Goal: Contribute content: Add original content to the website for others to see

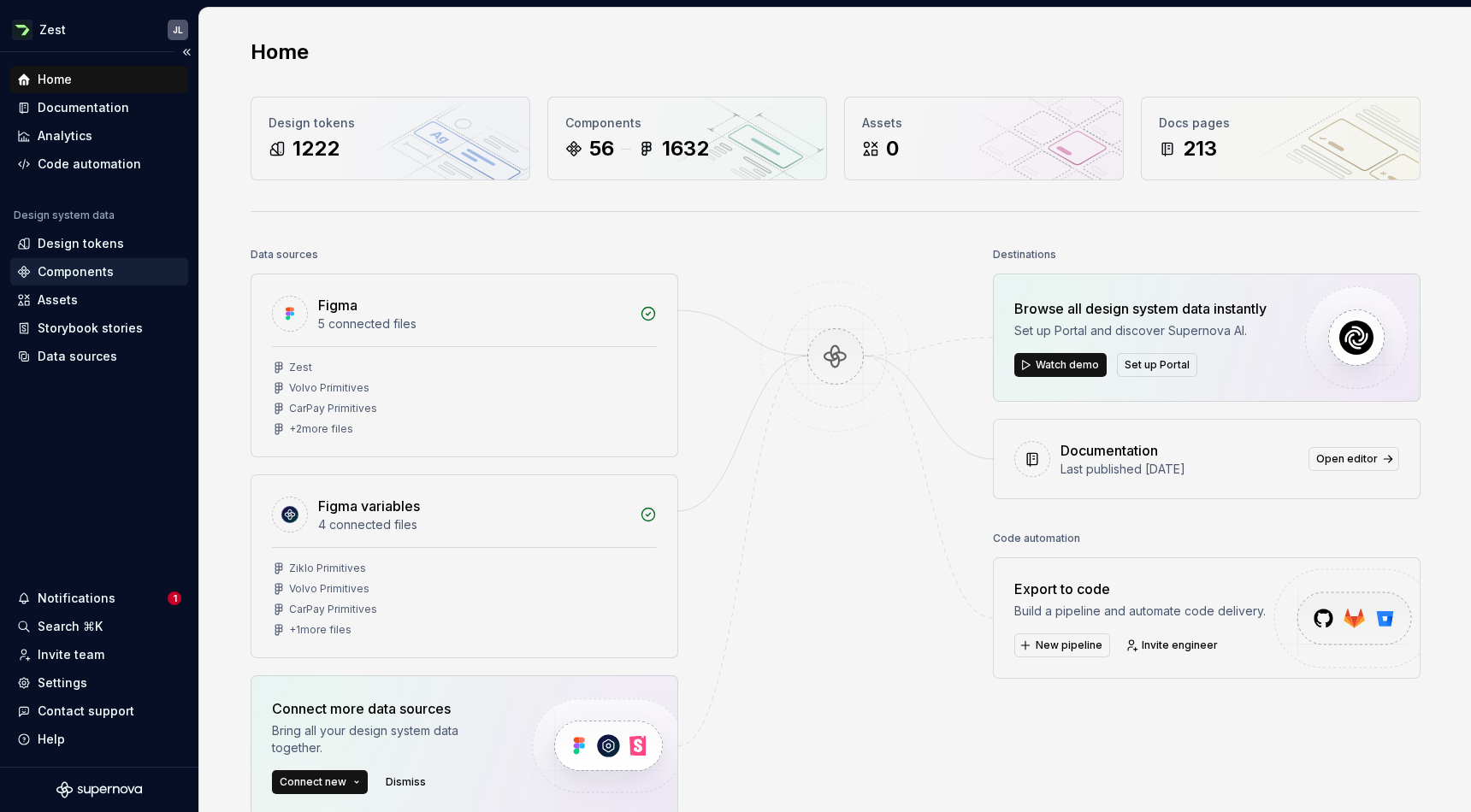
click at [74, 274] on div "Components" at bounding box center [76, 271] width 77 height 17
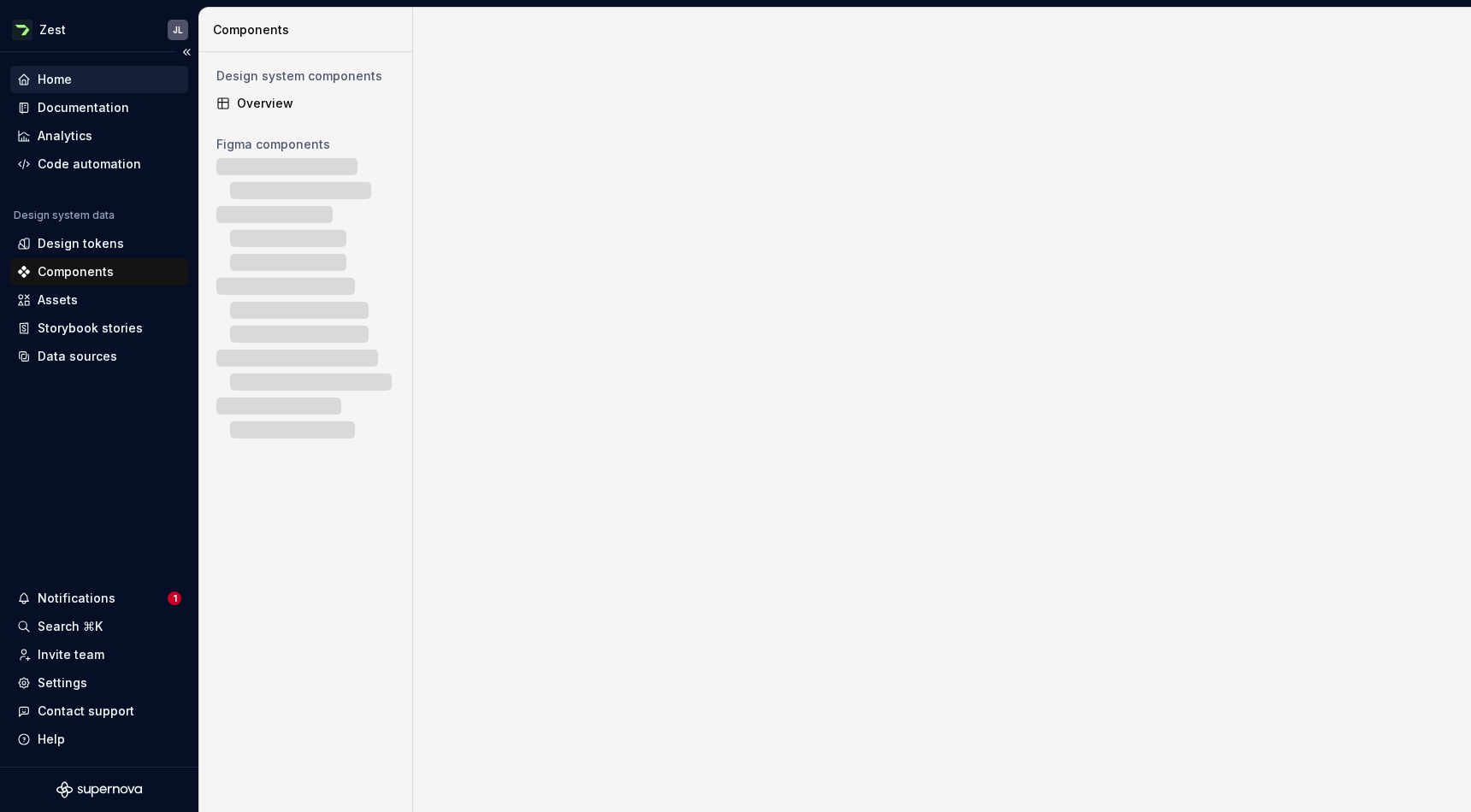
click at [81, 91] on div "Home" at bounding box center [98, 80] width 178 height 27
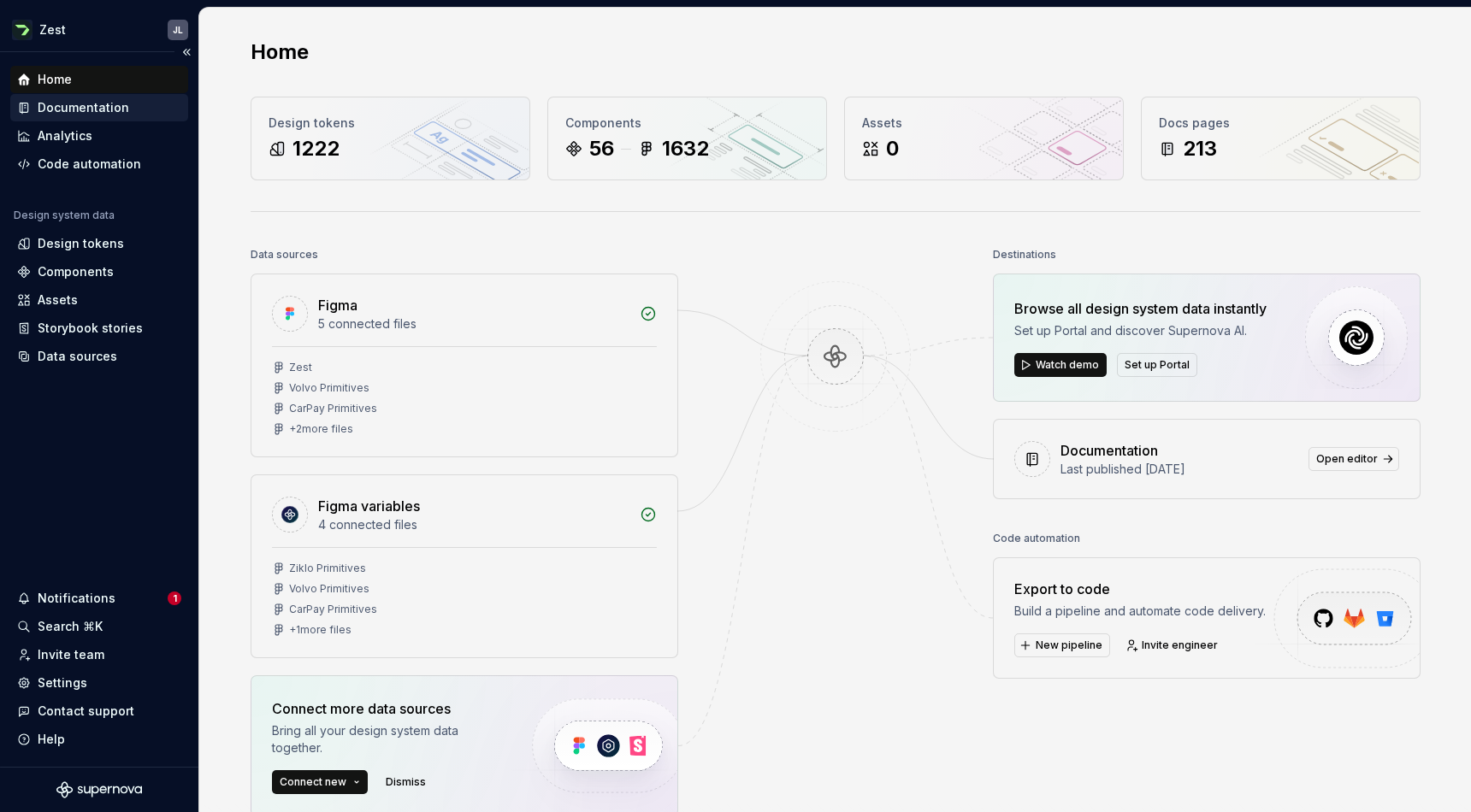
click at [81, 109] on div "Documentation" at bounding box center [82, 107] width 91 height 17
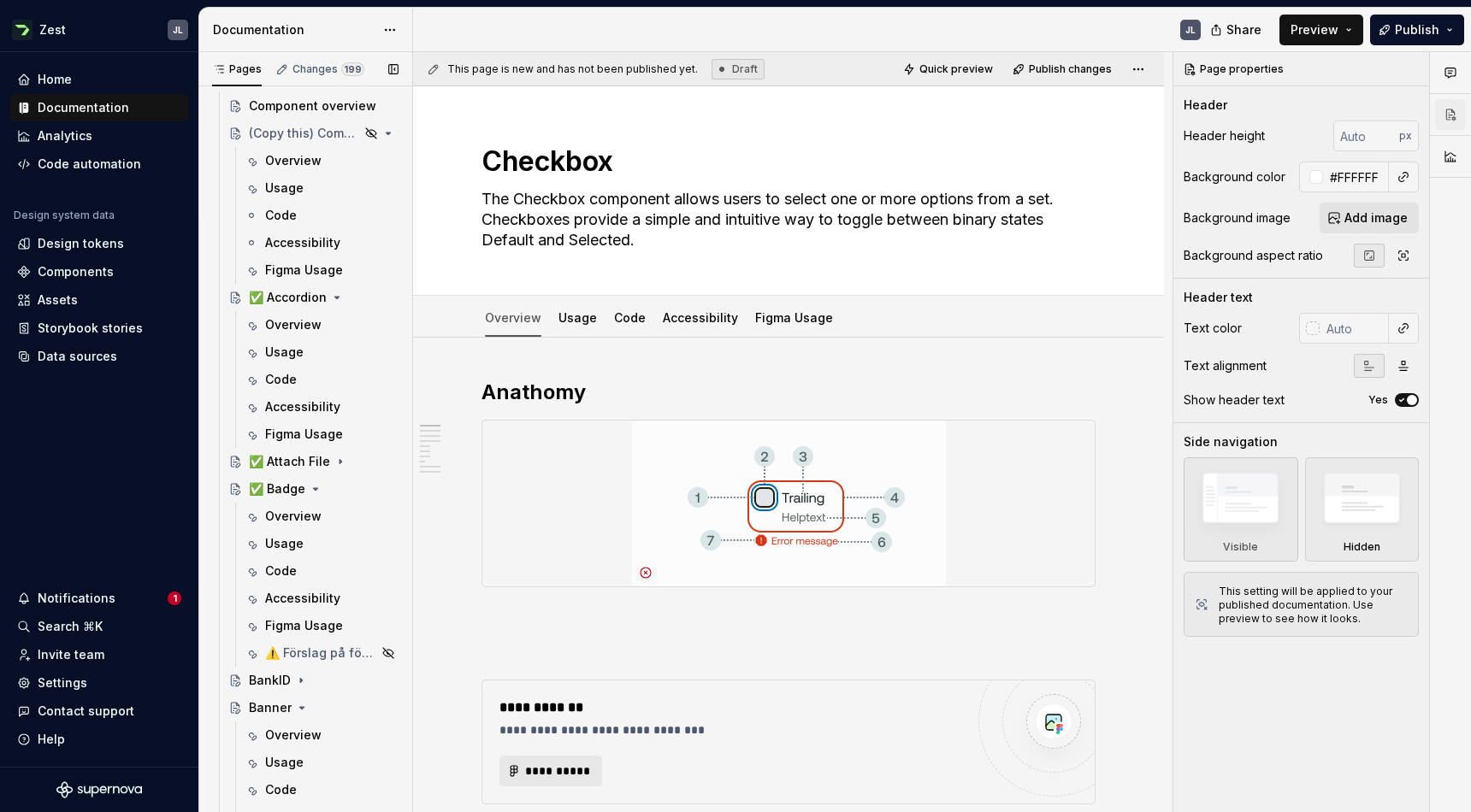
scroll to position [691, 0]
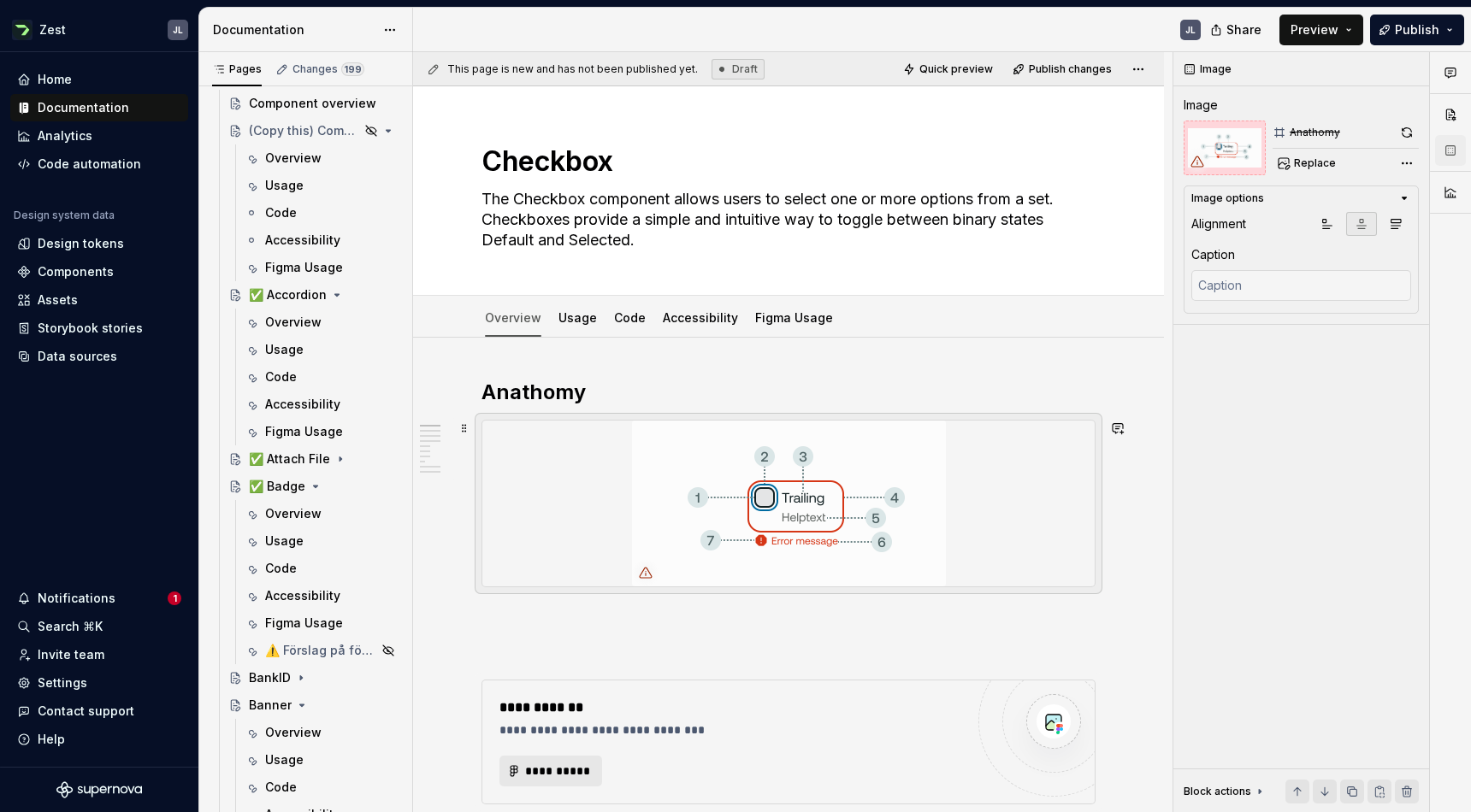
click at [937, 437] on img at bounding box center [790, 503] width 314 height 166
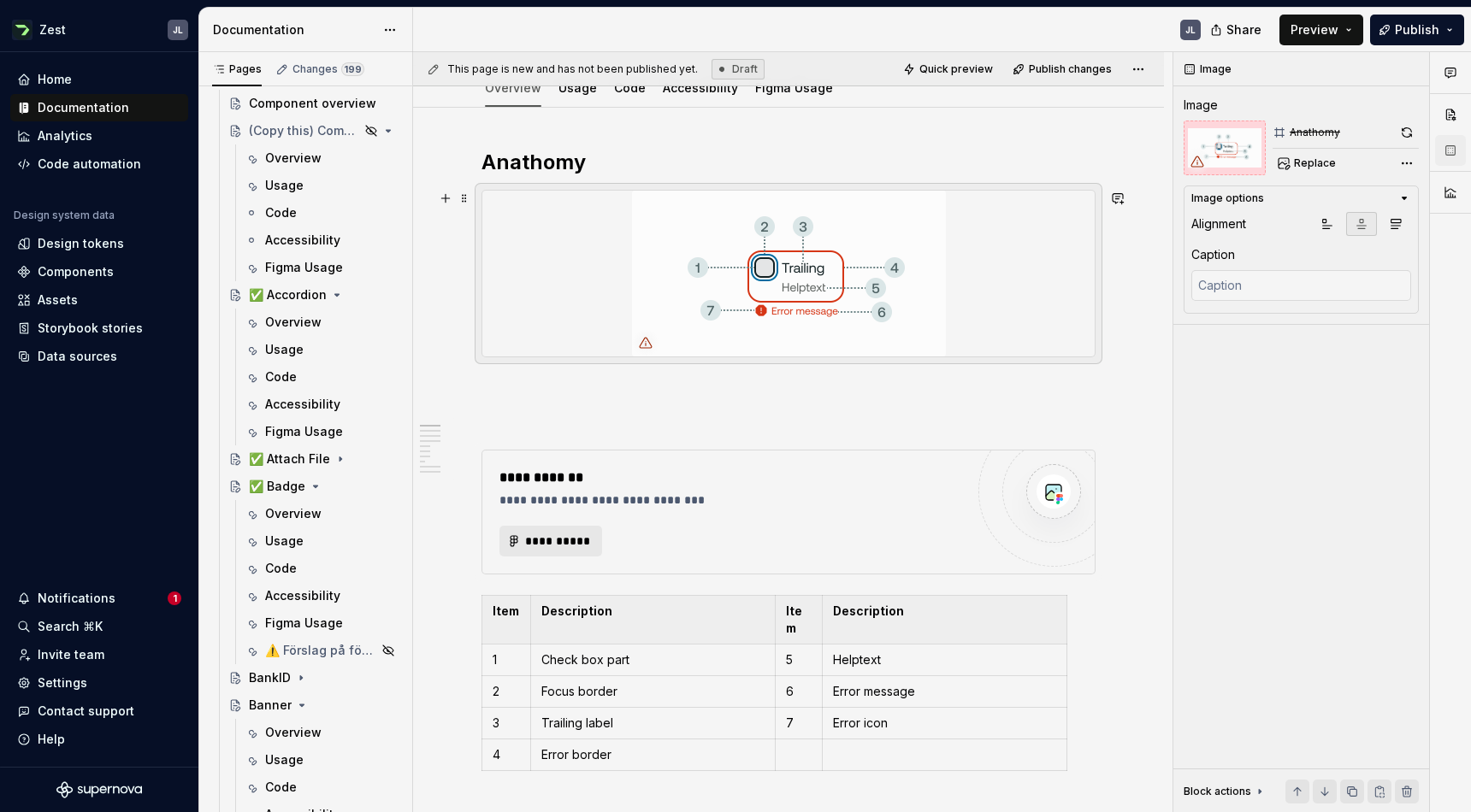
scroll to position [231, 0]
click at [1092, 209] on div at bounding box center [789, 272] width 613 height 166
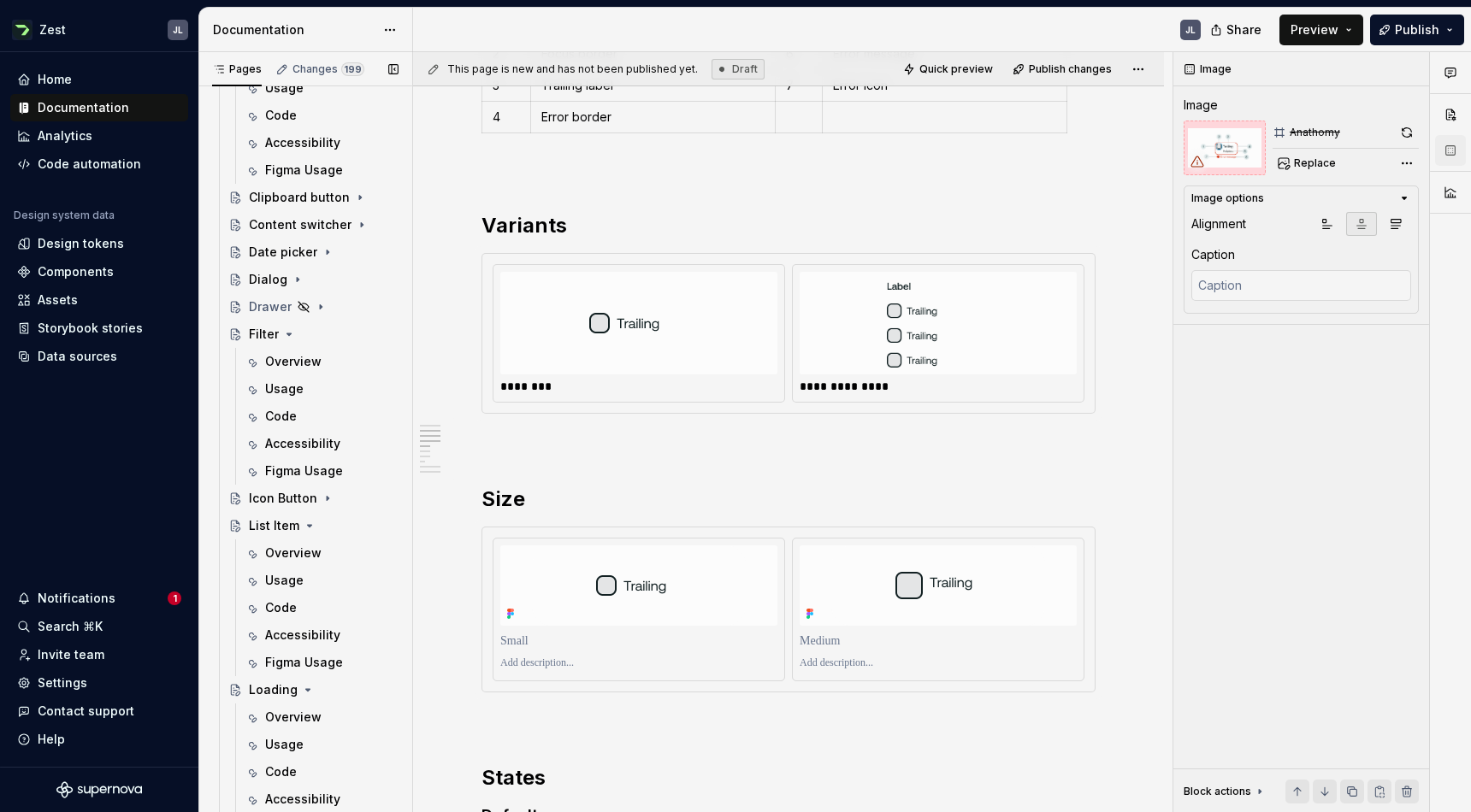
scroll to position [1758, 0]
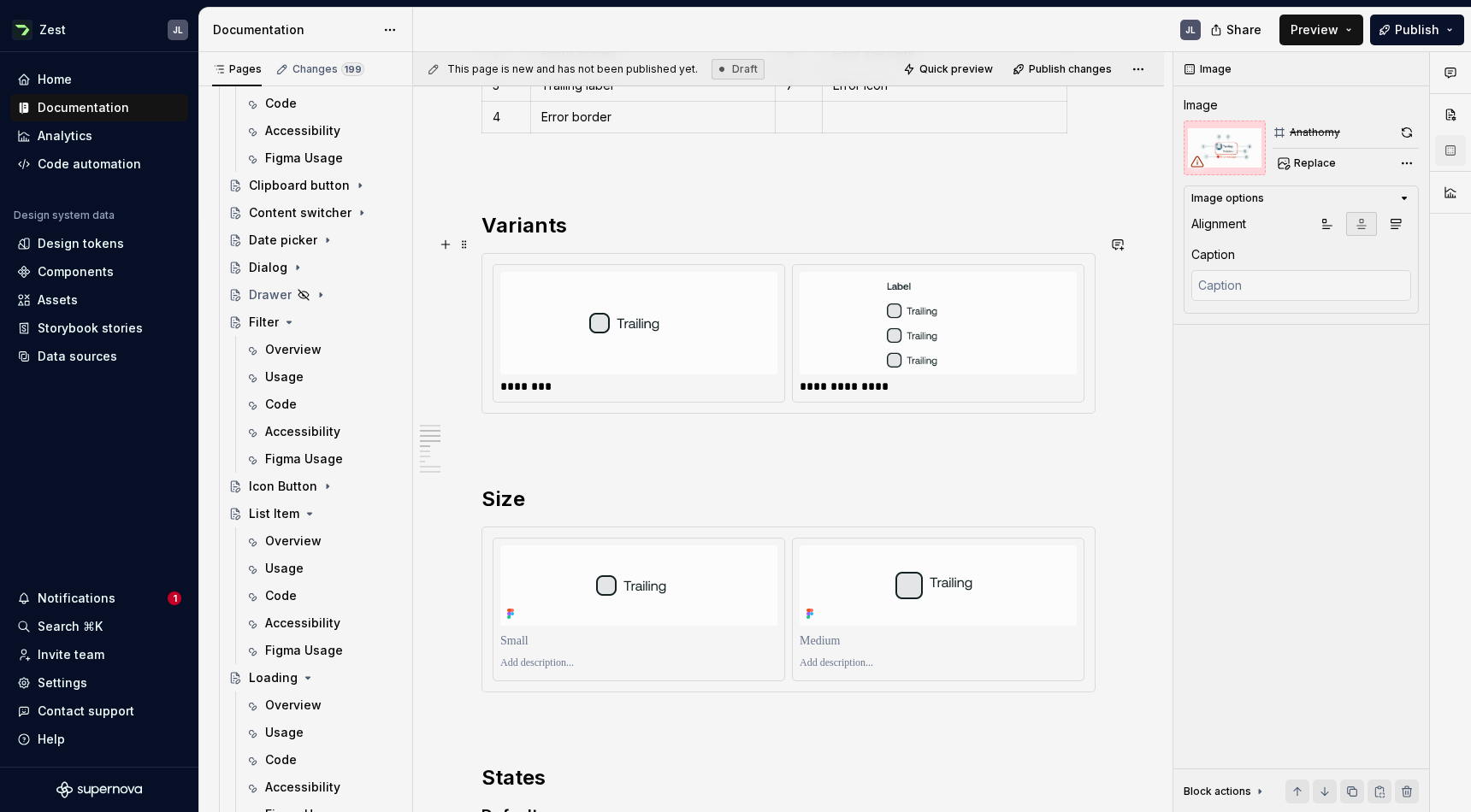
click at [579, 254] on div "**********" at bounding box center [789, 334] width 613 height 159
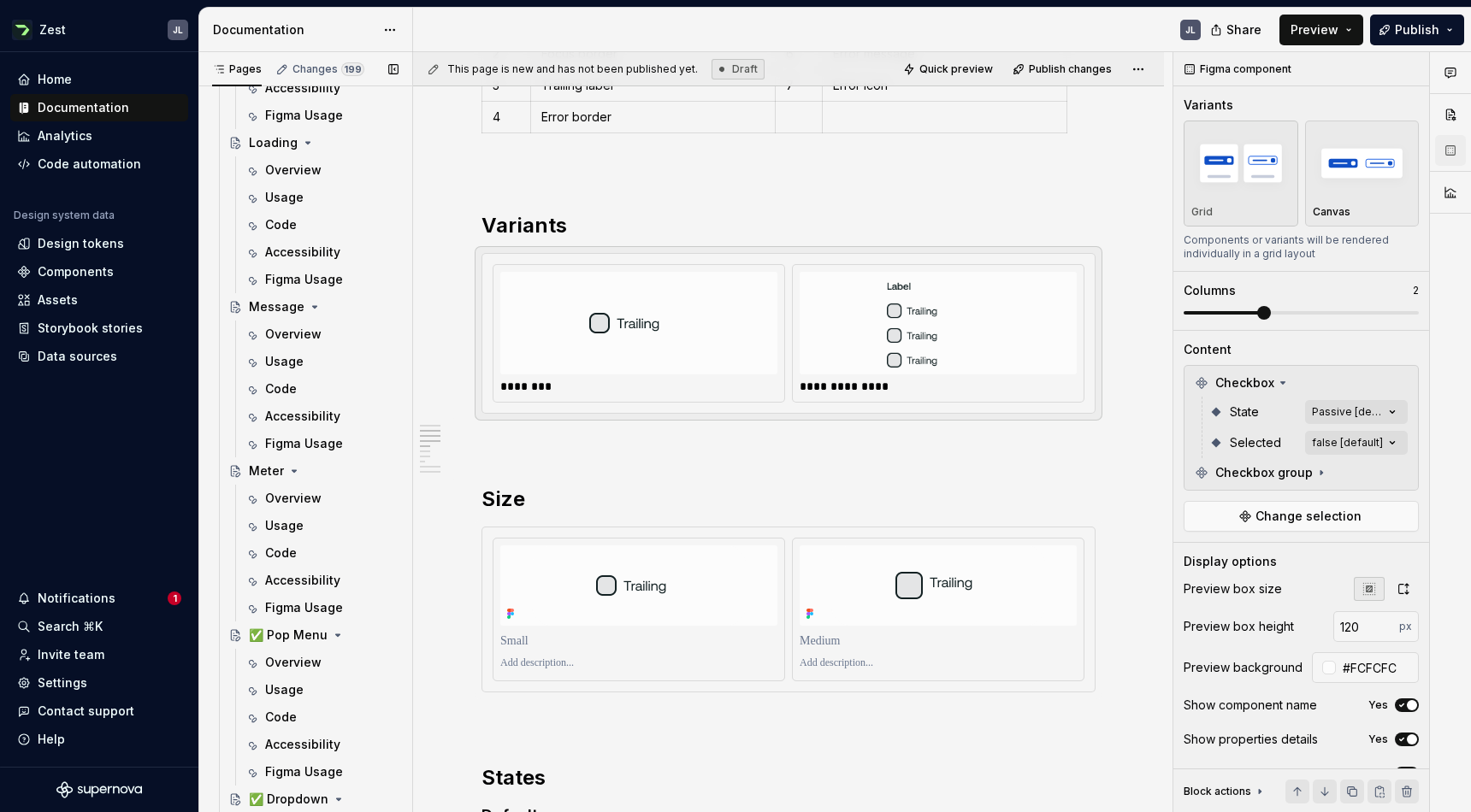
scroll to position [2296, 0]
click at [307, 621] on div "✅ Pop Menu" at bounding box center [323, 632] width 149 height 24
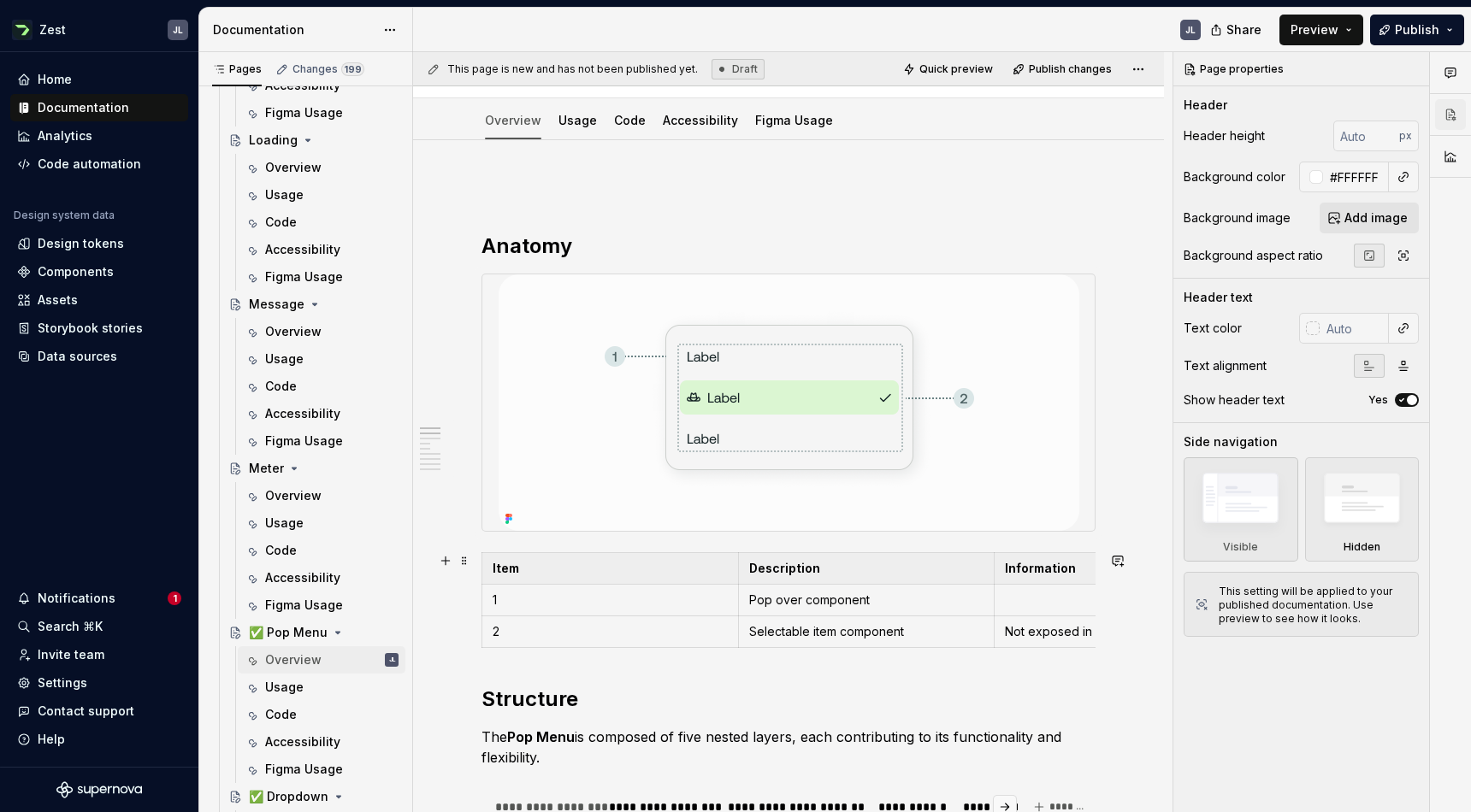
scroll to position [200, 0]
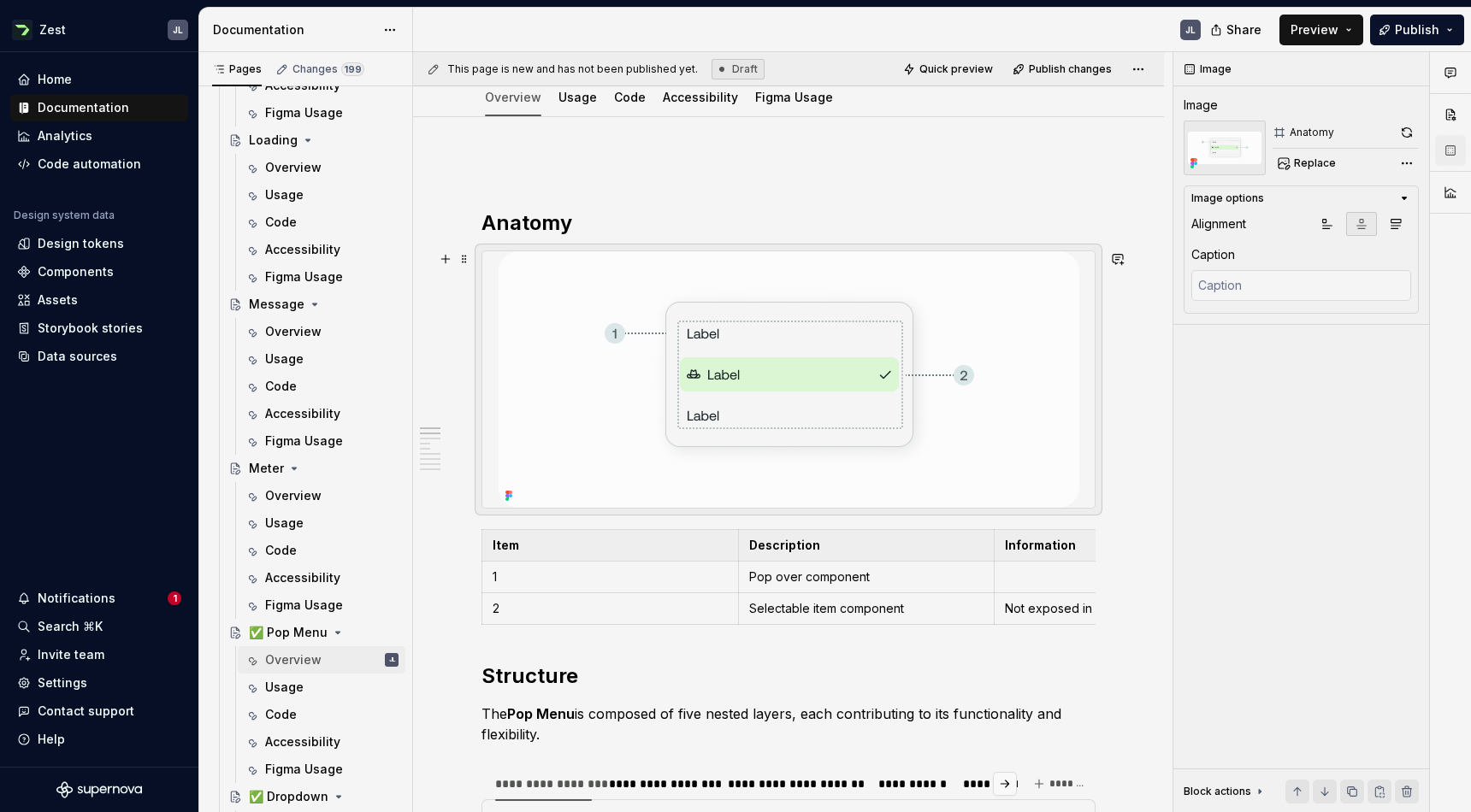
click at [633, 378] on img at bounding box center [789, 379] width 580 height 256
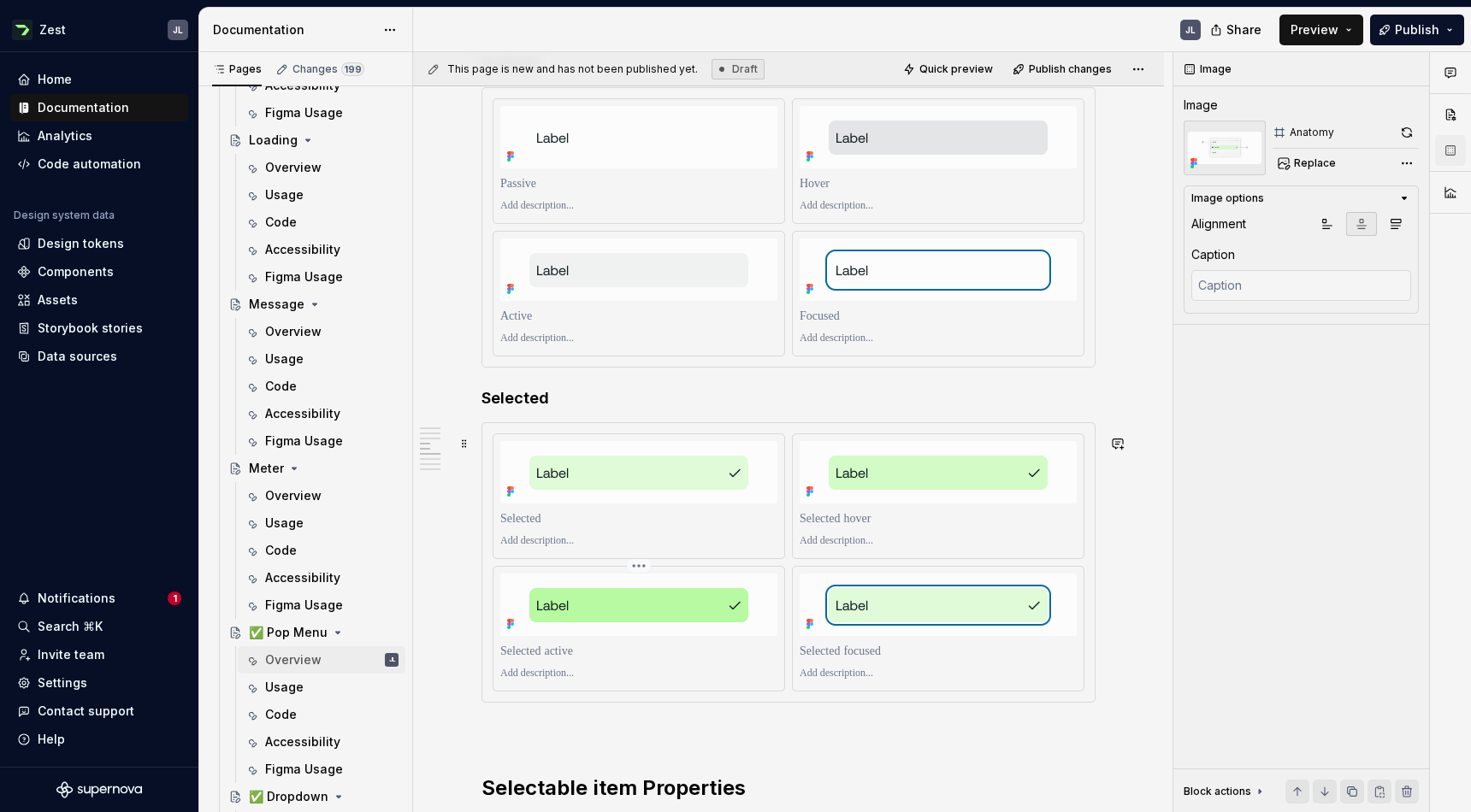
scroll to position [2397, 0]
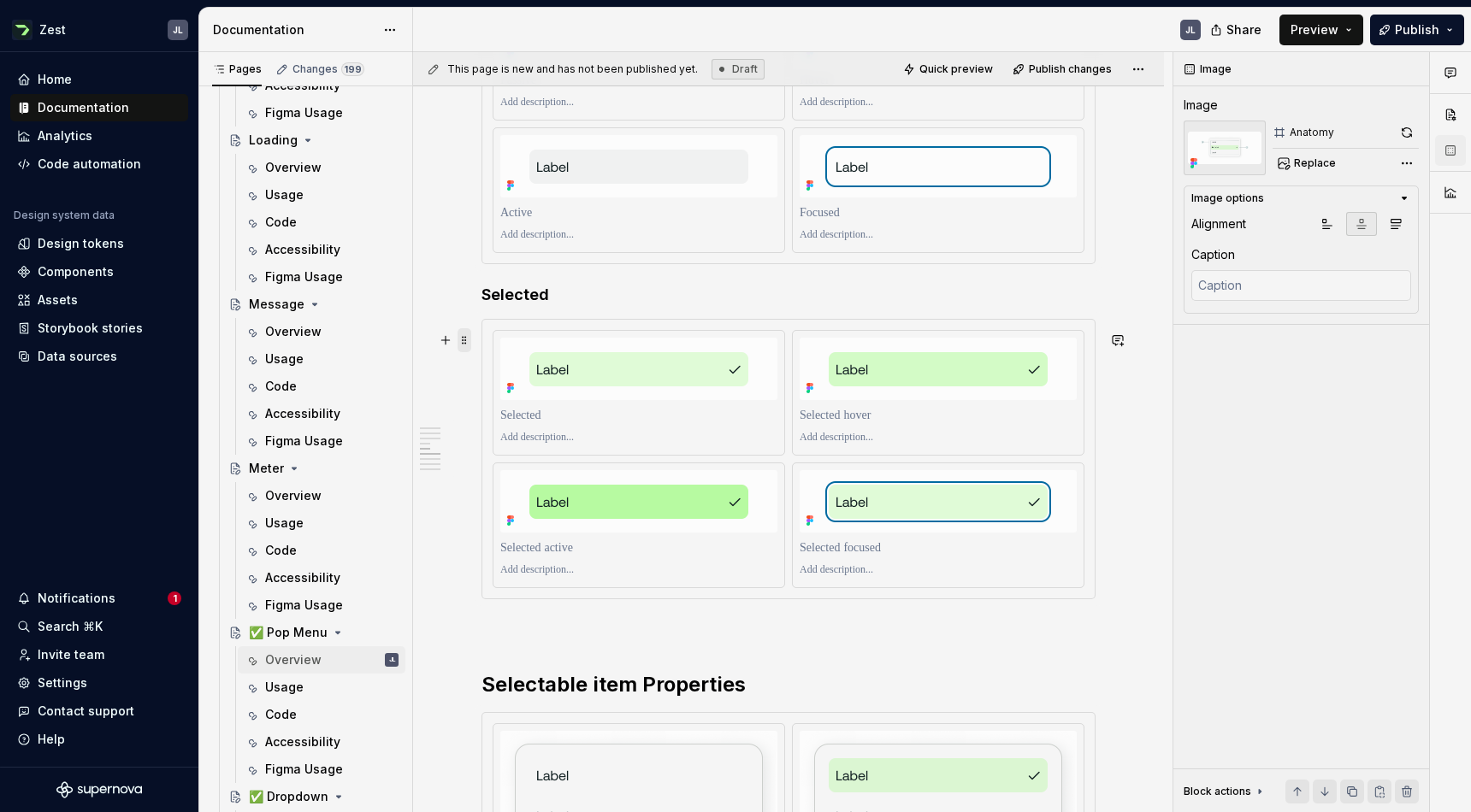
click at [458, 337] on span at bounding box center [464, 340] width 14 height 24
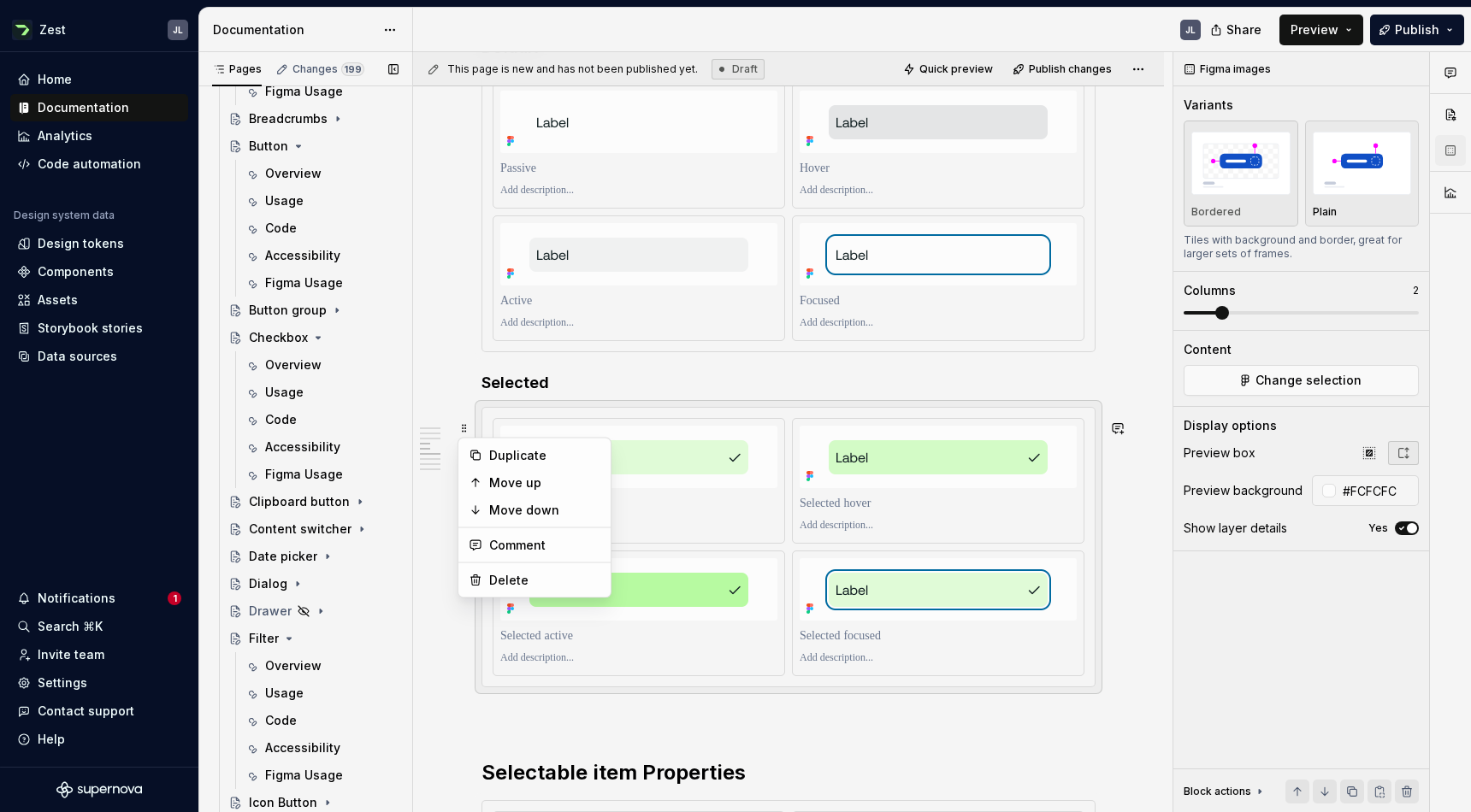
scroll to position [1445, 0]
click at [295, 359] on div "Overview" at bounding box center [293, 361] width 56 height 17
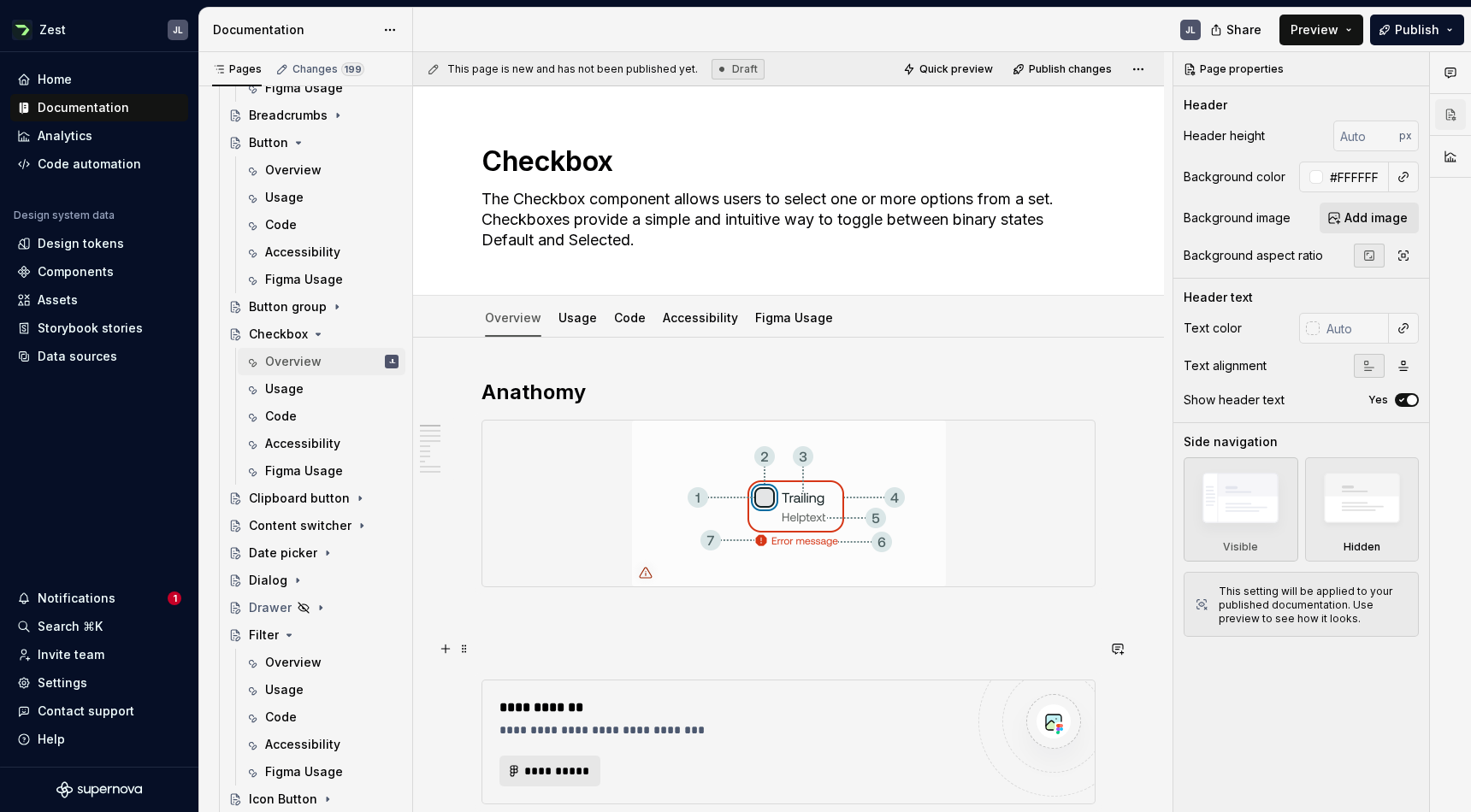
type textarea "*"
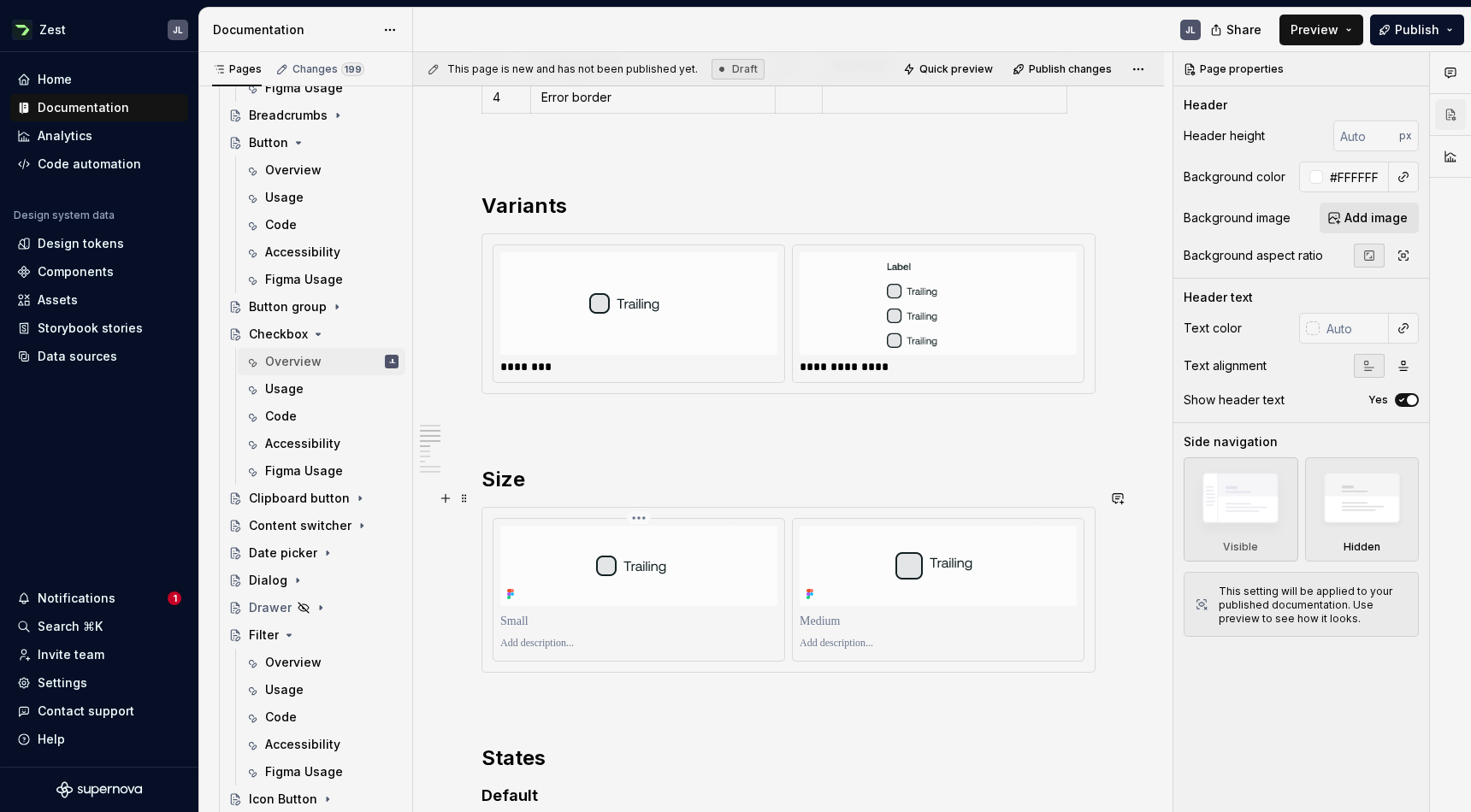
scroll to position [903, 0]
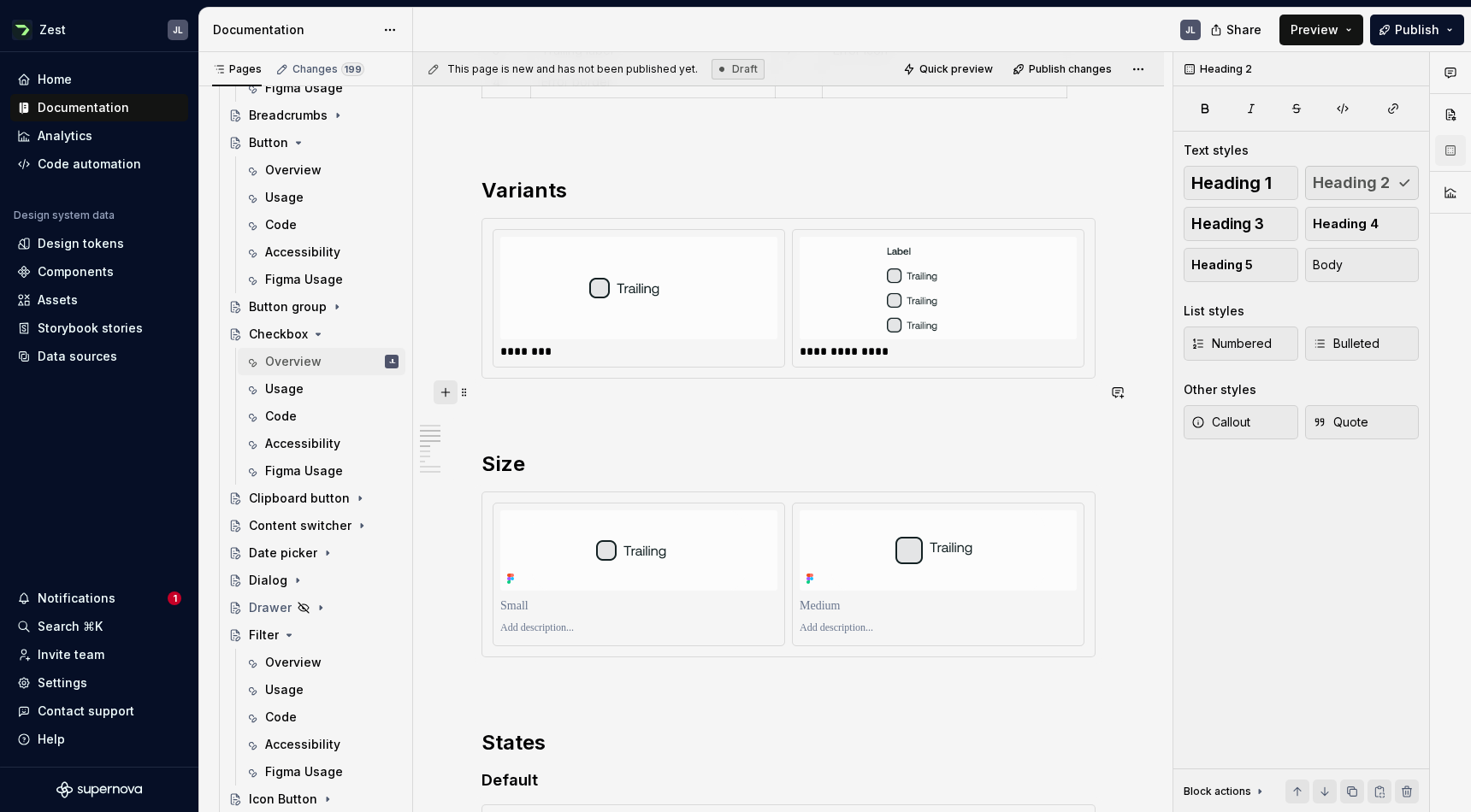
click at [446, 394] on button "button" at bounding box center [446, 393] width 24 height 24
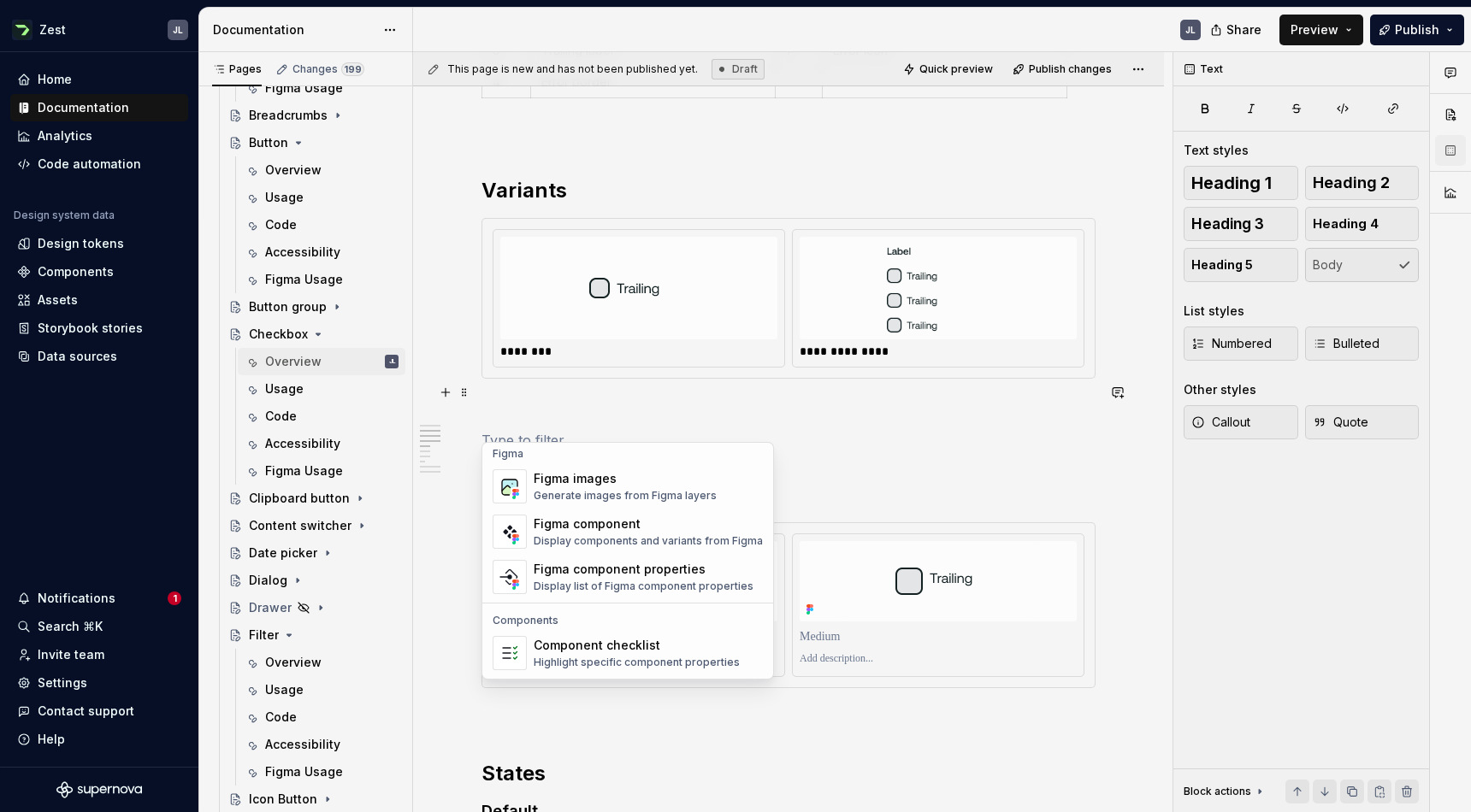
scroll to position [1595, 0]
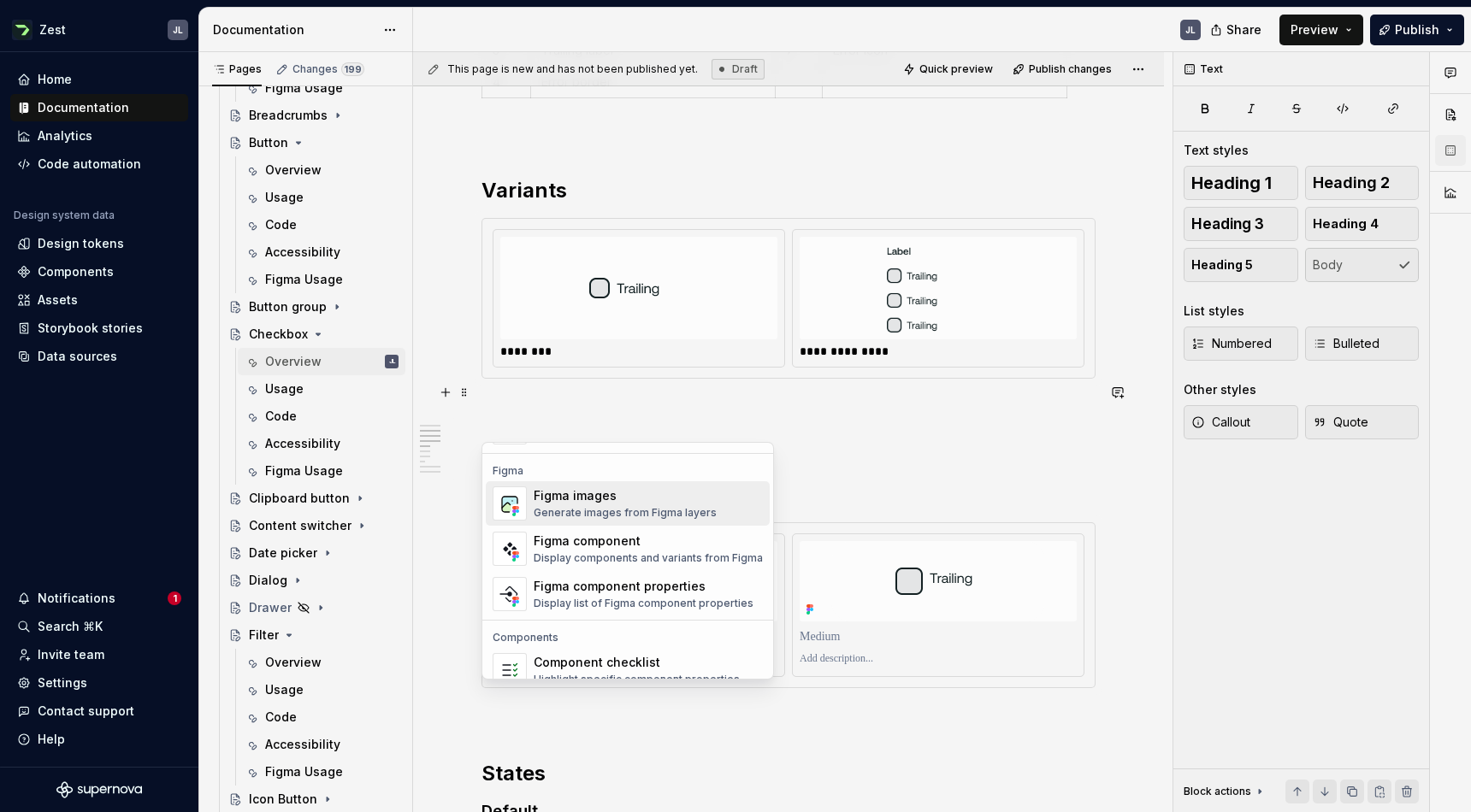
click at [663, 508] on div "Generate images from Figma layers" at bounding box center [625, 514] width 183 height 14
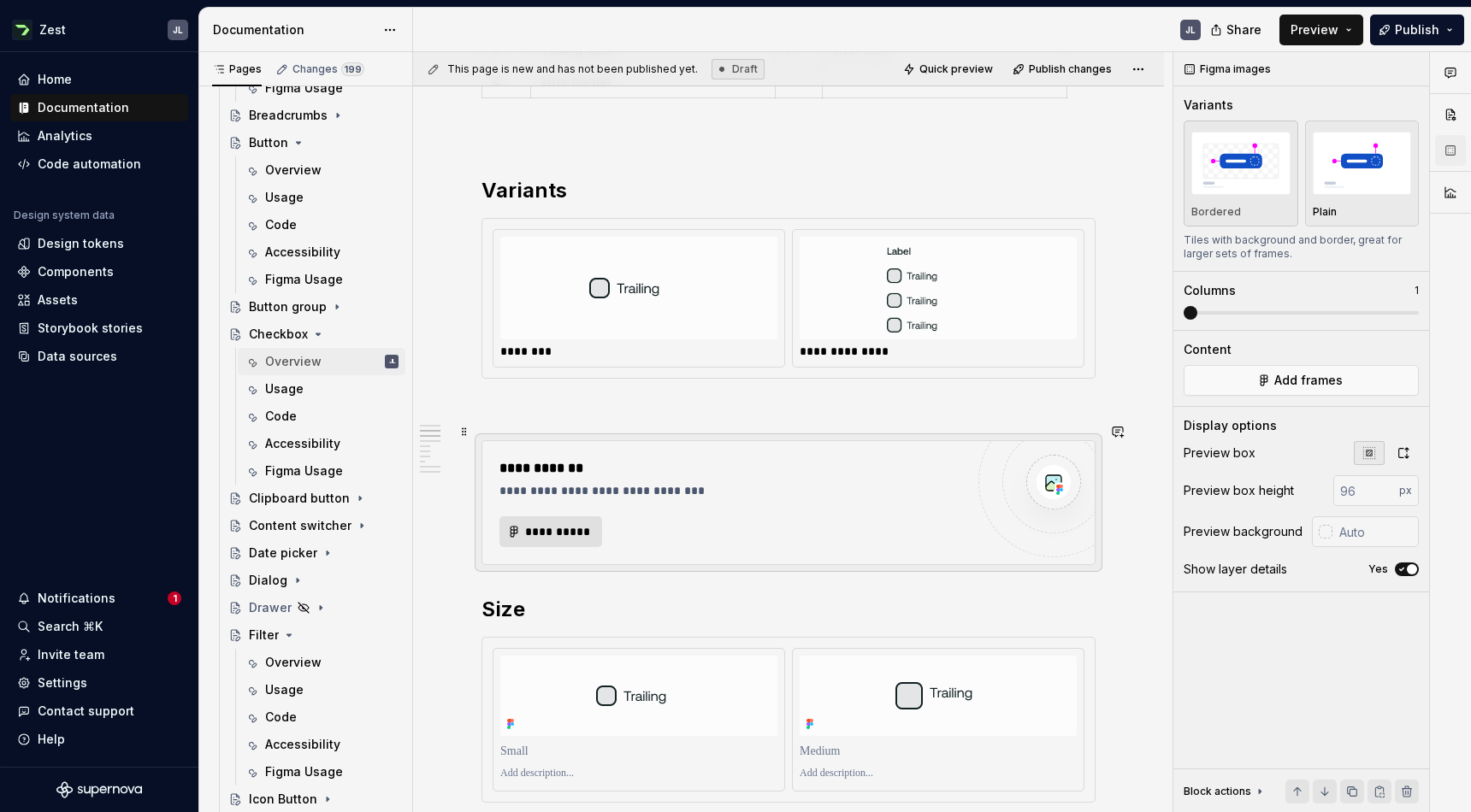
click at [552, 523] on span "**********" at bounding box center [558, 531] width 67 height 17
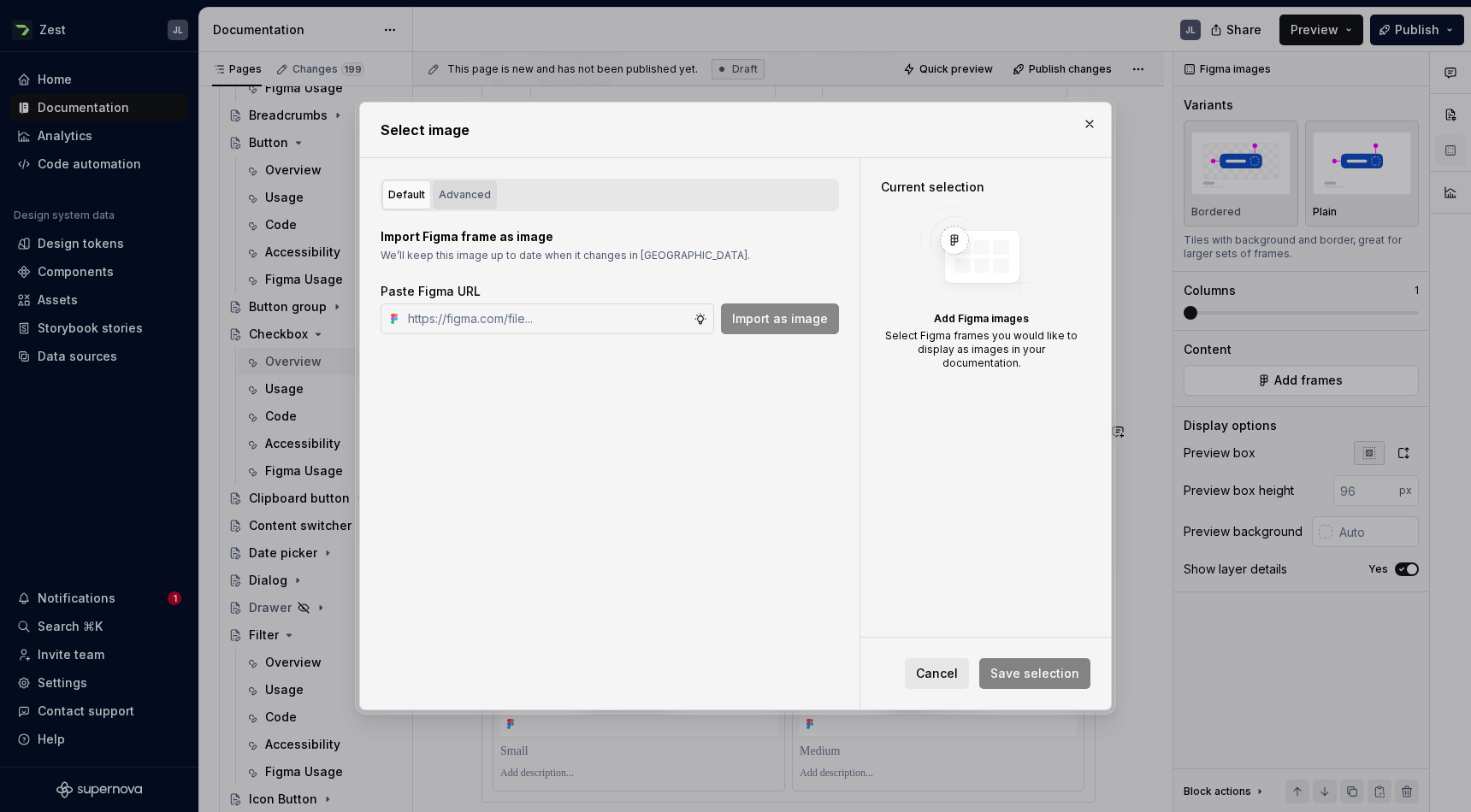
click at [471, 194] on div "Advanced" at bounding box center [464, 194] width 52 height 17
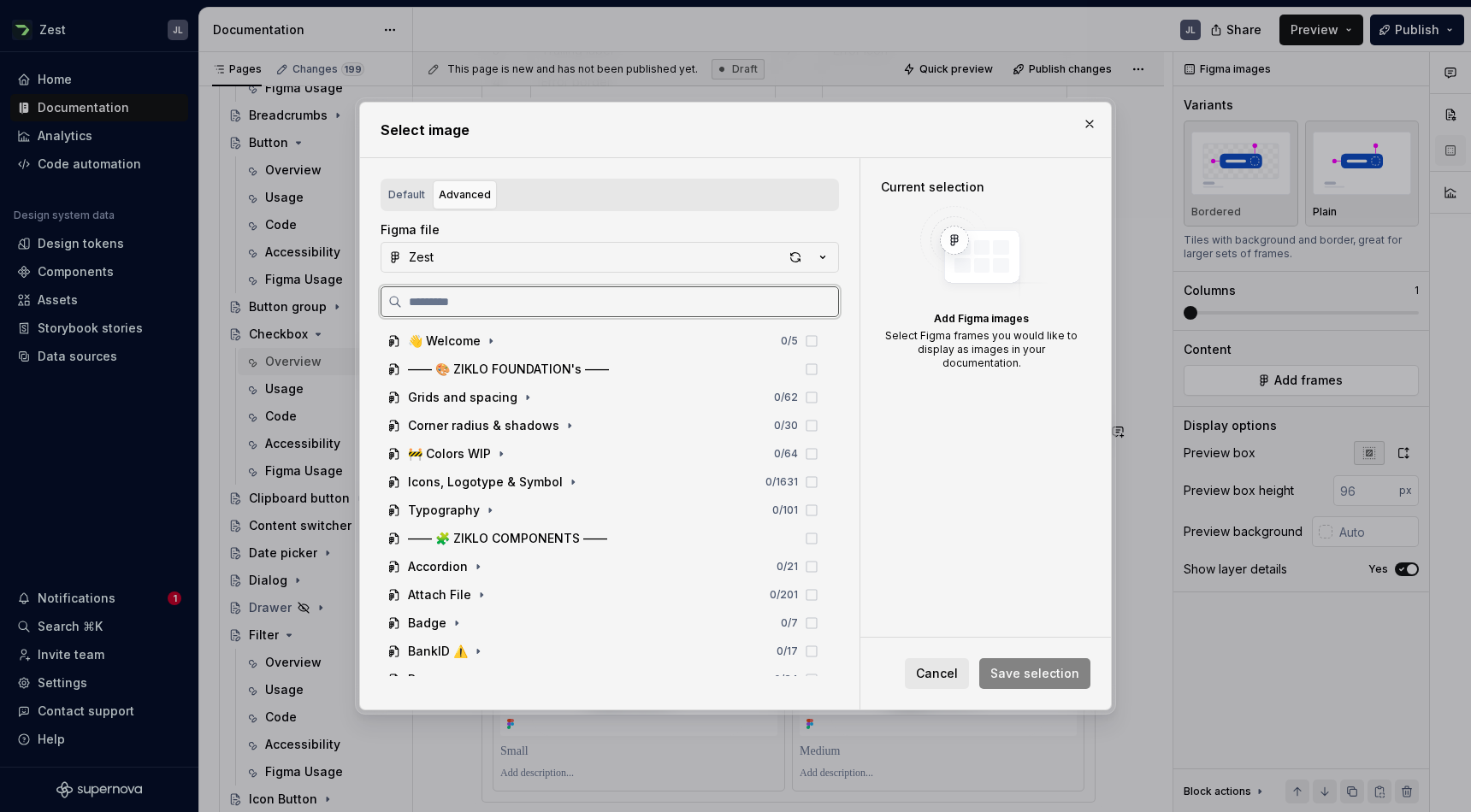
click at [455, 306] on input "search" at bounding box center [620, 301] width 436 height 17
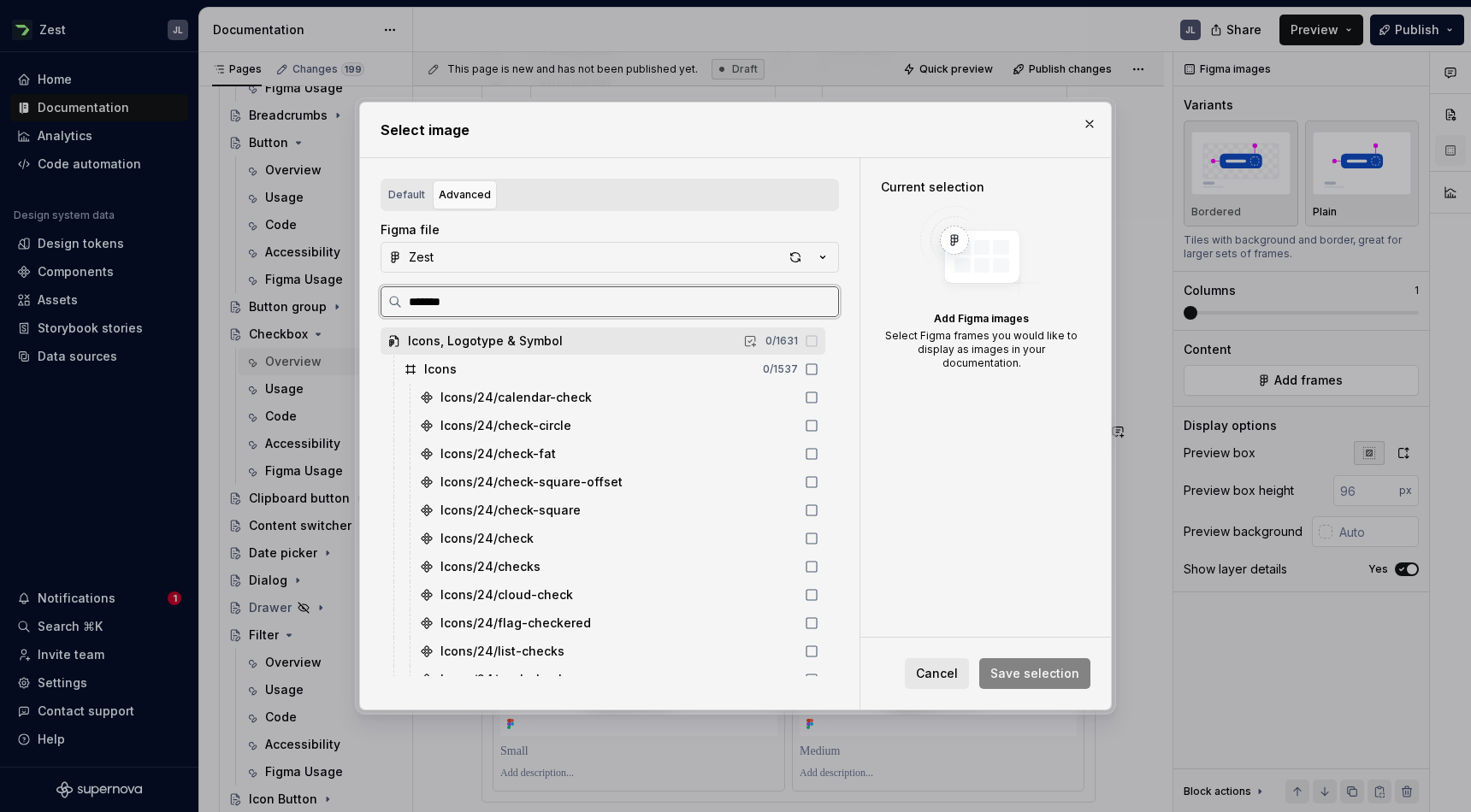
type input "********"
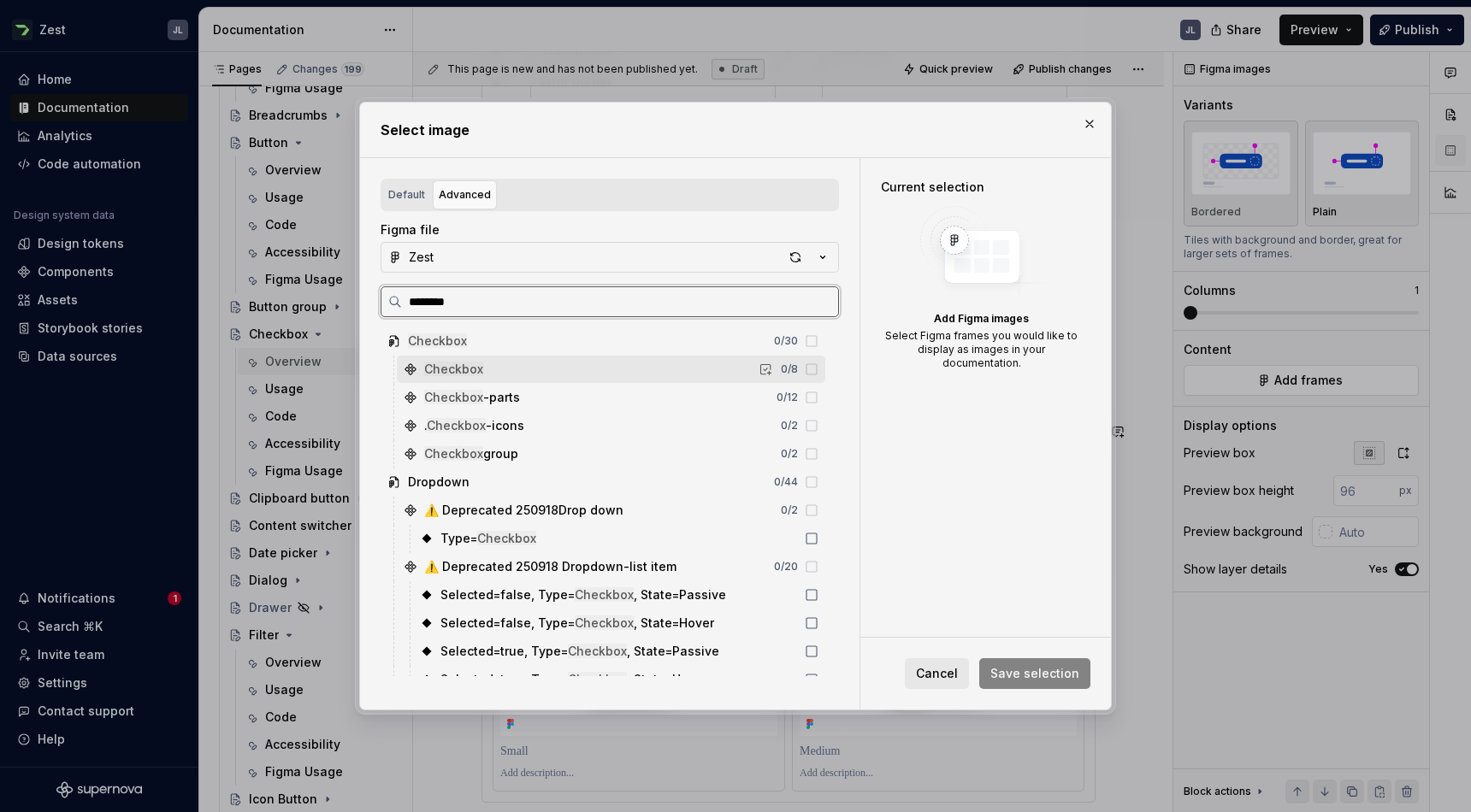
click at [481, 363] on mark "Checkbox" at bounding box center [454, 368] width 59 height 15
click at [817, 364] on icon at bounding box center [811, 369] width 10 height 10
click at [818, 371] on icon at bounding box center [811, 369] width 14 height 14
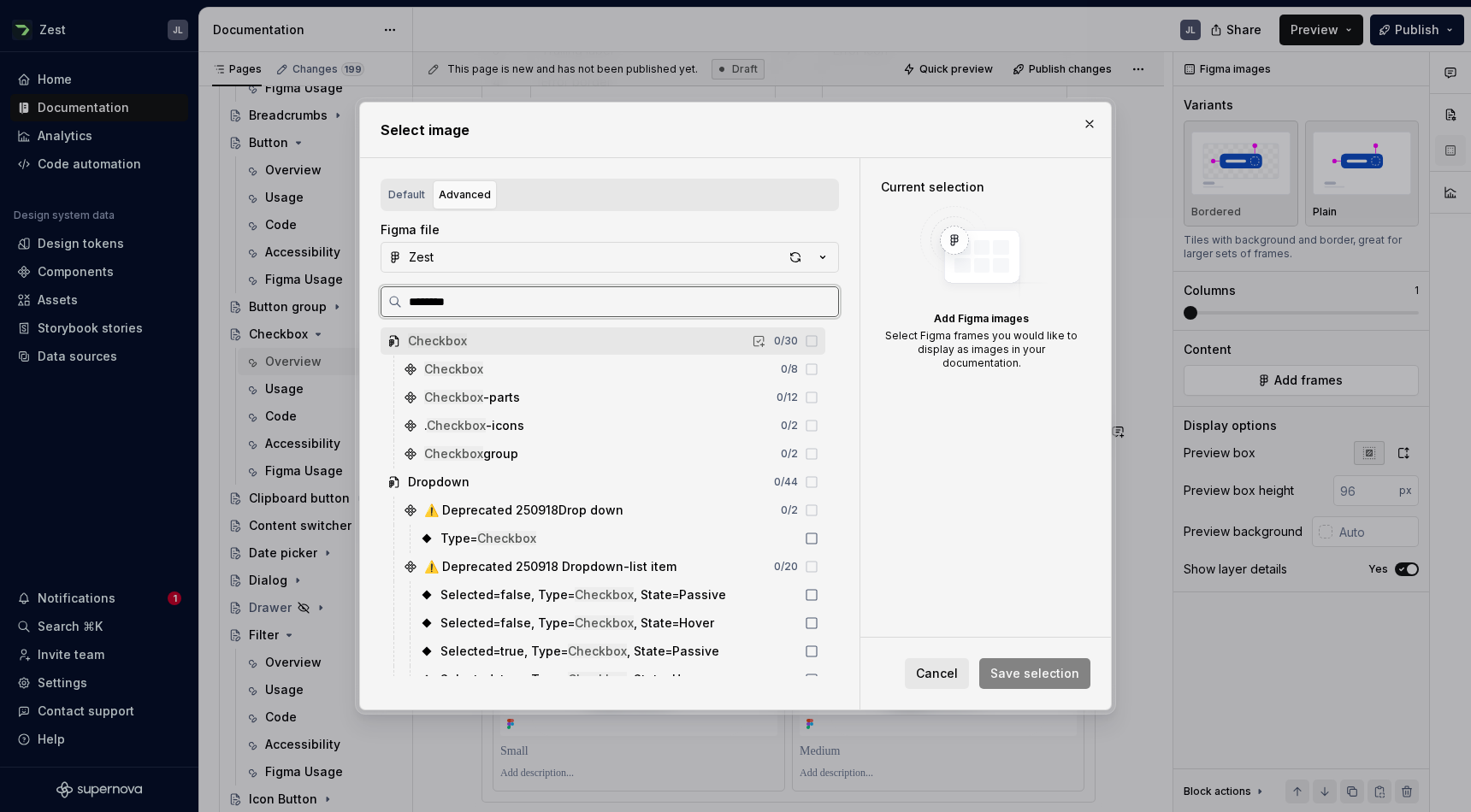
click at [818, 346] on icon at bounding box center [811, 341] width 14 height 14
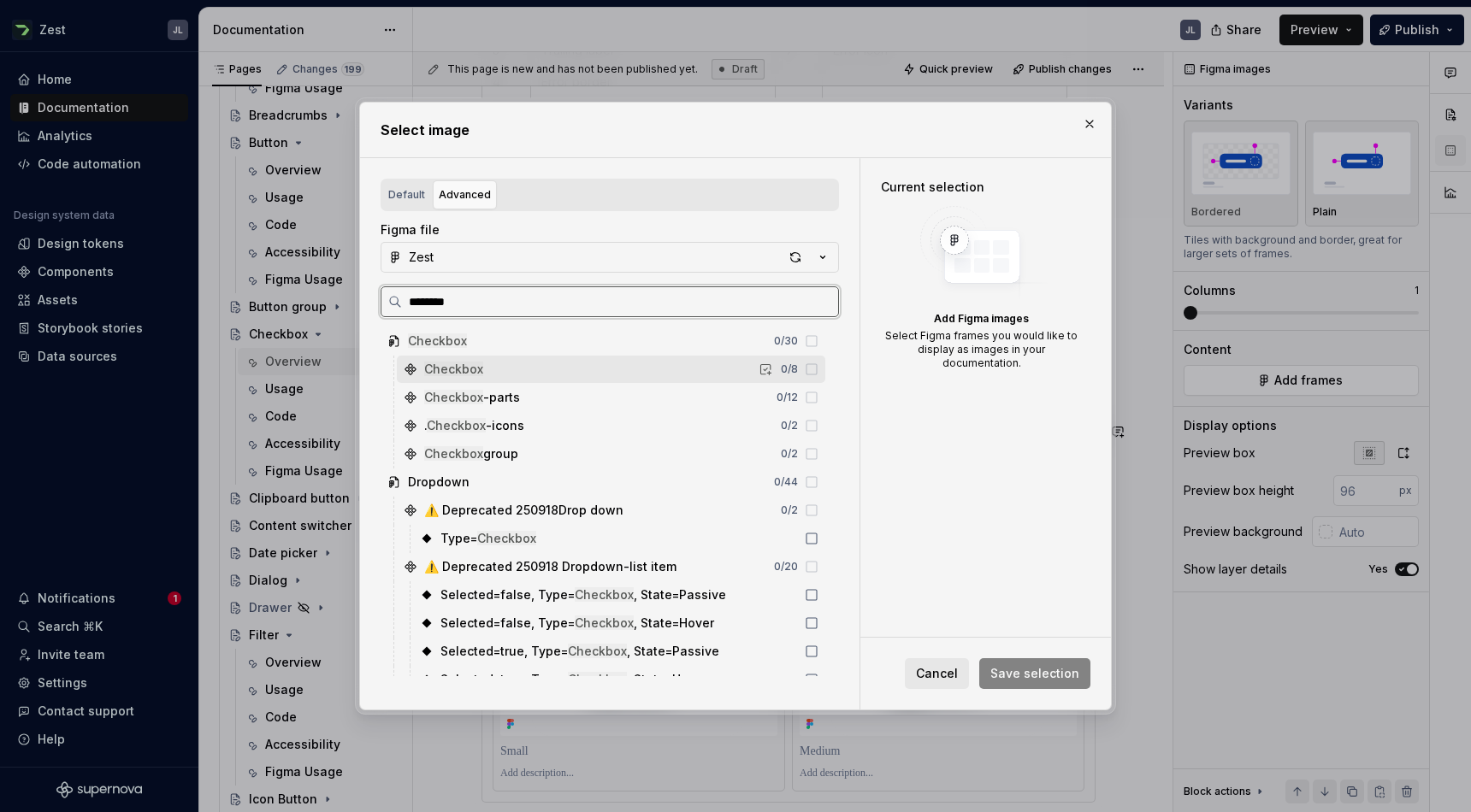
click at [818, 373] on icon at bounding box center [811, 369] width 14 height 14
click at [818, 367] on icon at bounding box center [811, 369] width 14 height 14
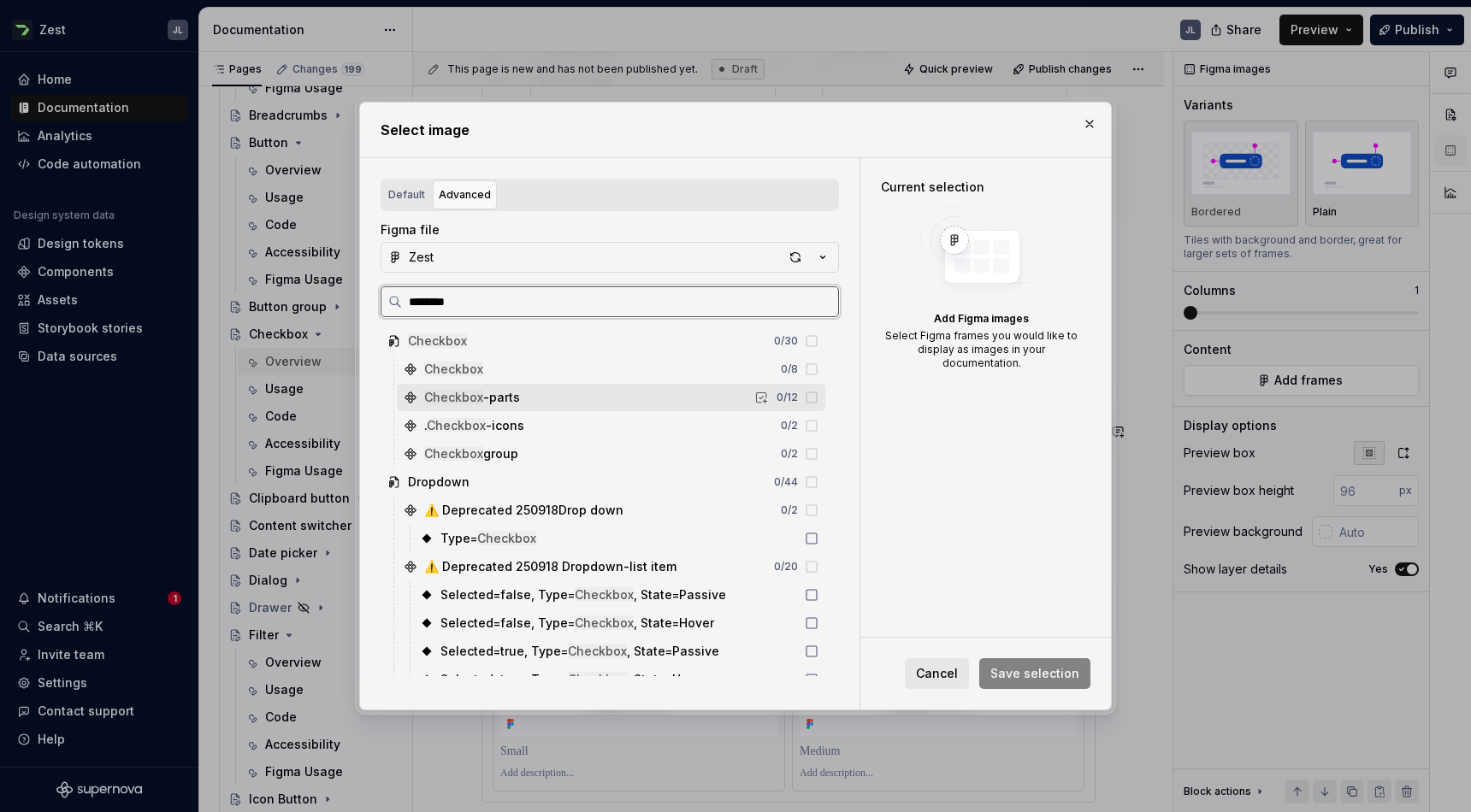
click at [817, 393] on icon at bounding box center [811, 398] width 10 height 10
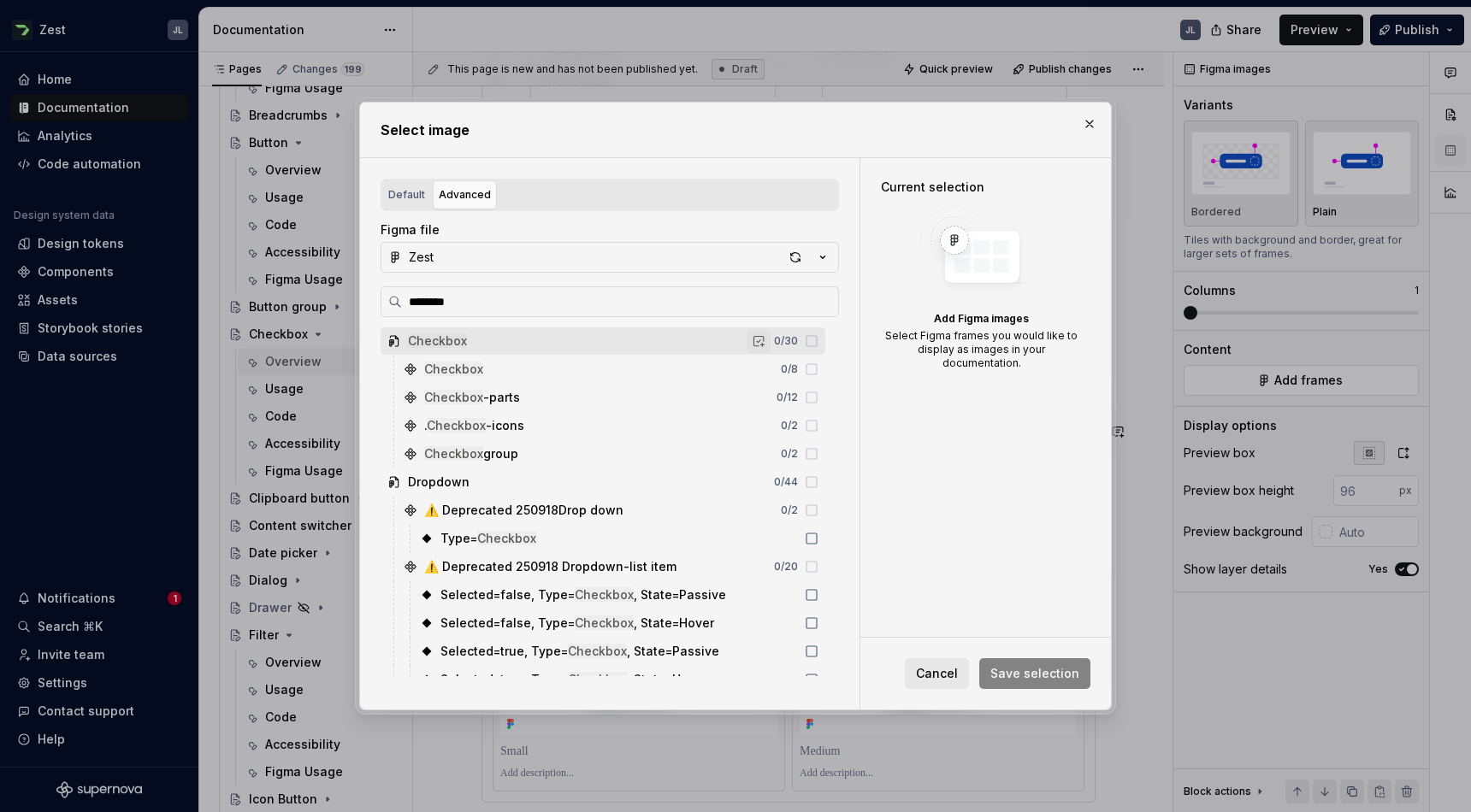
click at [771, 346] on button "button" at bounding box center [758, 341] width 24 height 24
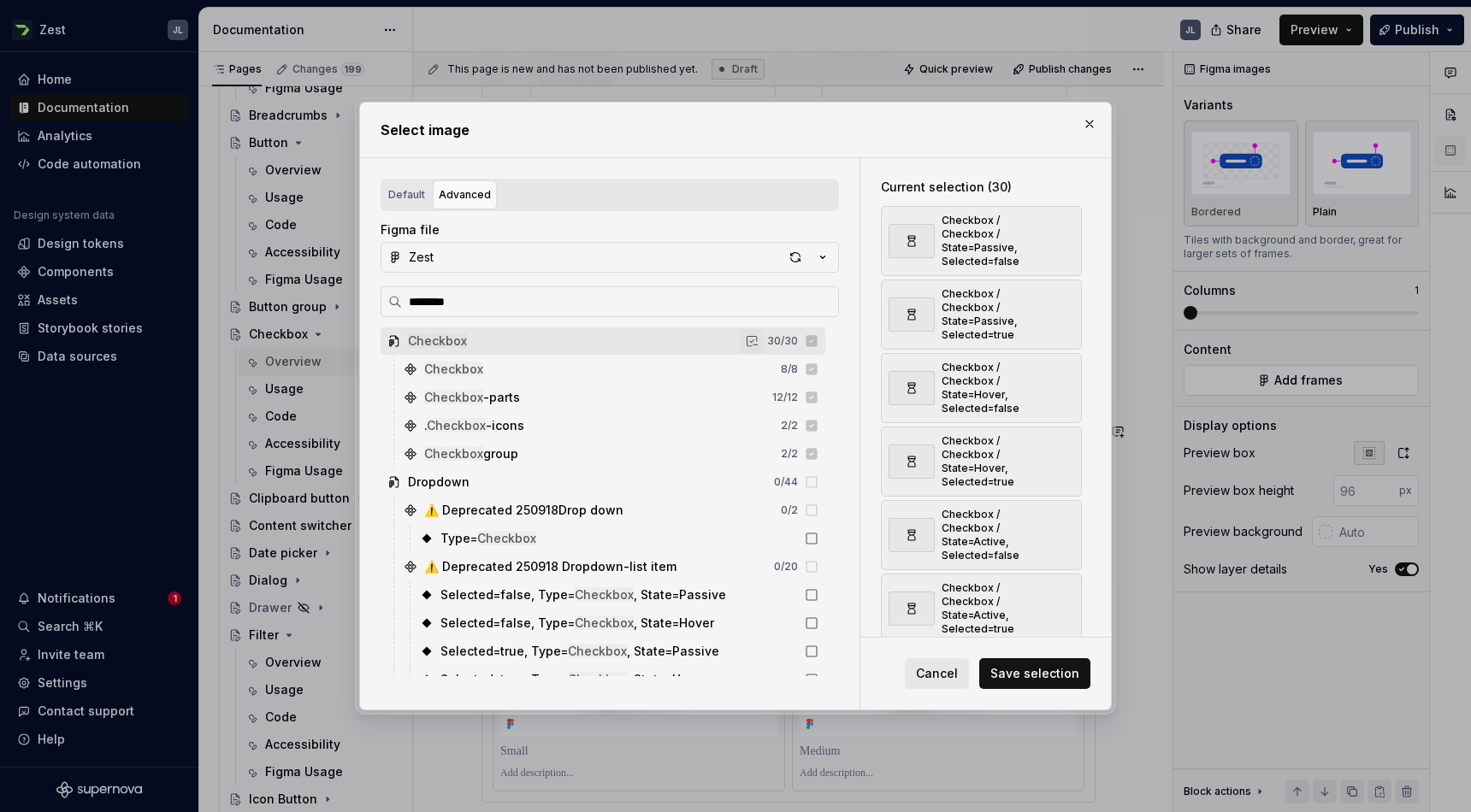
click at [764, 346] on button "button" at bounding box center [751, 341] width 24 height 24
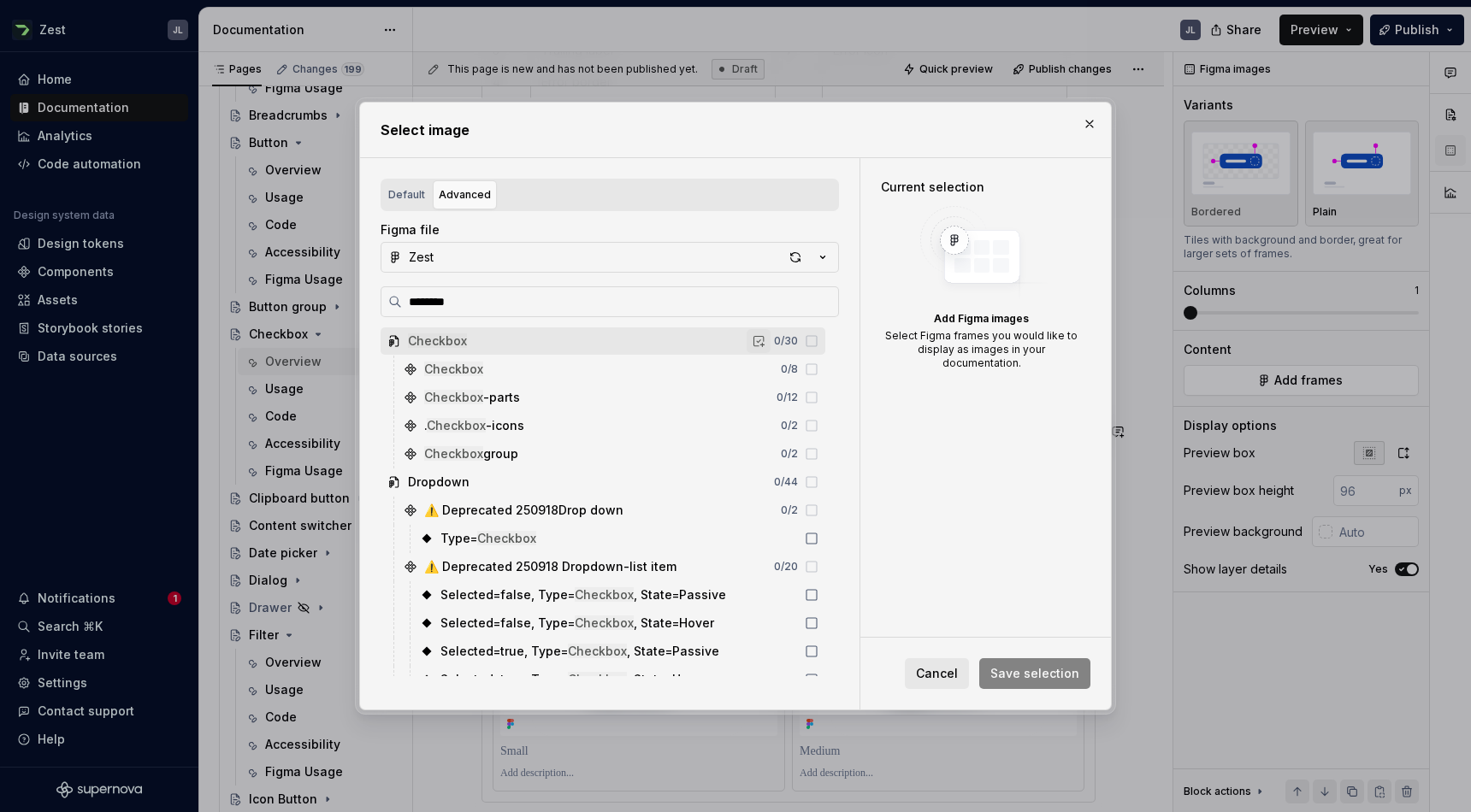
click at [771, 342] on button "button" at bounding box center [758, 341] width 24 height 24
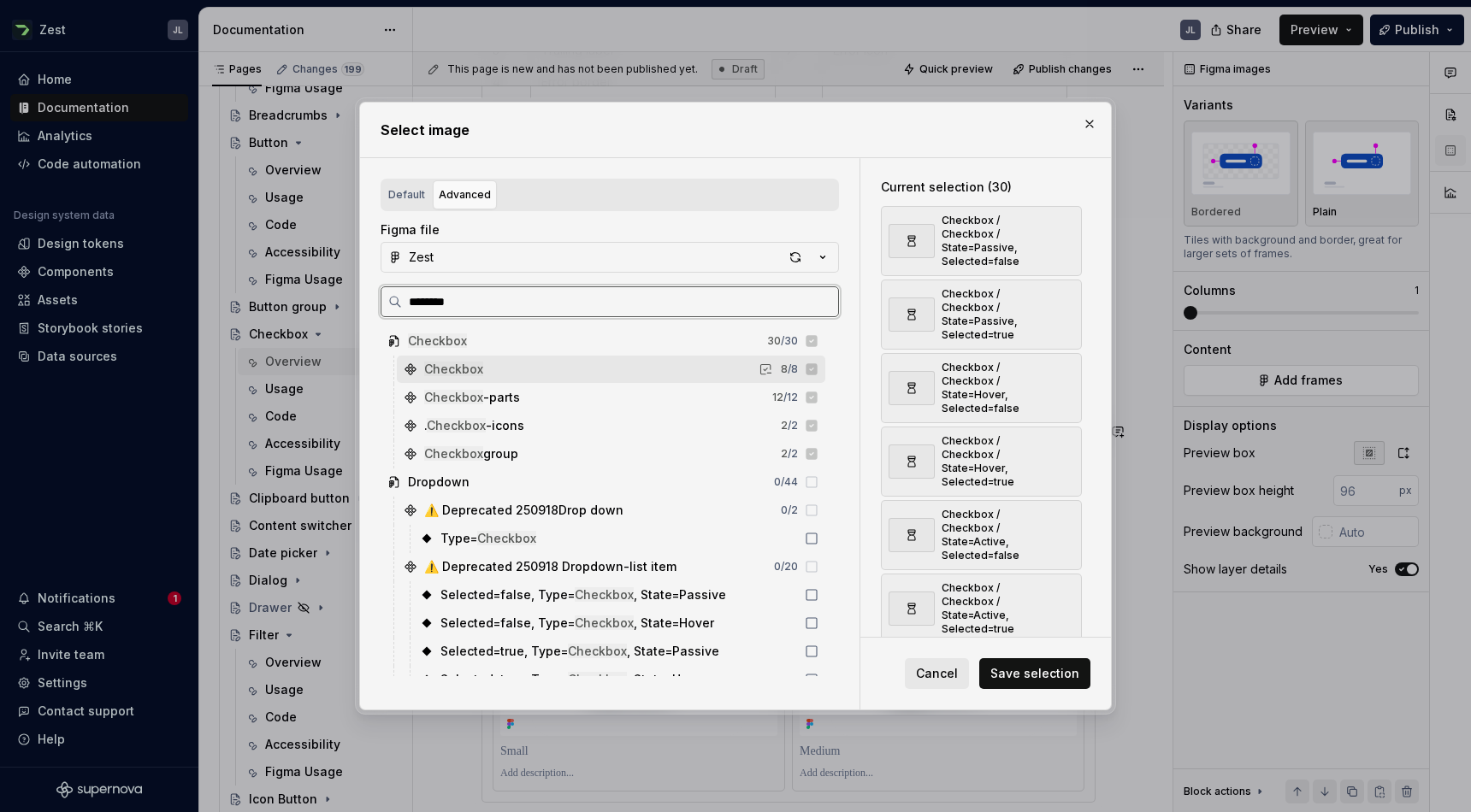
click at [818, 368] on icon at bounding box center [811, 369] width 14 height 14
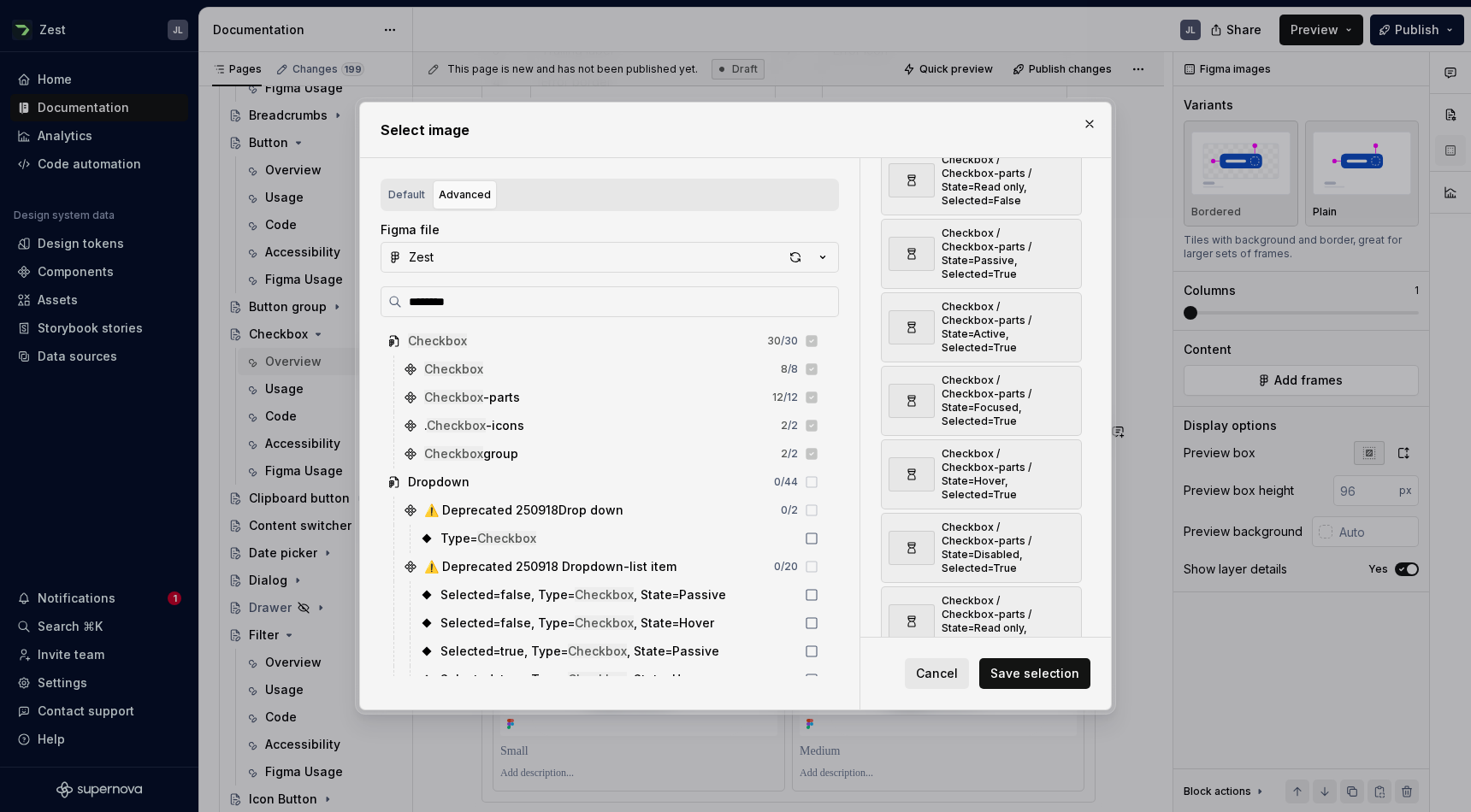
scroll to position [1021, 0]
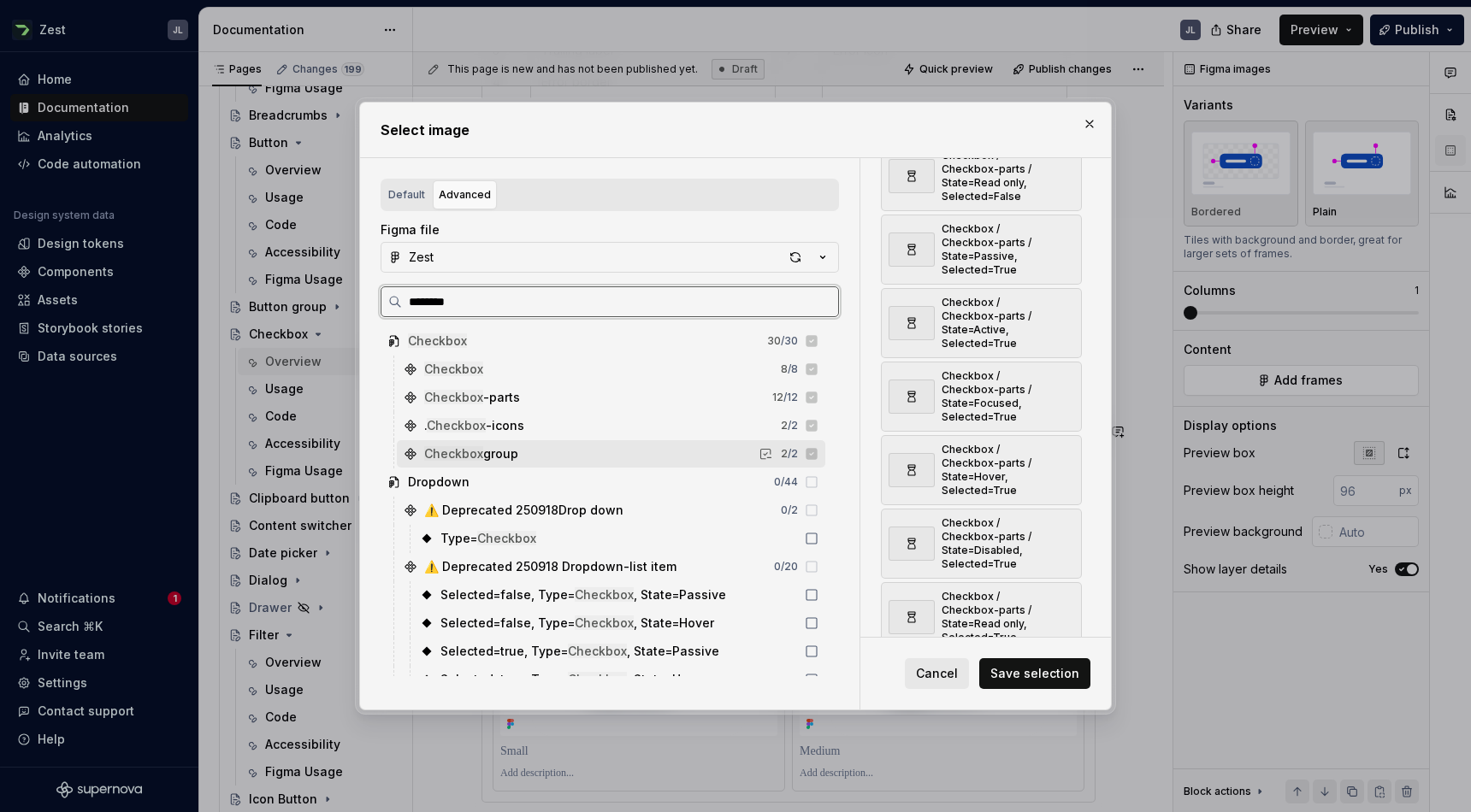
click at [561, 447] on div "Checkbox group 2 / 2" at bounding box center [611, 454] width 428 height 27
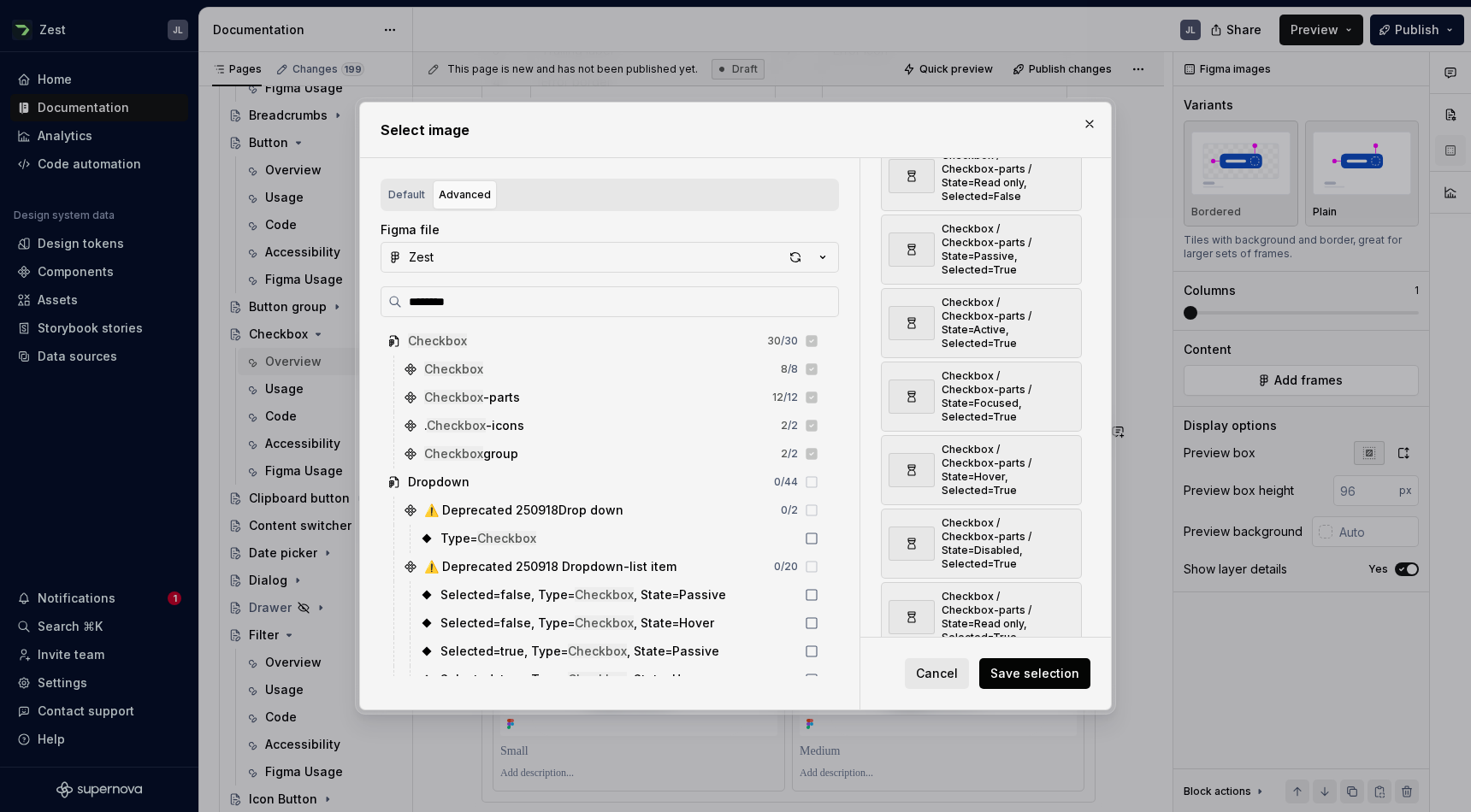
click at [1057, 673] on span "Save selection" at bounding box center [1034, 673] width 89 height 17
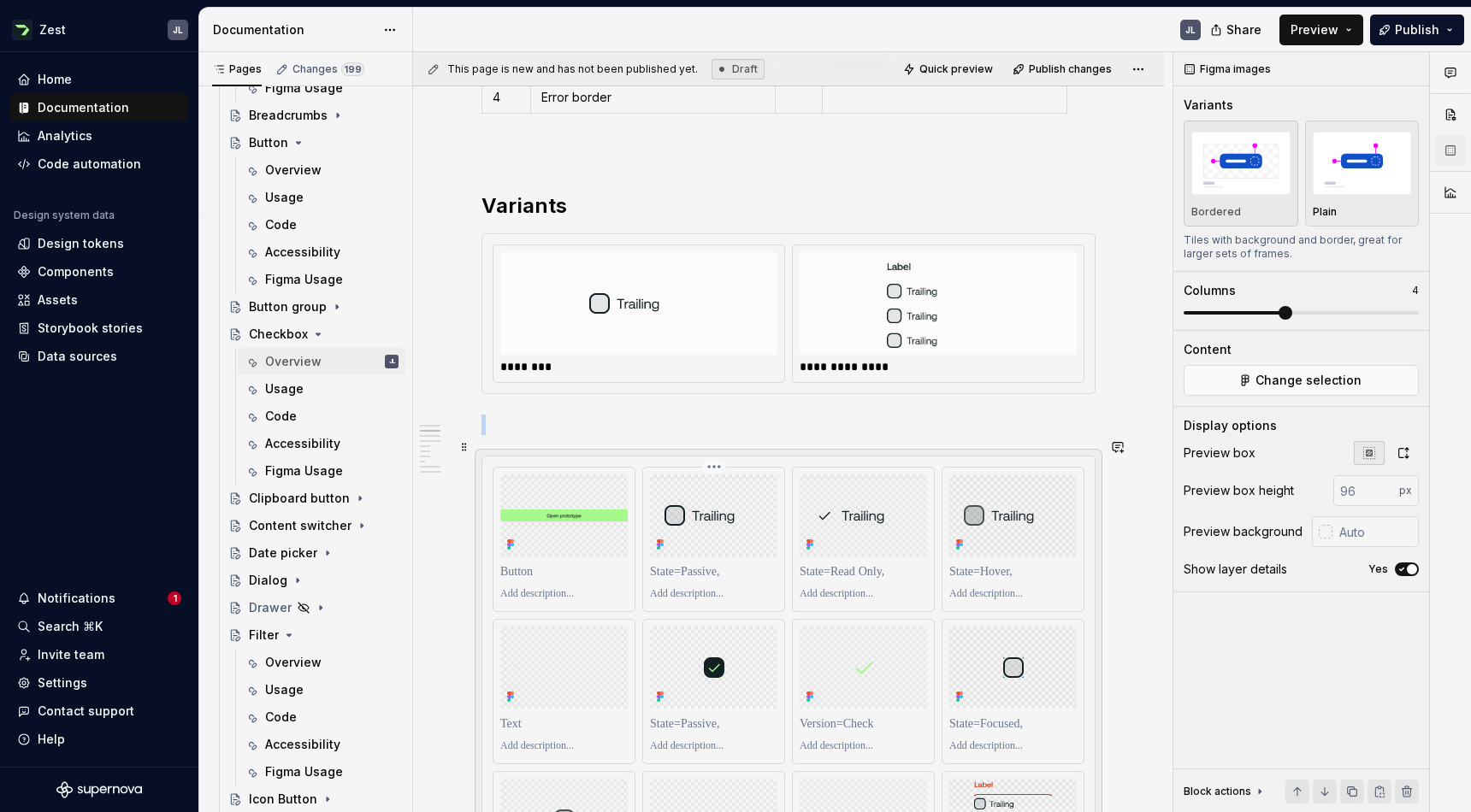
scroll to position [886, 0]
click at [463, 449] on span at bounding box center [464, 449] width 14 height 24
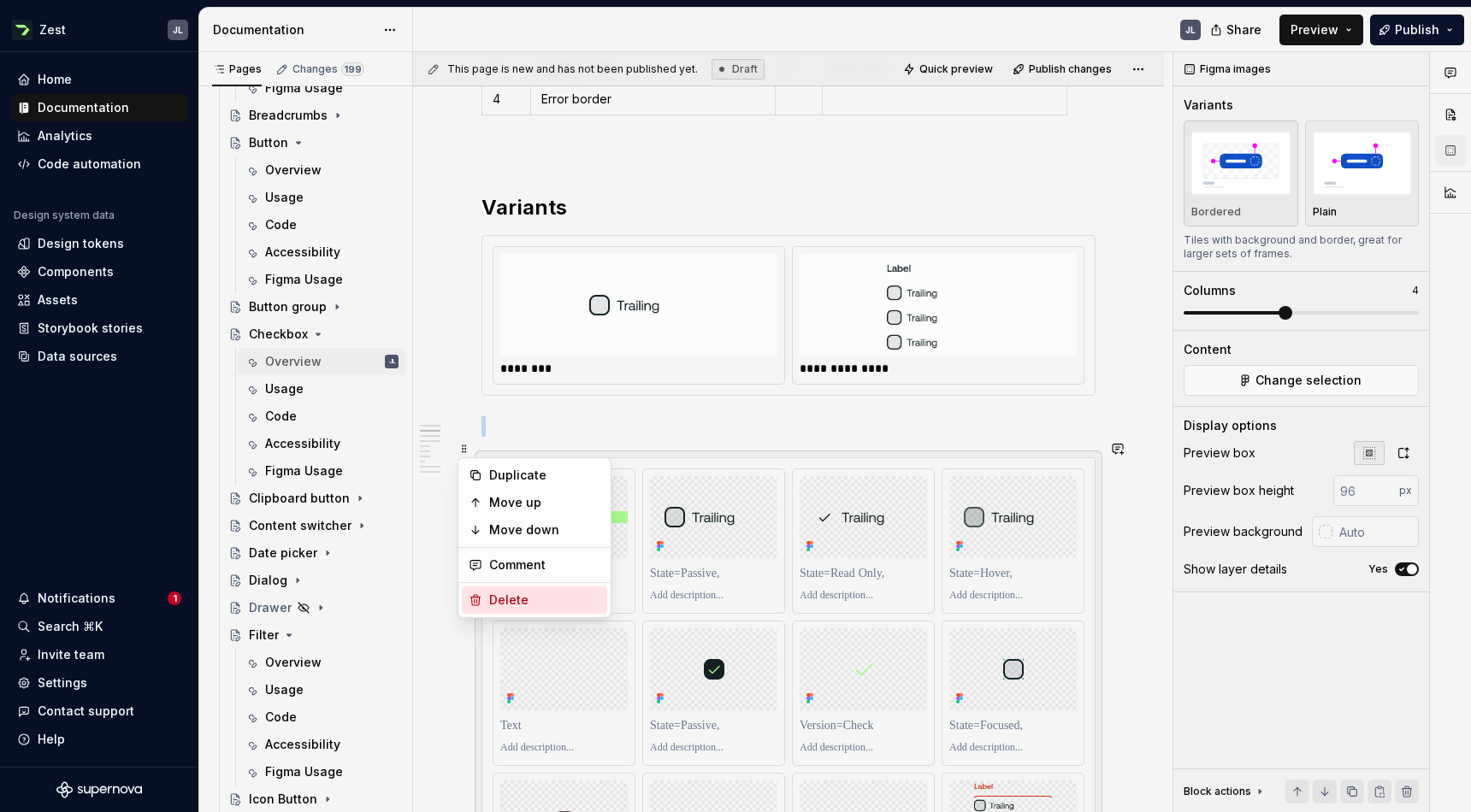
click at [535, 596] on div "Delete" at bounding box center [544, 600] width 111 height 17
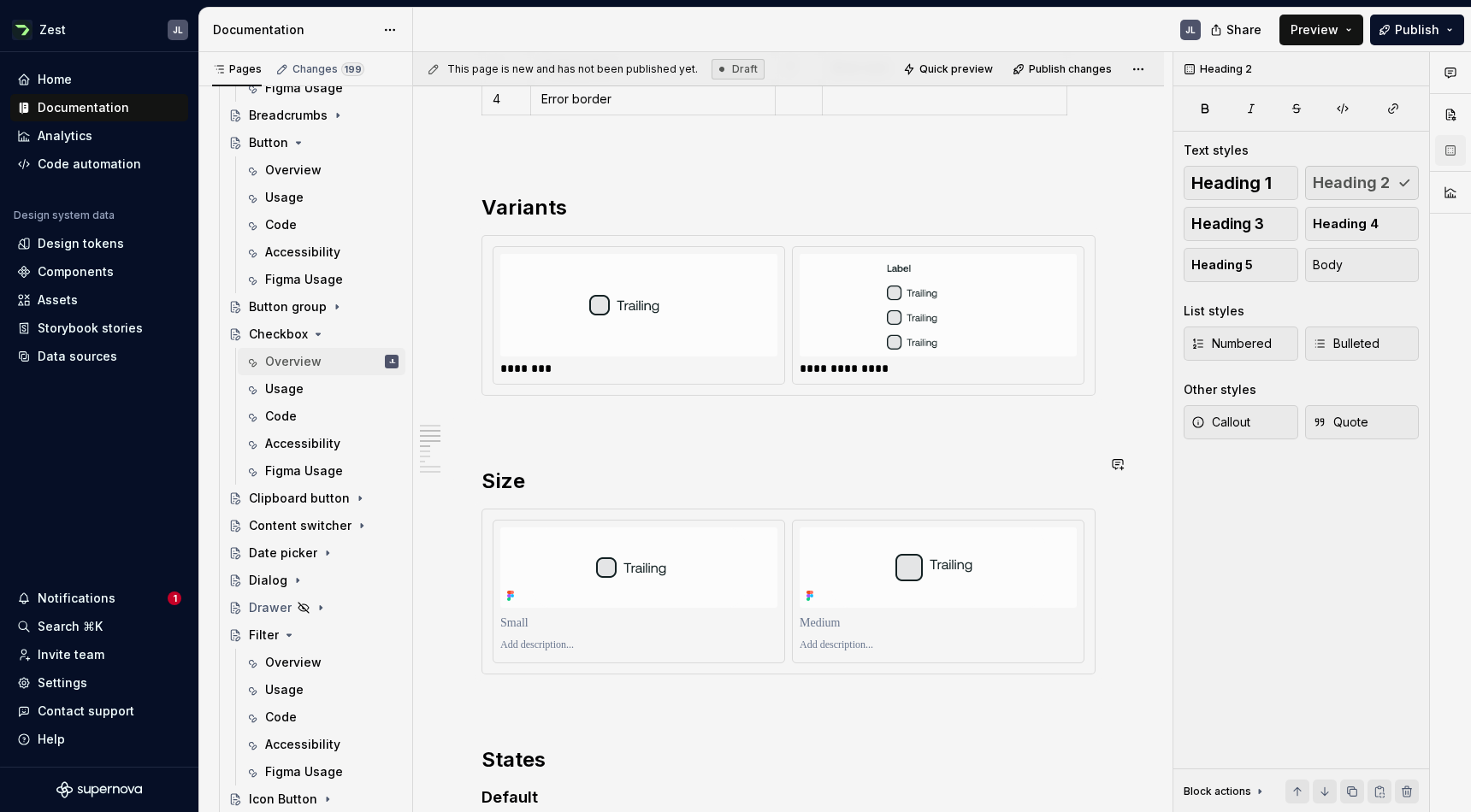
click at [492, 418] on p at bounding box center [788, 426] width 614 height 21
click at [447, 407] on button "button" at bounding box center [446, 409] width 24 height 24
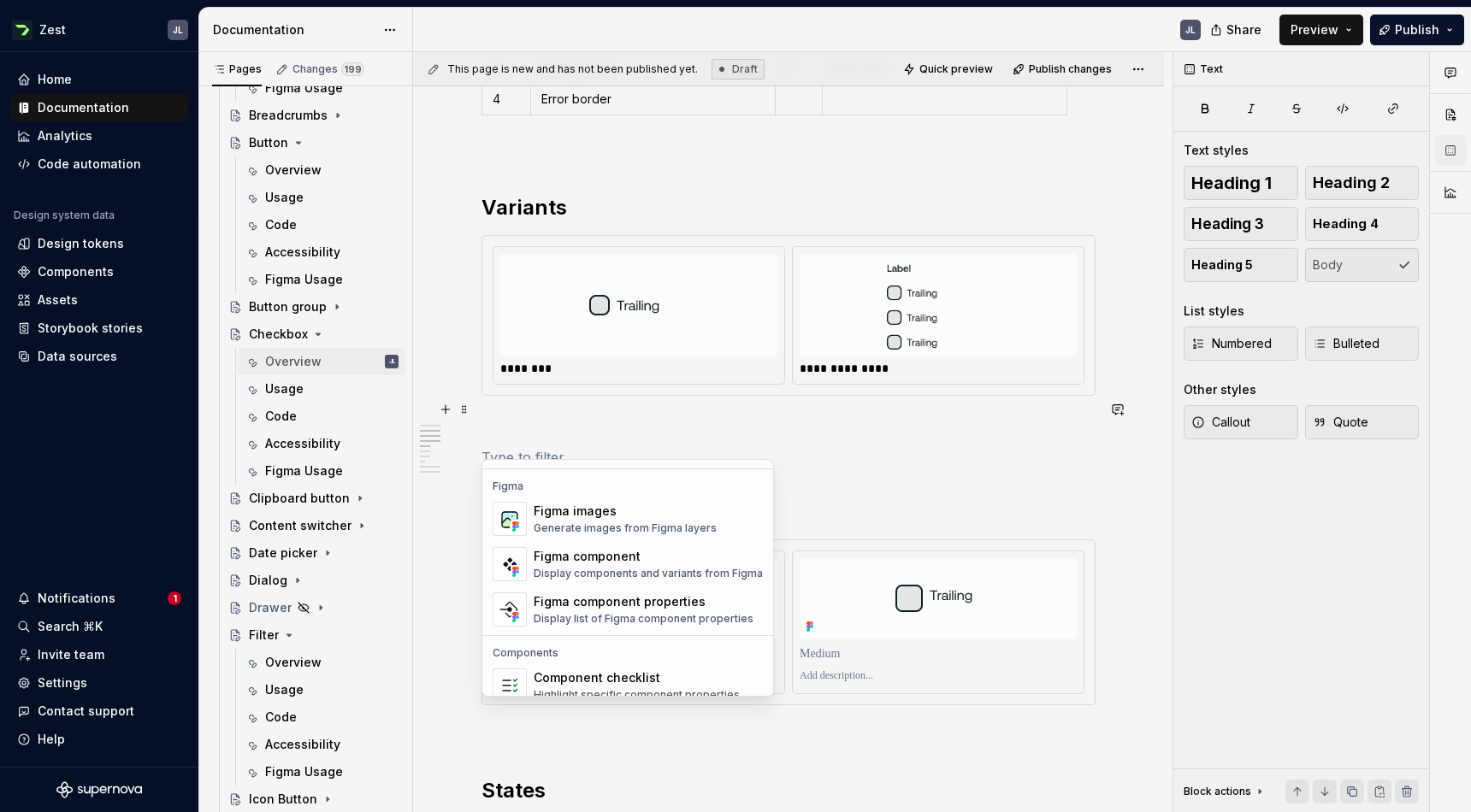
scroll to position [1582, 0]
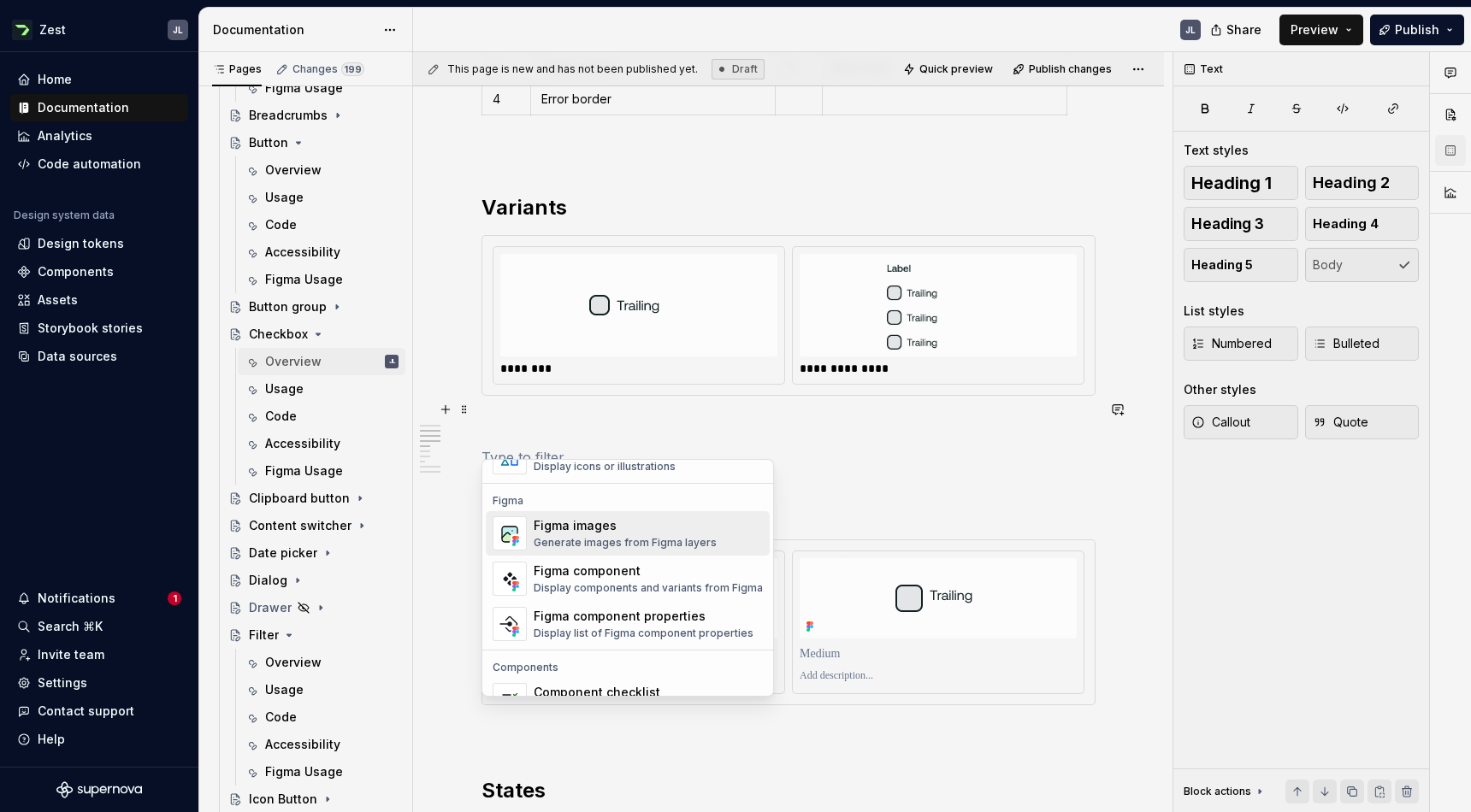
click at [591, 526] on div "Figma images" at bounding box center [625, 525] width 183 height 17
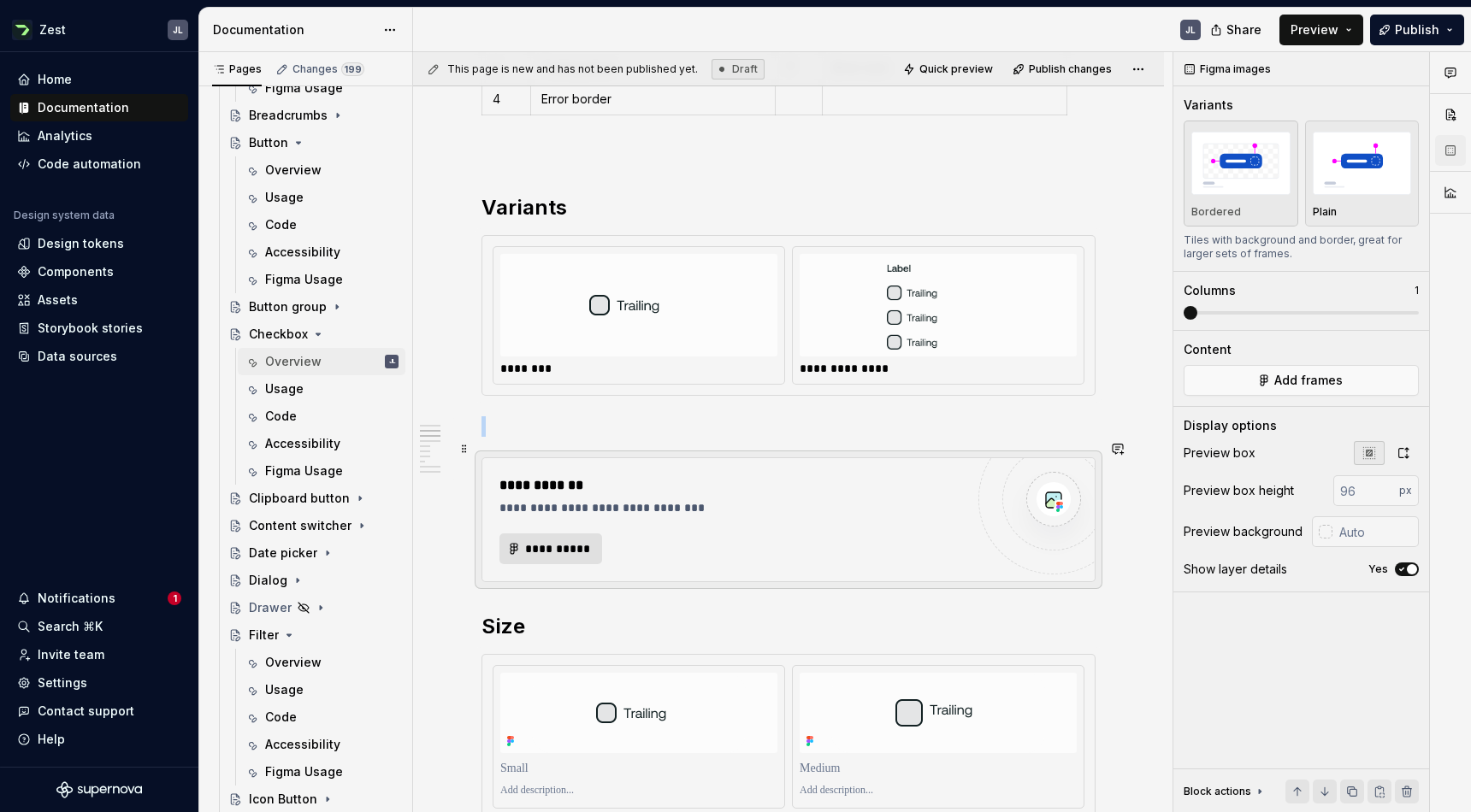
click at [577, 540] on span "**********" at bounding box center [558, 548] width 67 height 17
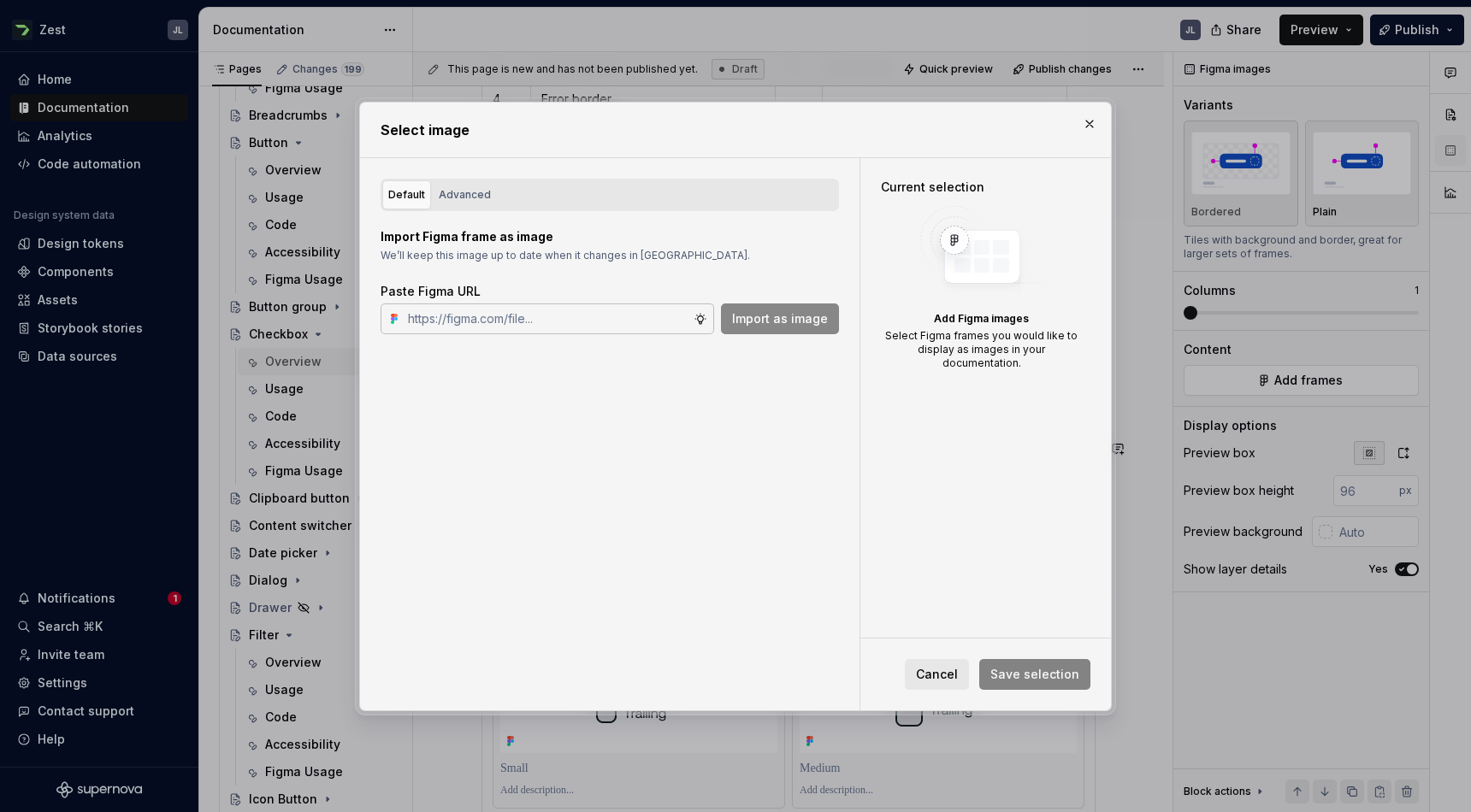
type textarea "*"
type input "[URL][DOMAIN_NAME]"
click at [771, 321] on span "Import as image" at bounding box center [780, 318] width 96 height 17
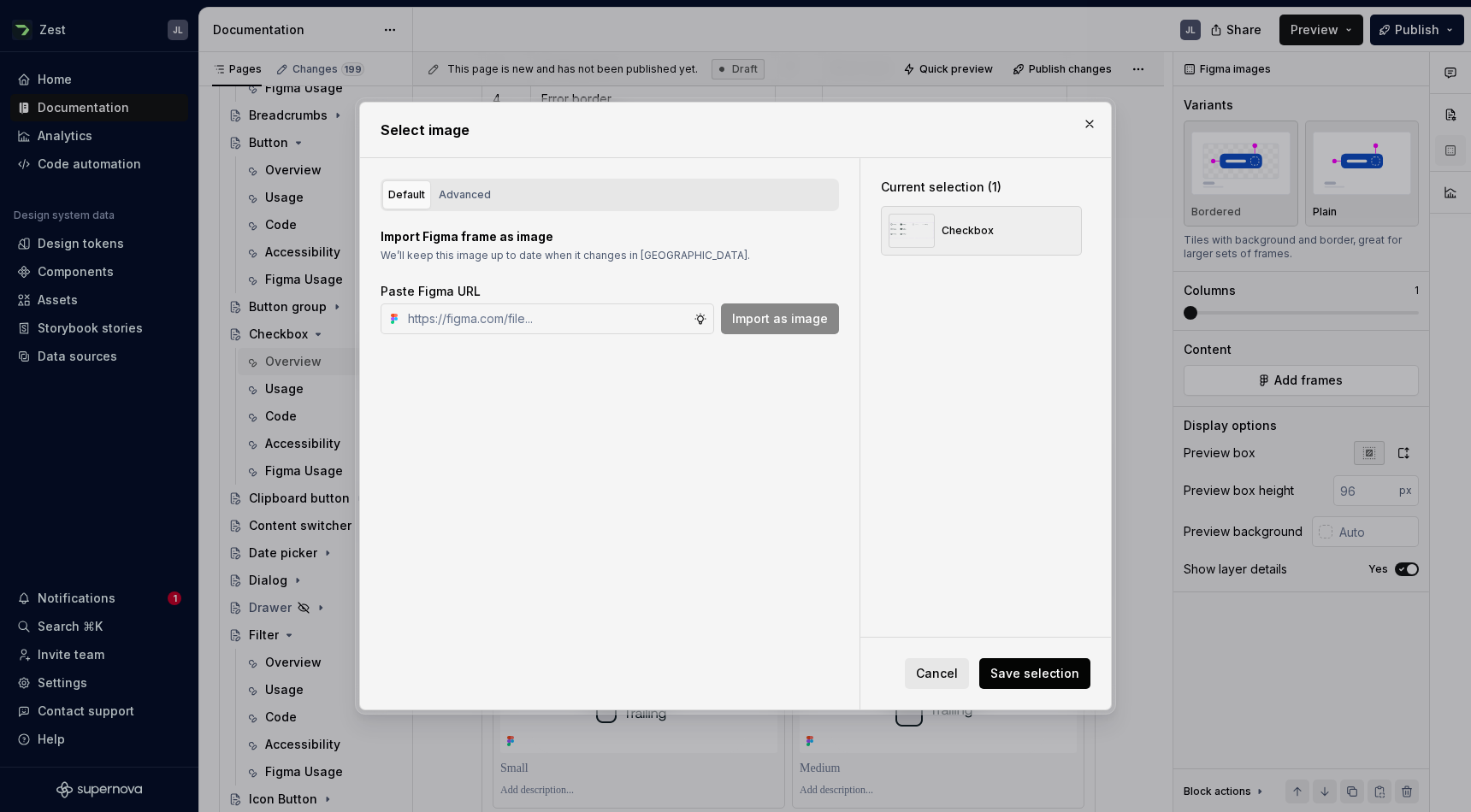
click at [1016, 670] on span "Save selection" at bounding box center [1034, 673] width 89 height 17
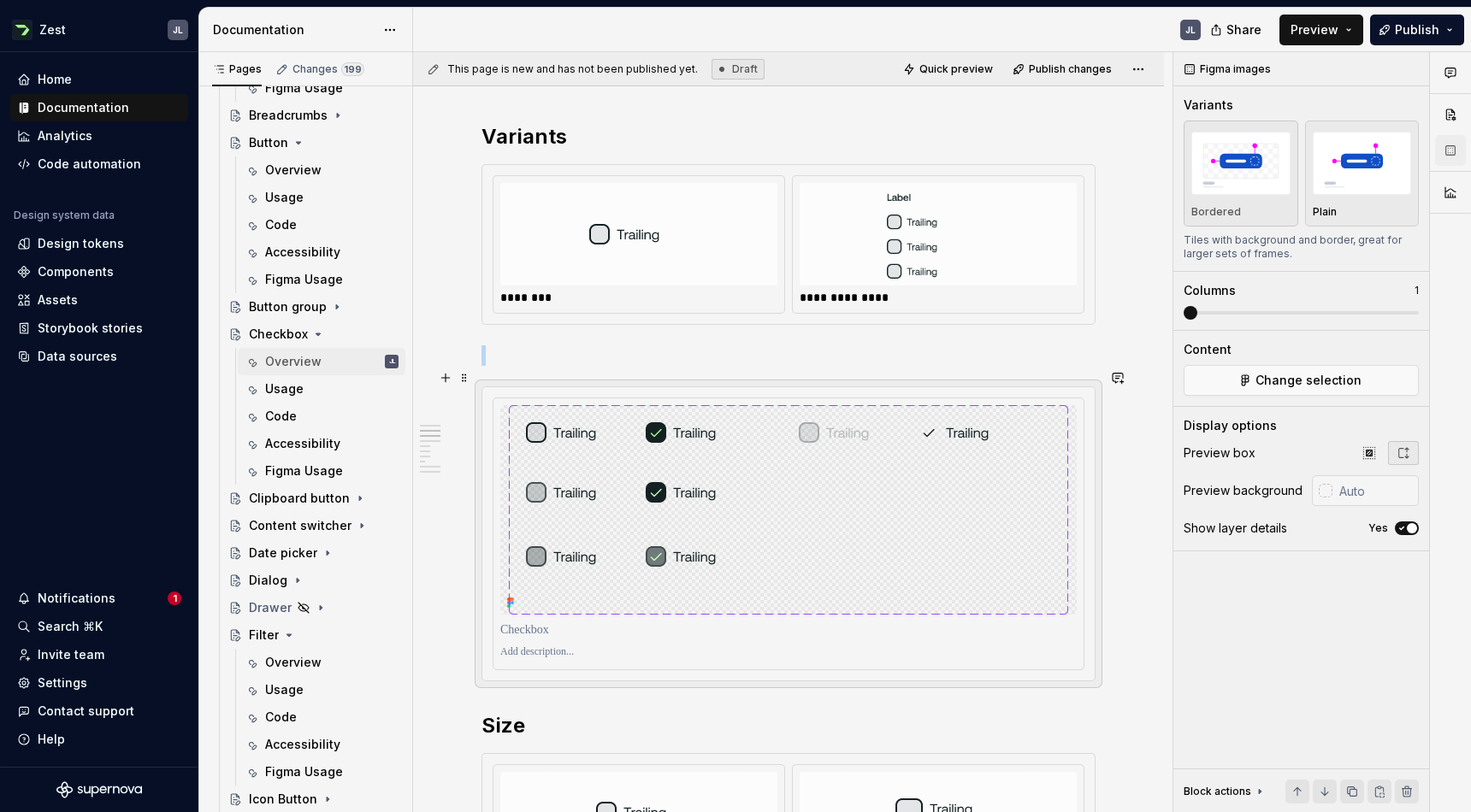
scroll to position [963, 0]
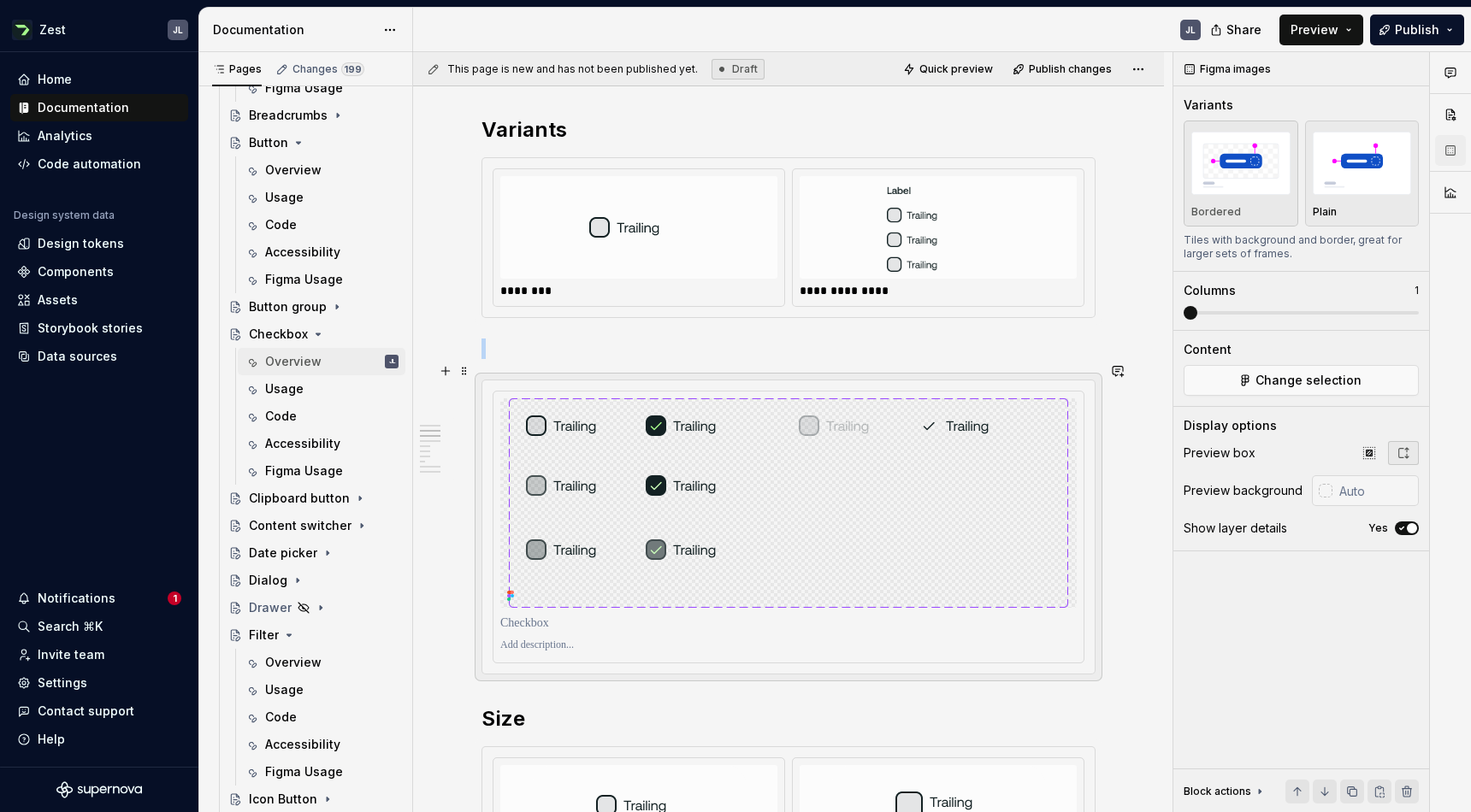
click at [599, 381] on div at bounding box center [789, 527] width 613 height 294
click at [464, 379] on span at bounding box center [464, 371] width 14 height 24
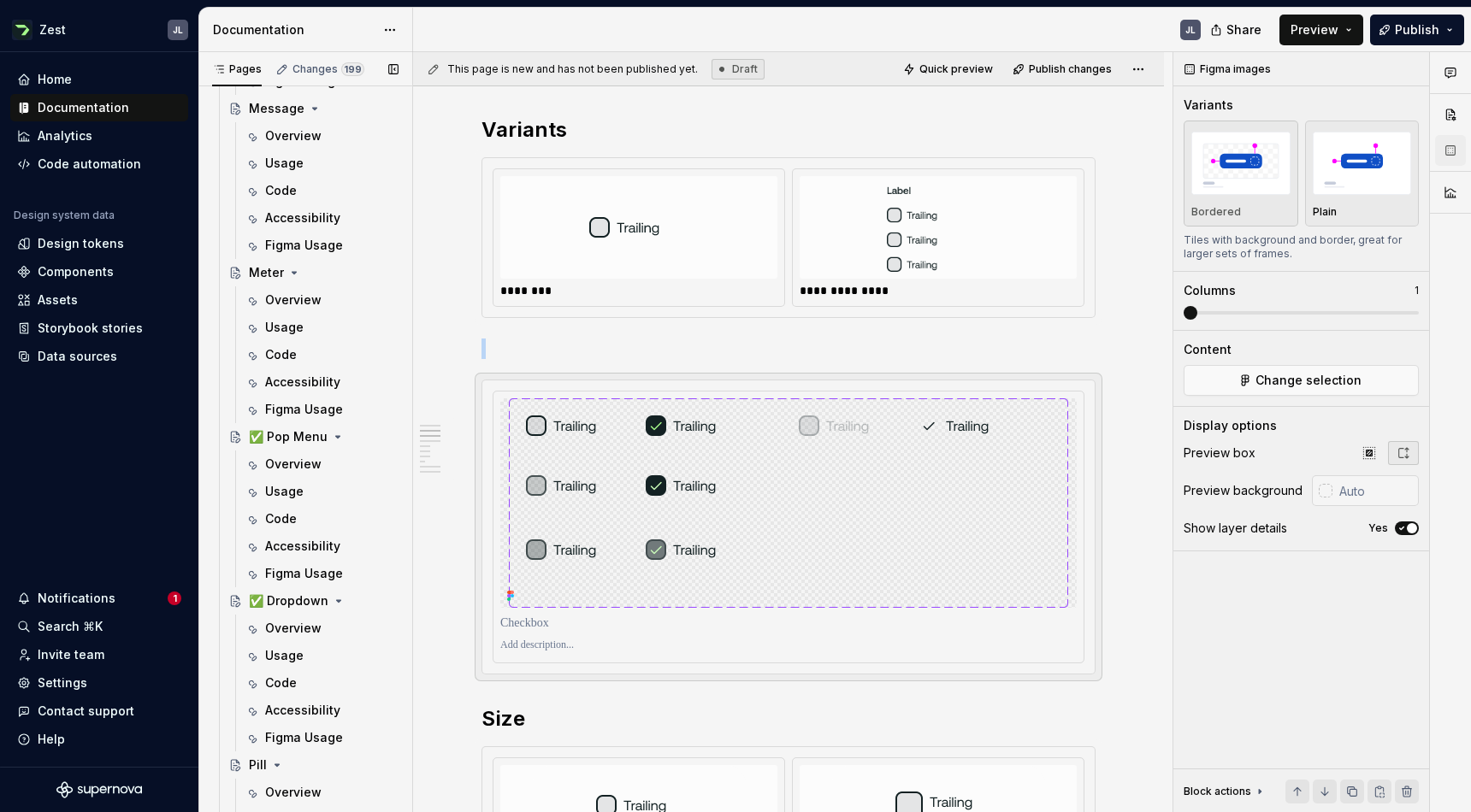
scroll to position [2523, 0]
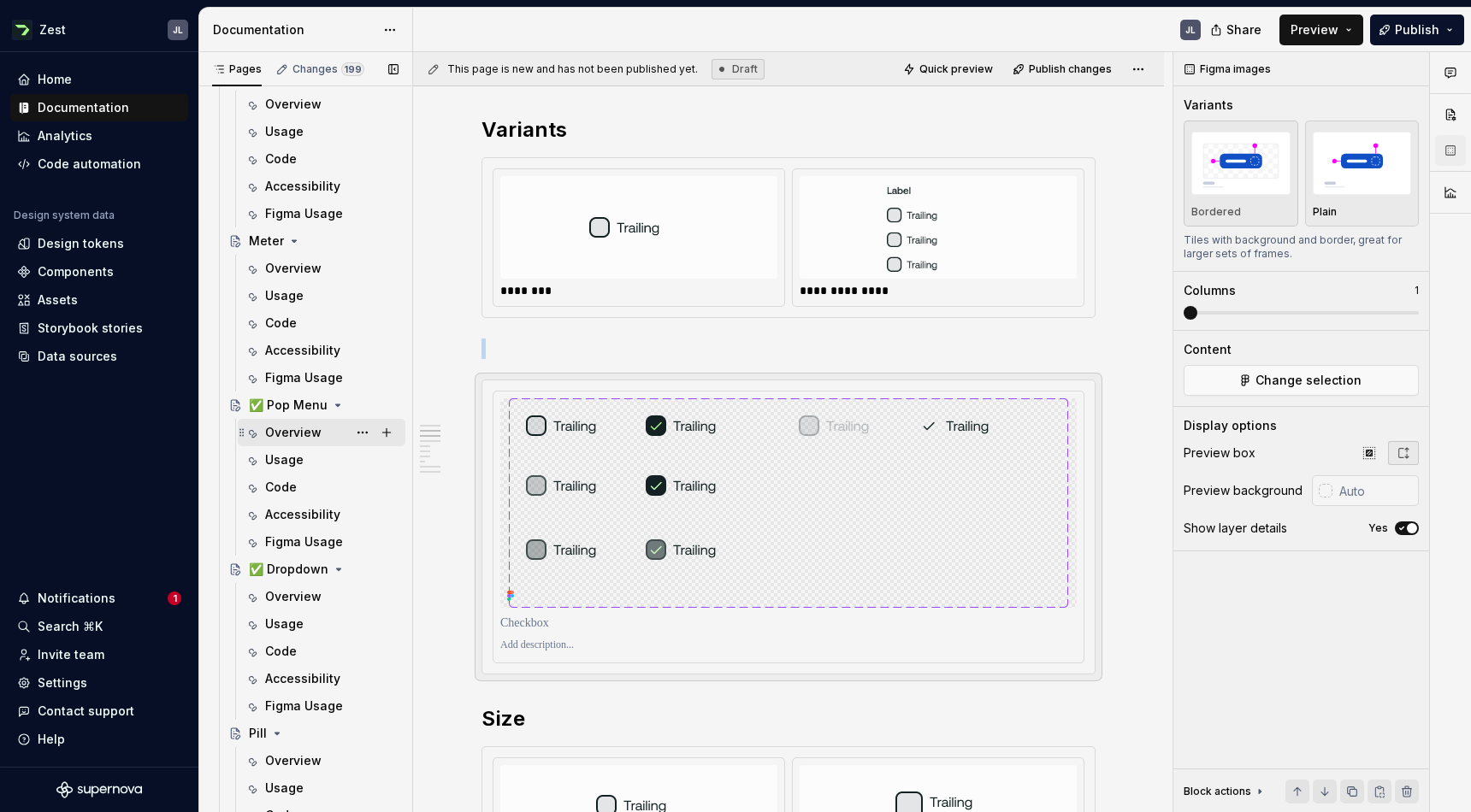
click at [288, 427] on div "Overview" at bounding box center [293, 432] width 56 height 17
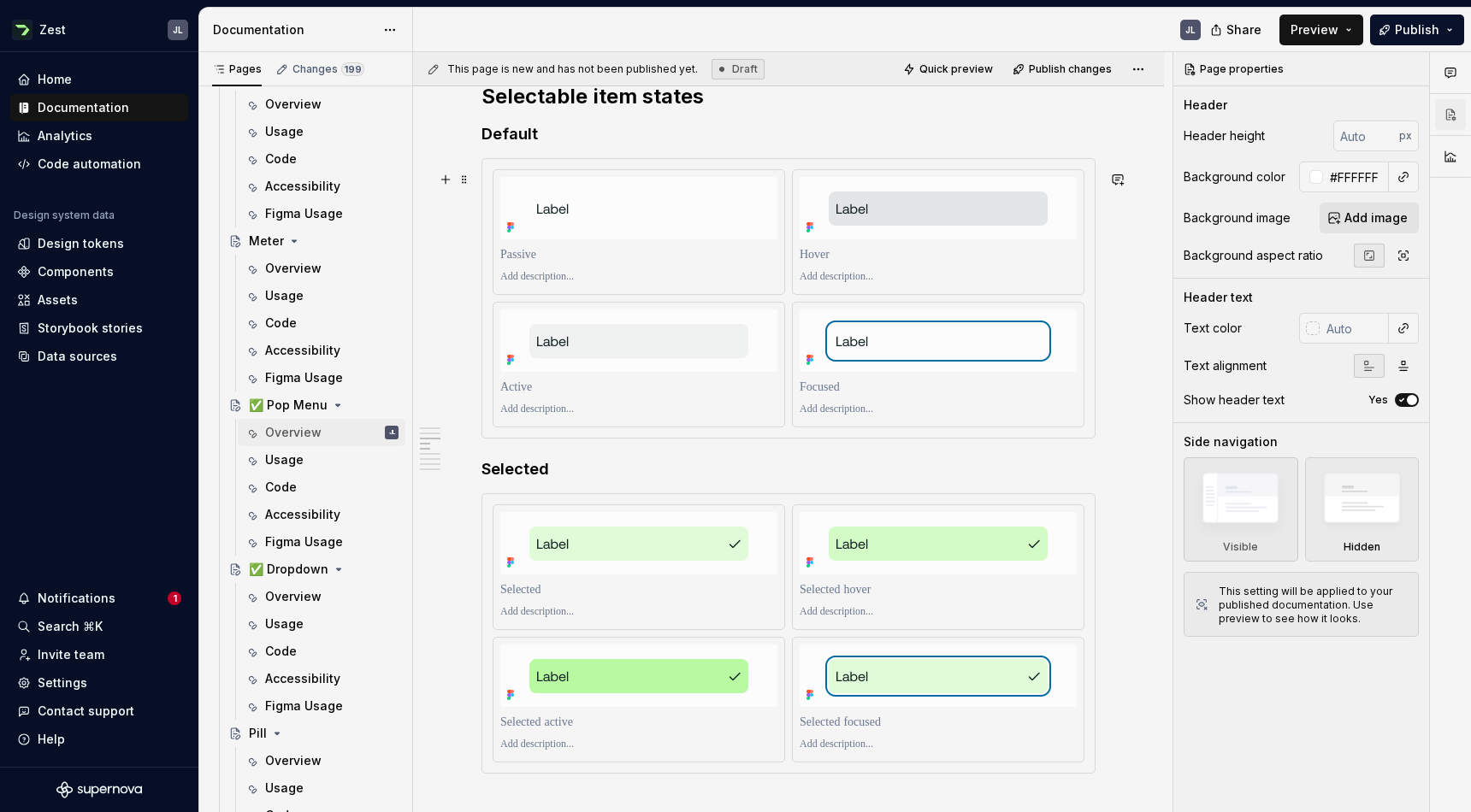
scroll to position [2213, 0]
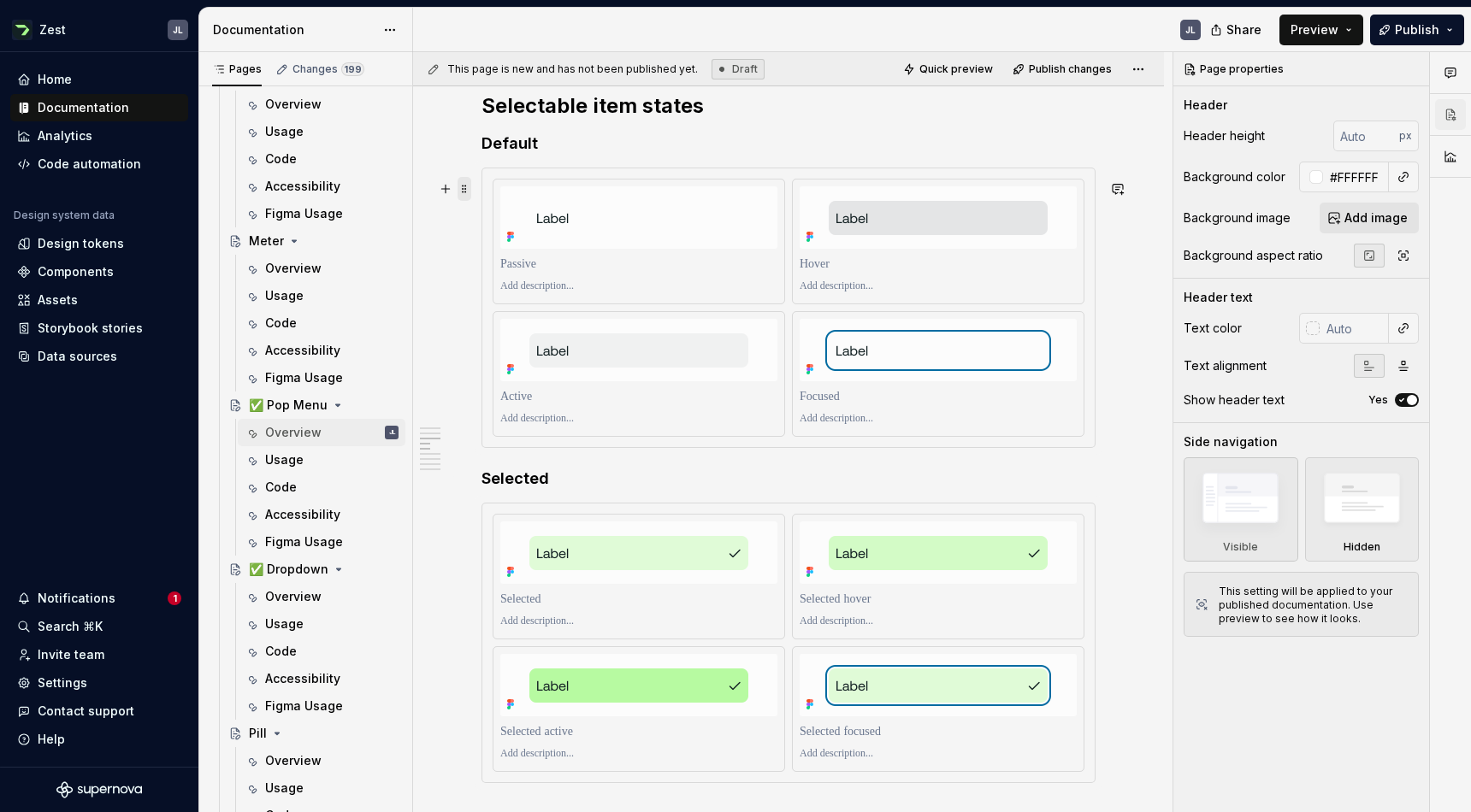
click at [464, 190] on span at bounding box center [464, 189] width 14 height 24
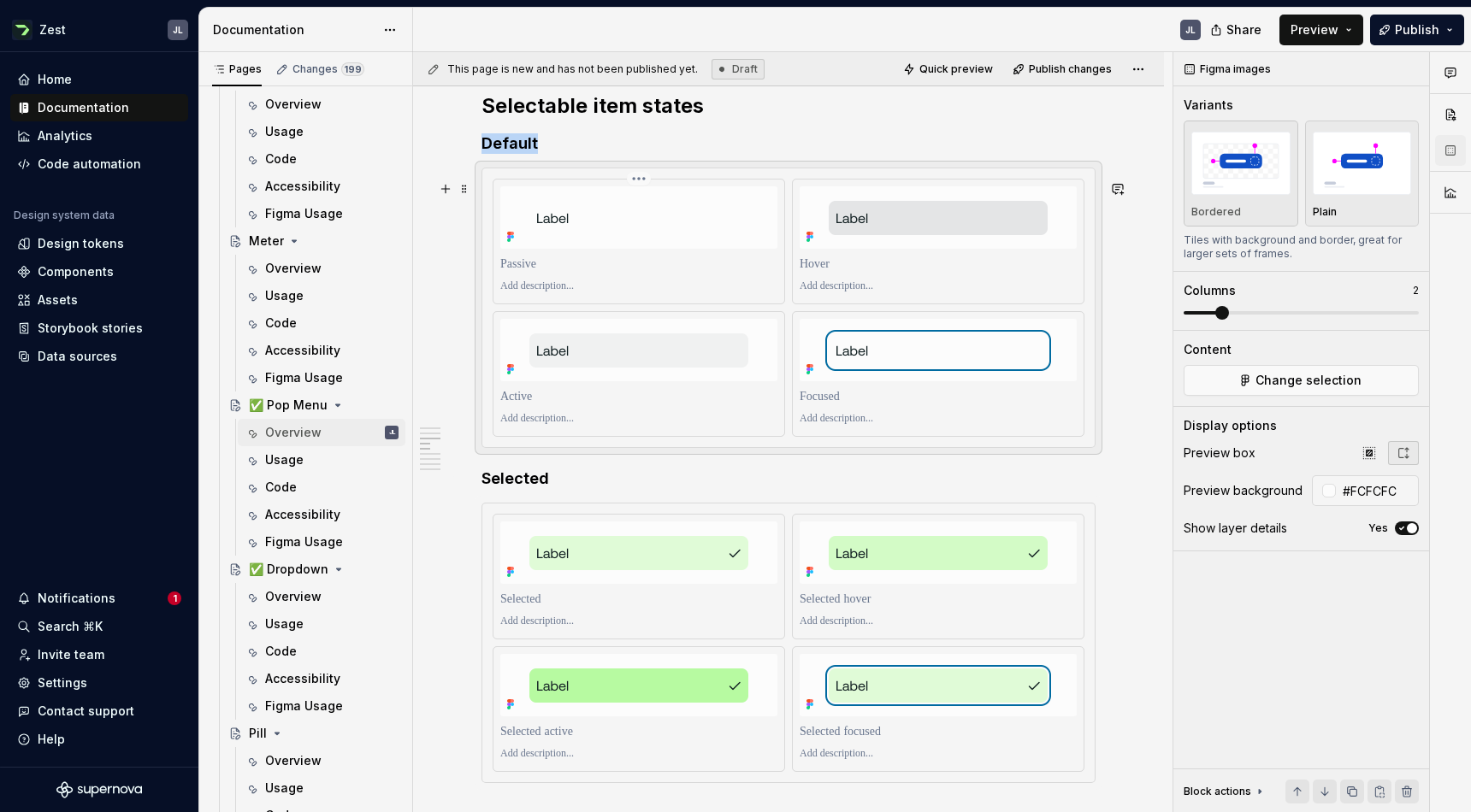
click at [735, 202] on img at bounding box center [638, 218] width 246 height 63
click at [856, 236] on img at bounding box center [938, 218] width 246 height 63
click at [465, 194] on span at bounding box center [464, 189] width 14 height 24
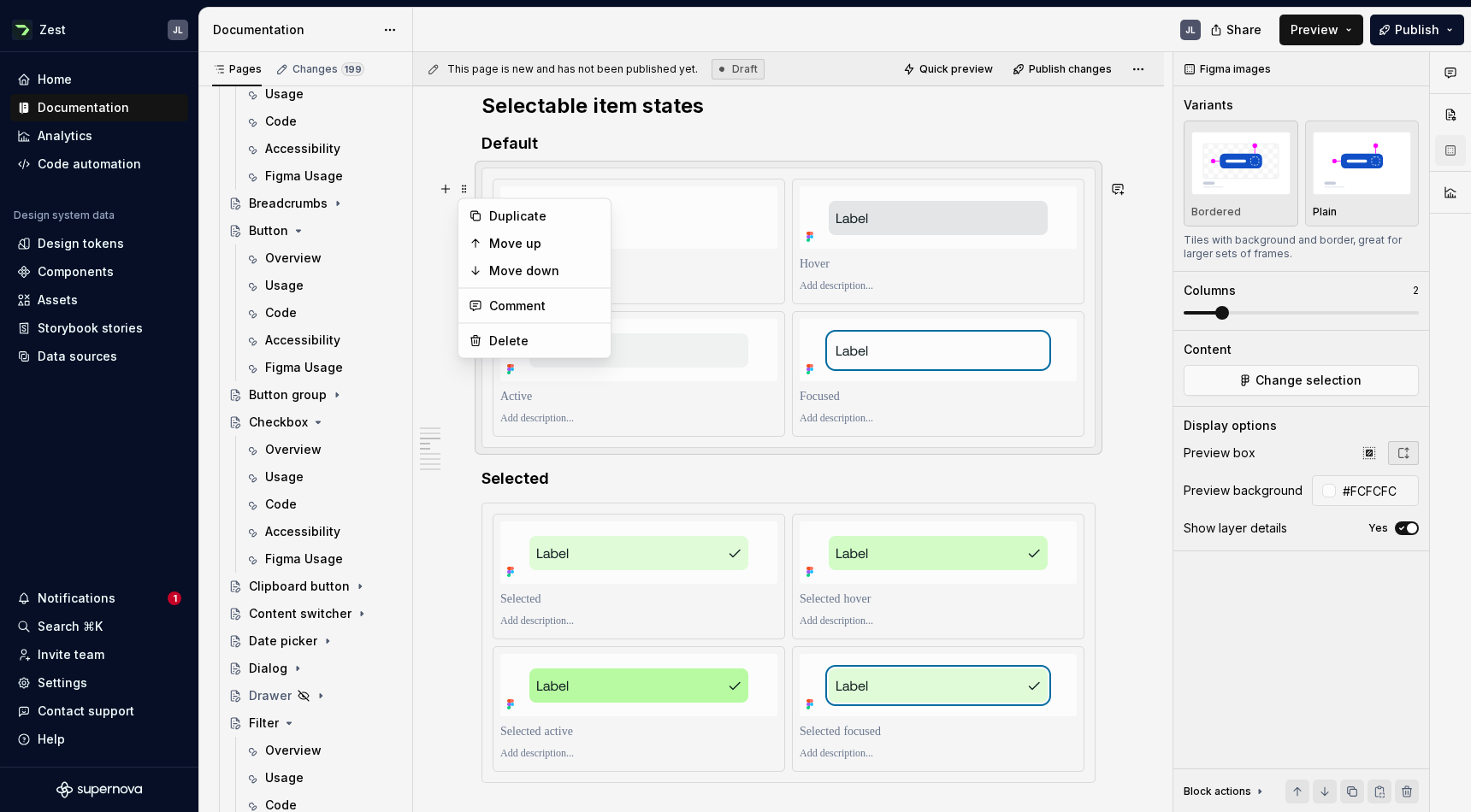
scroll to position [1264, 0]
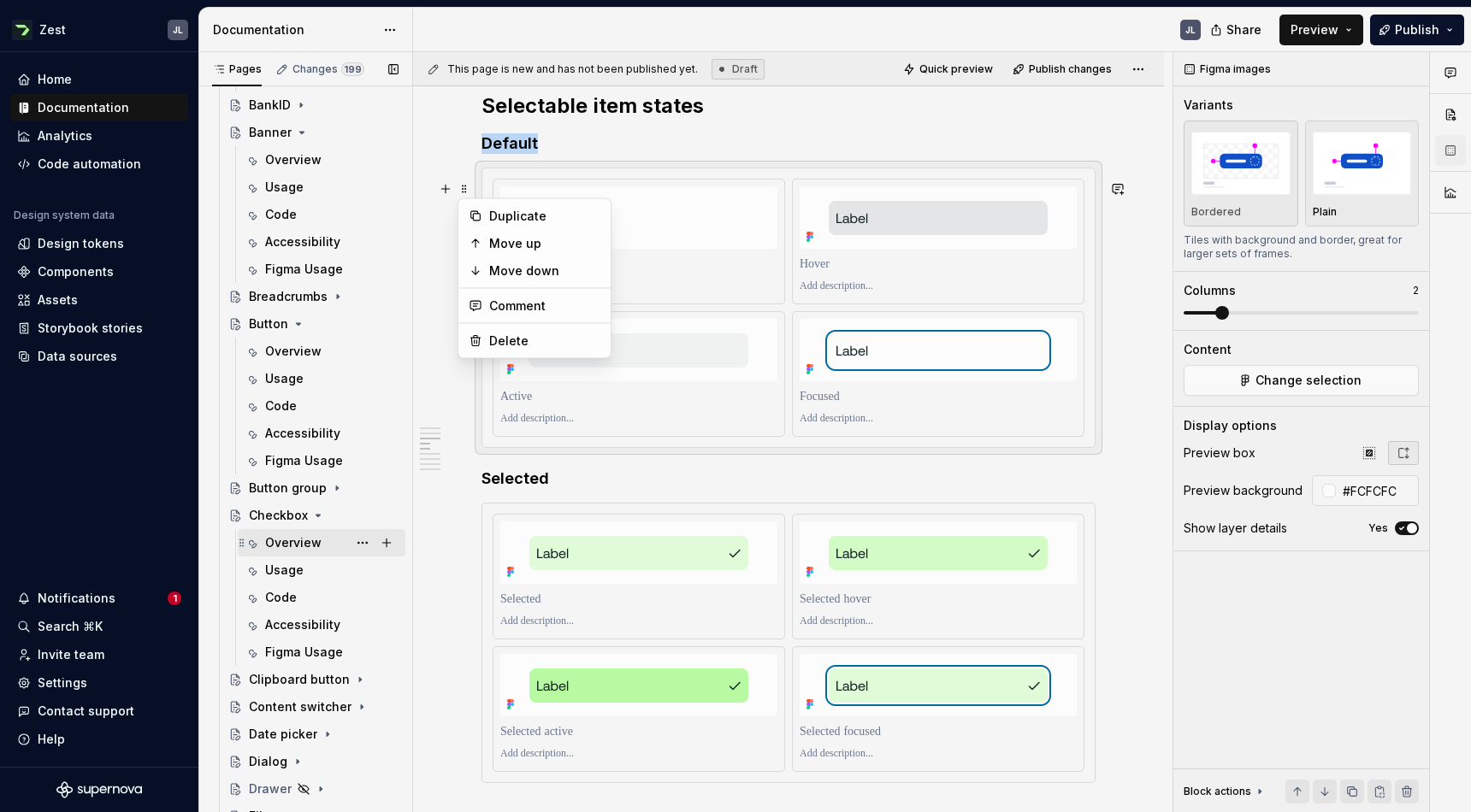
click at [300, 535] on div "Overview" at bounding box center [293, 542] width 56 height 17
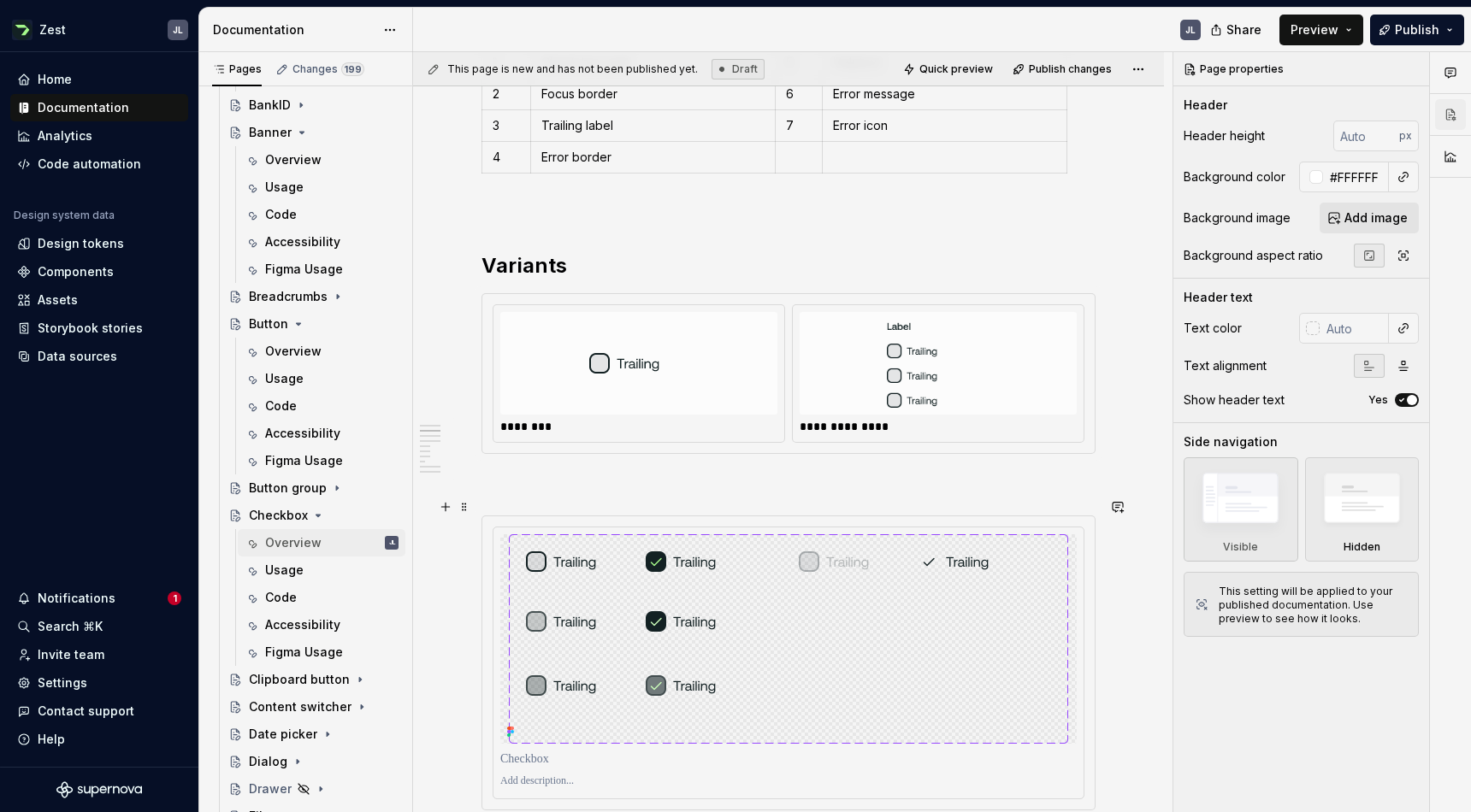
scroll to position [854, 0]
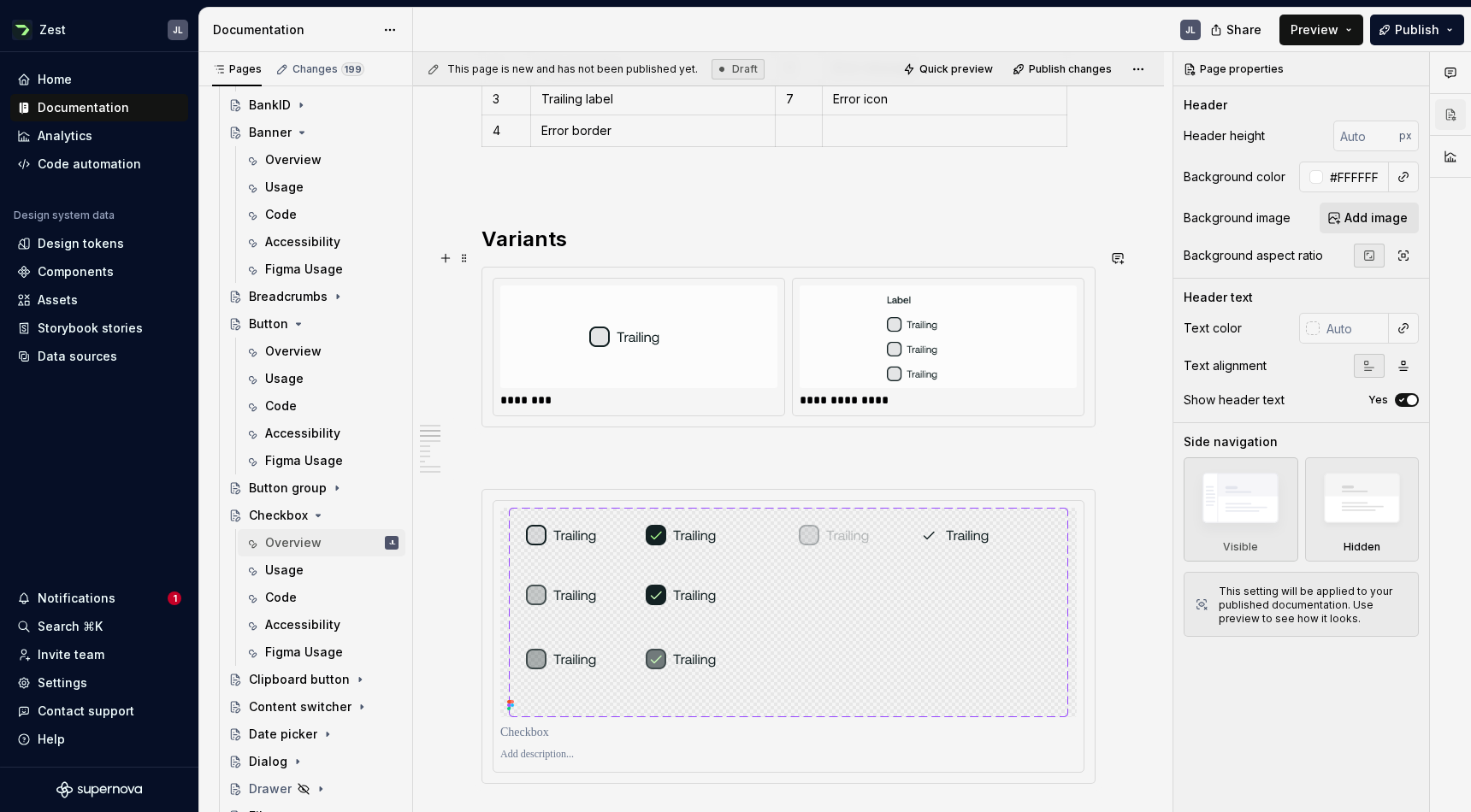
click at [681, 305] on img at bounding box center [638, 337] width 99 height 89
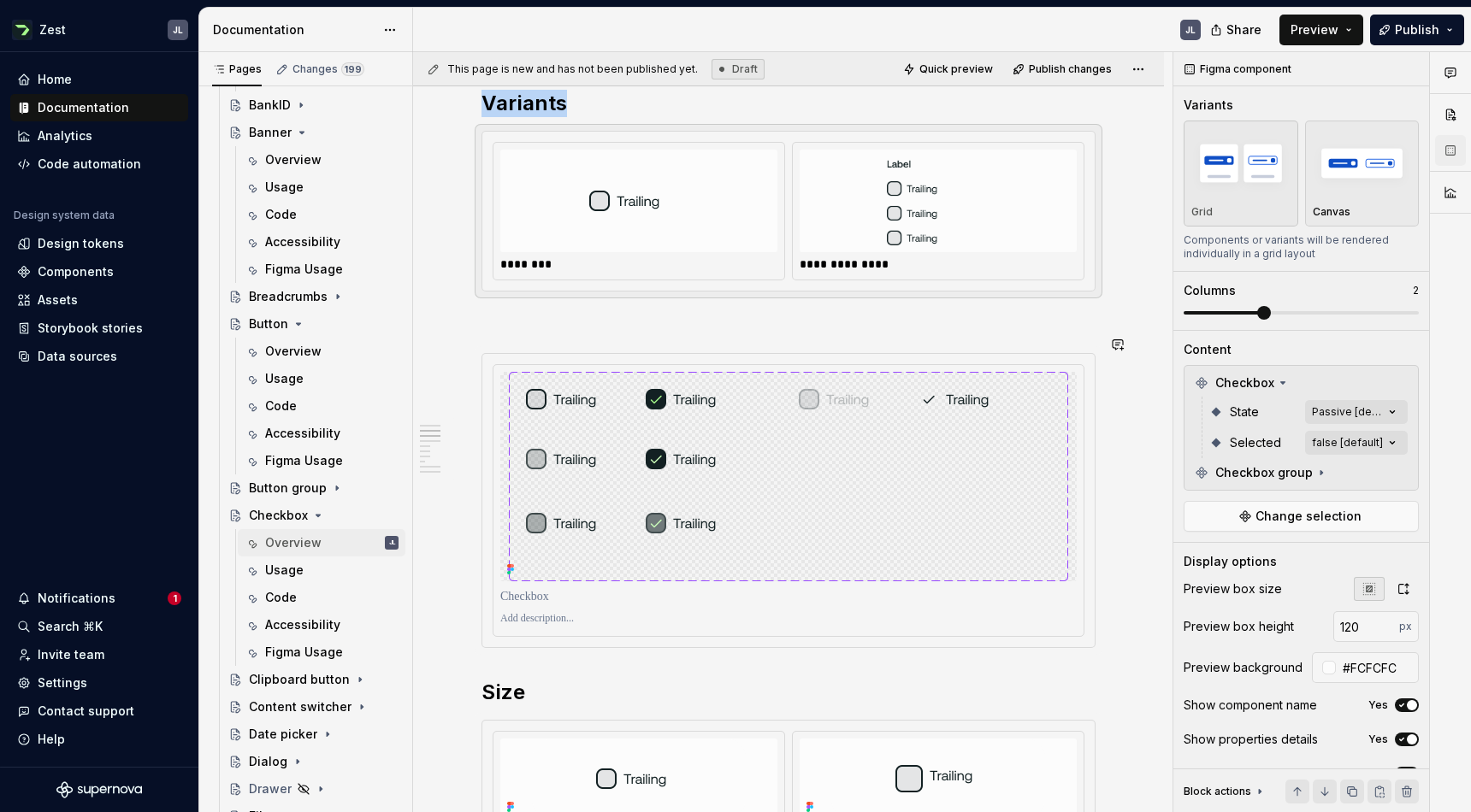
scroll to position [989, 0]
click at [465, 341] on span at bounding box center [464, 346] width 14 height 24
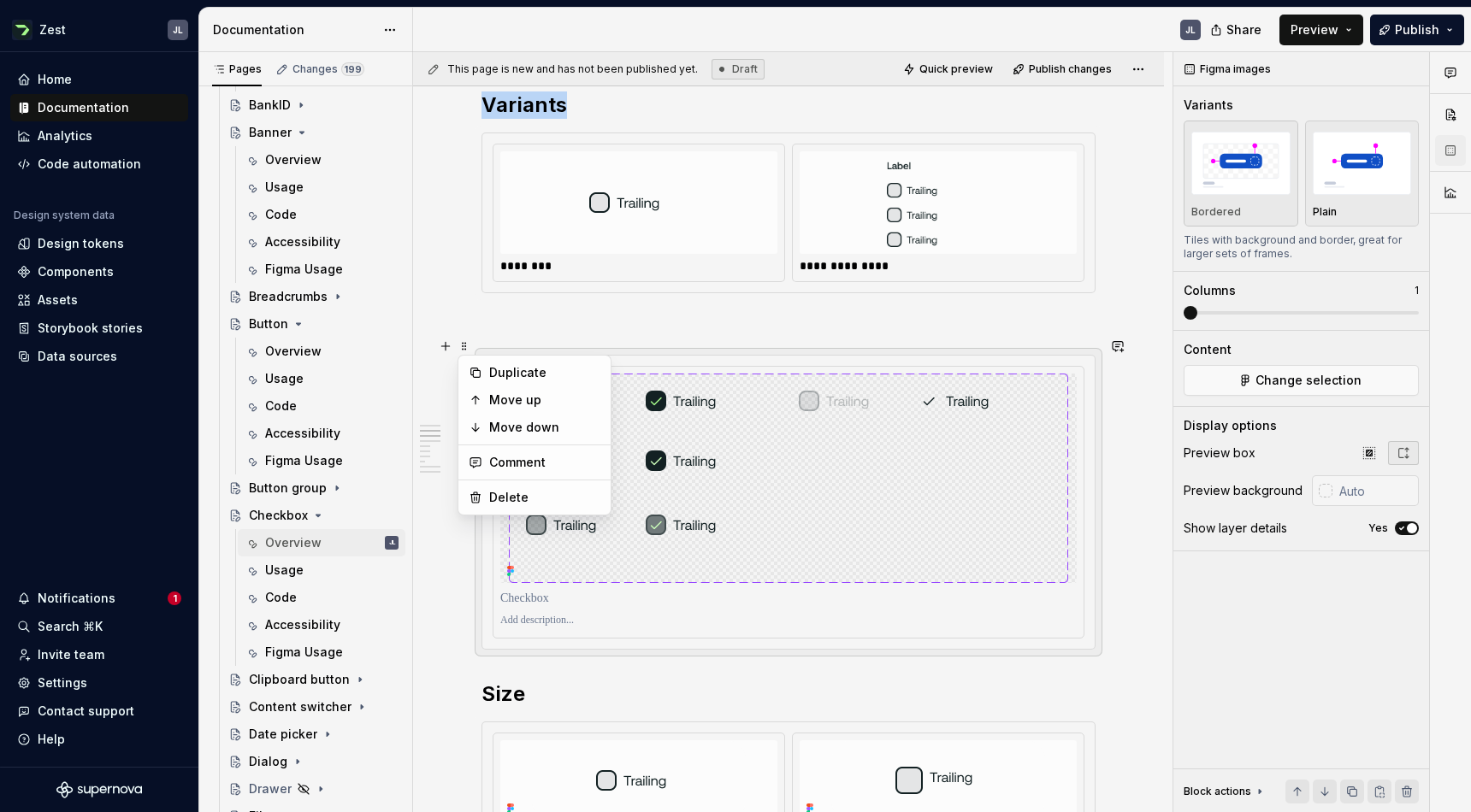
click at [607, 315] on p at bounding box center [788, 324] width 614 height 21
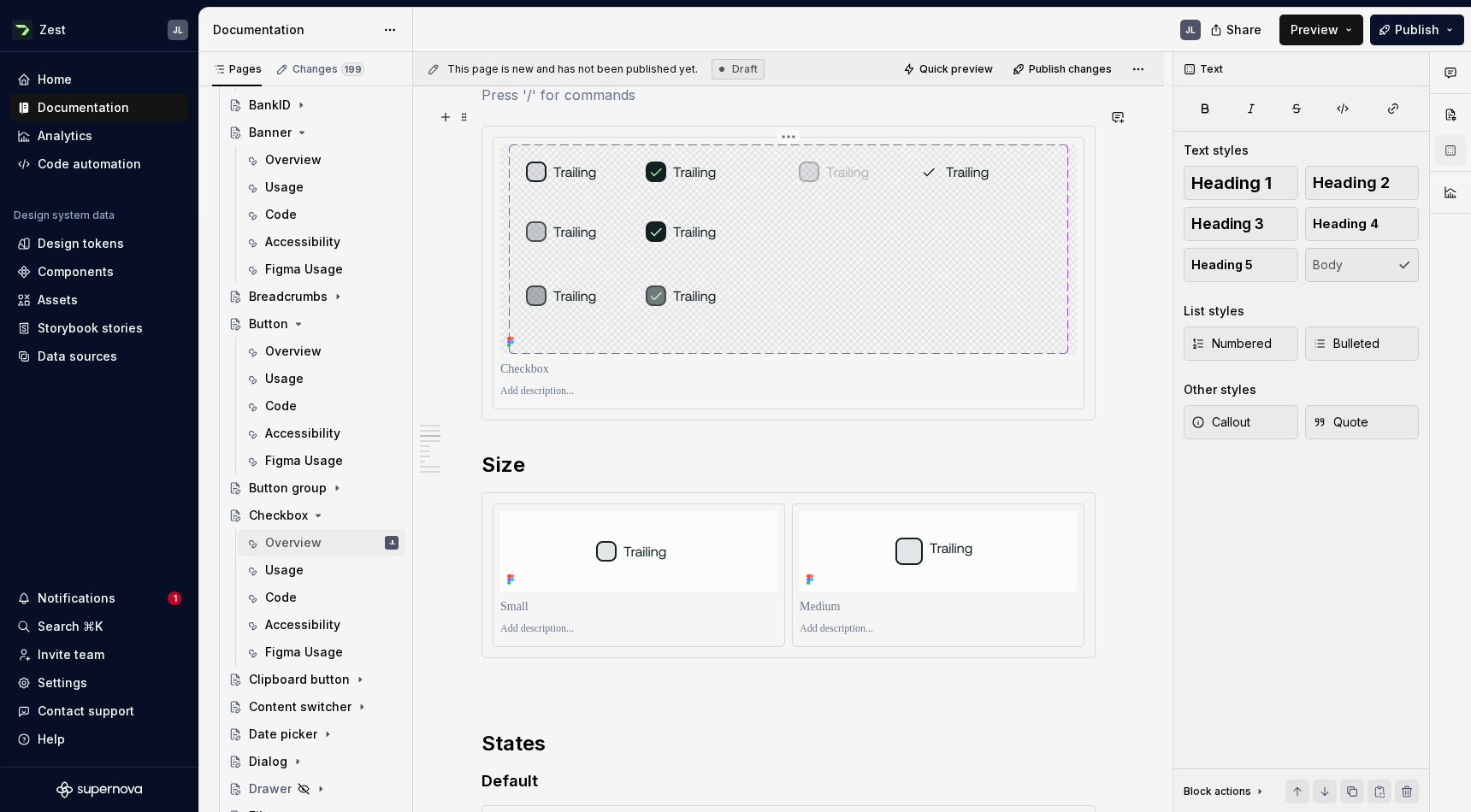
scroll to position [1227, 0]
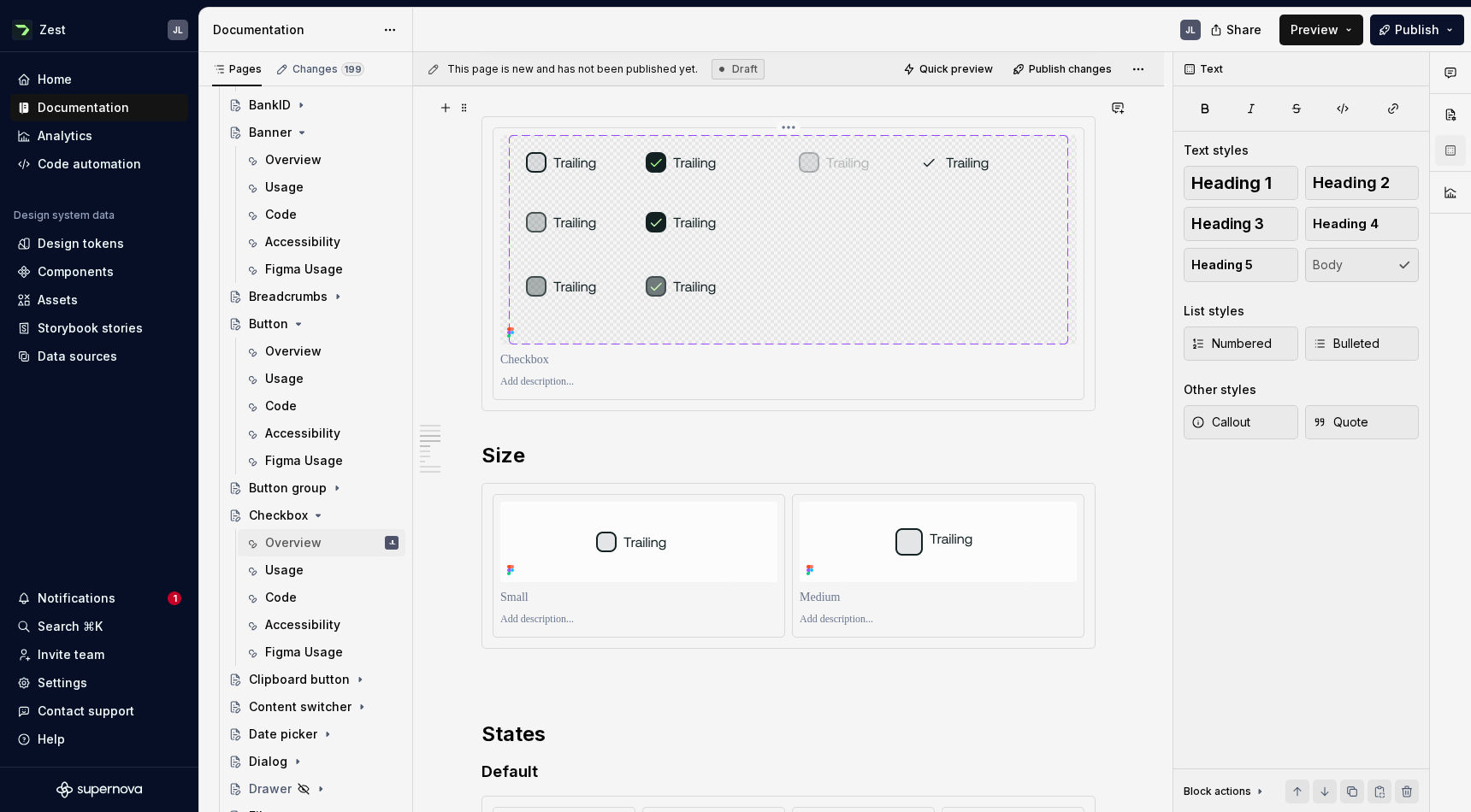
click at [504, 352] on p at bounding box center [788, 359] width 576 height 17
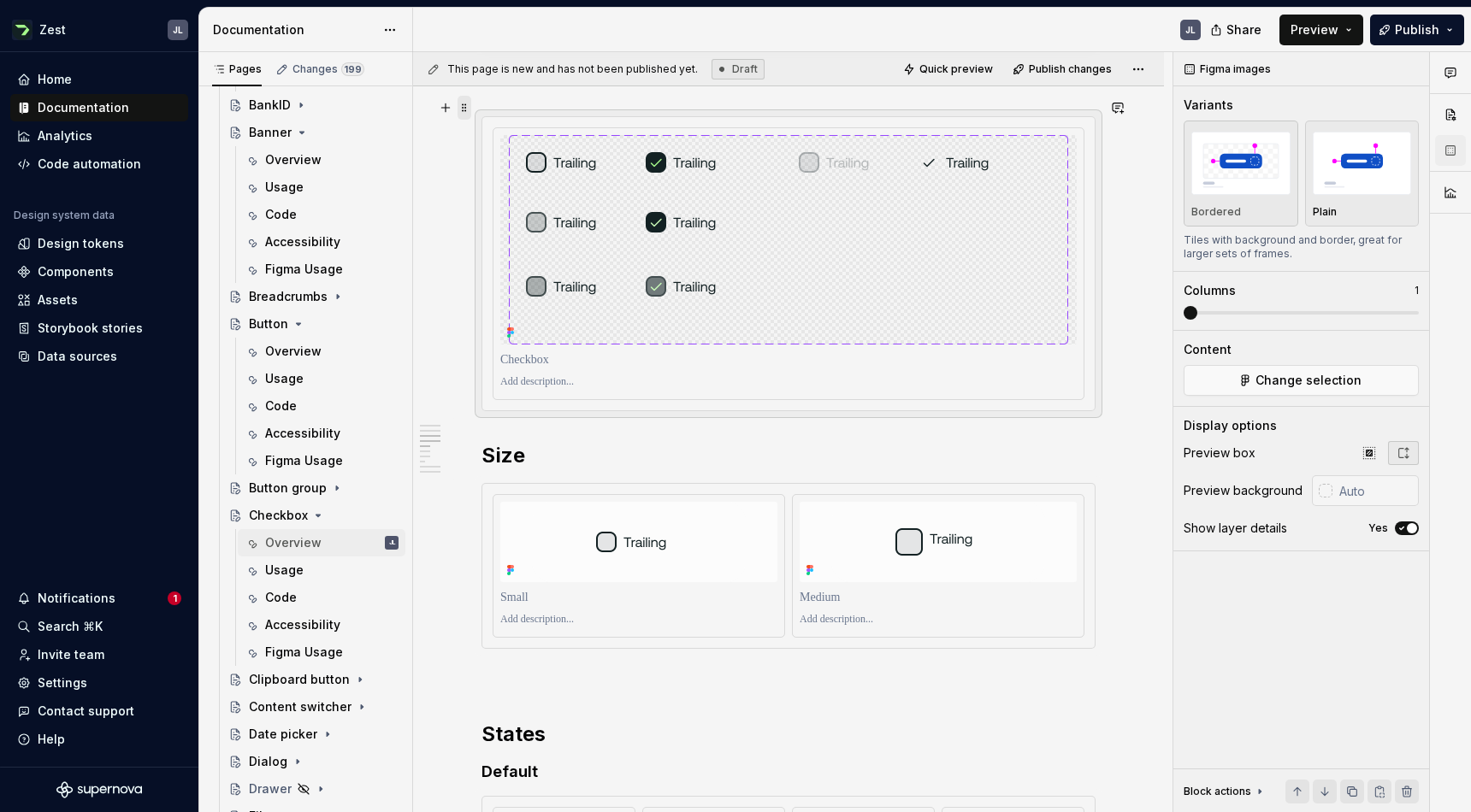
click at [463, 109] on span at bounding box center [464, 108] width 14 height 24
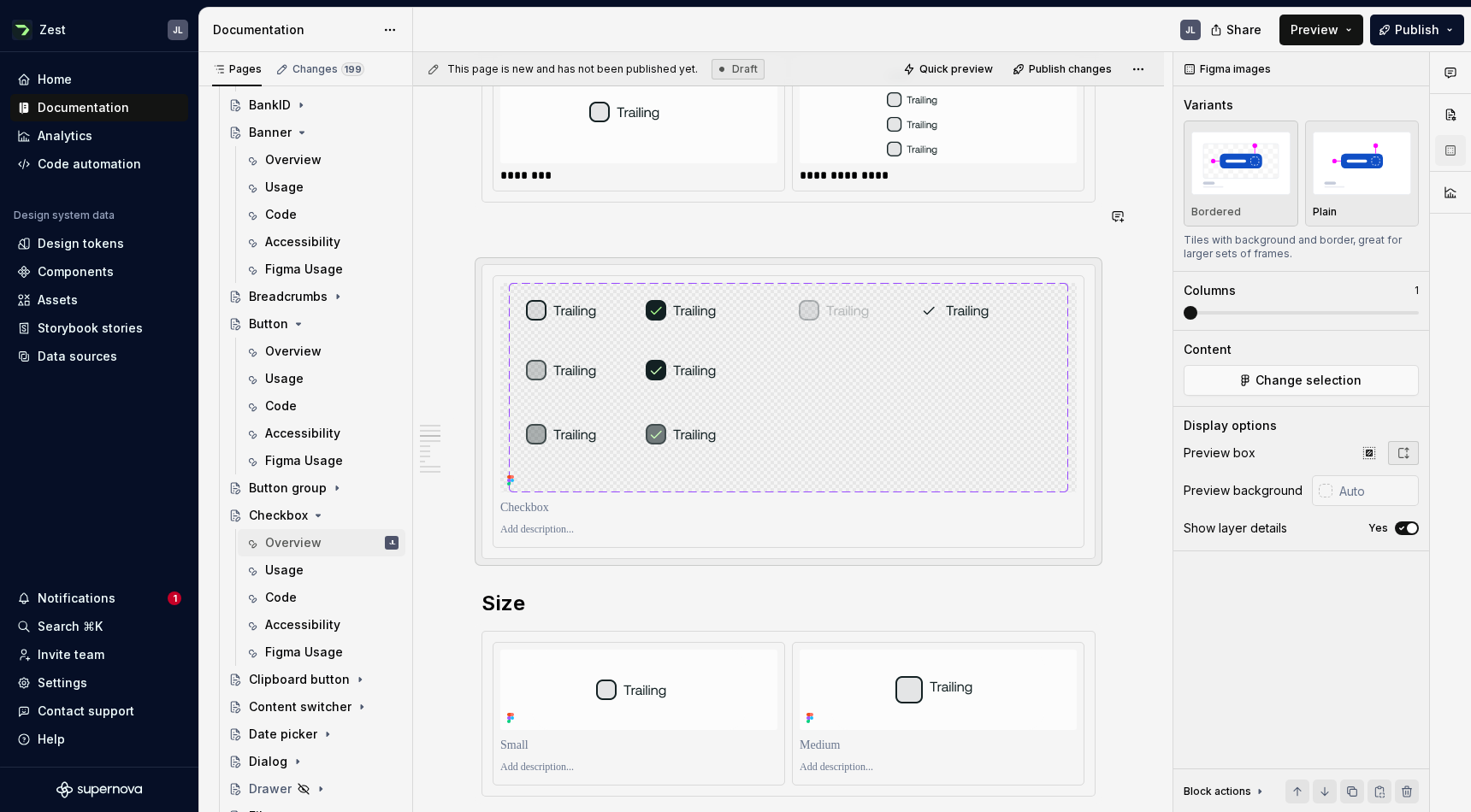
scroll to position [1049, 0]
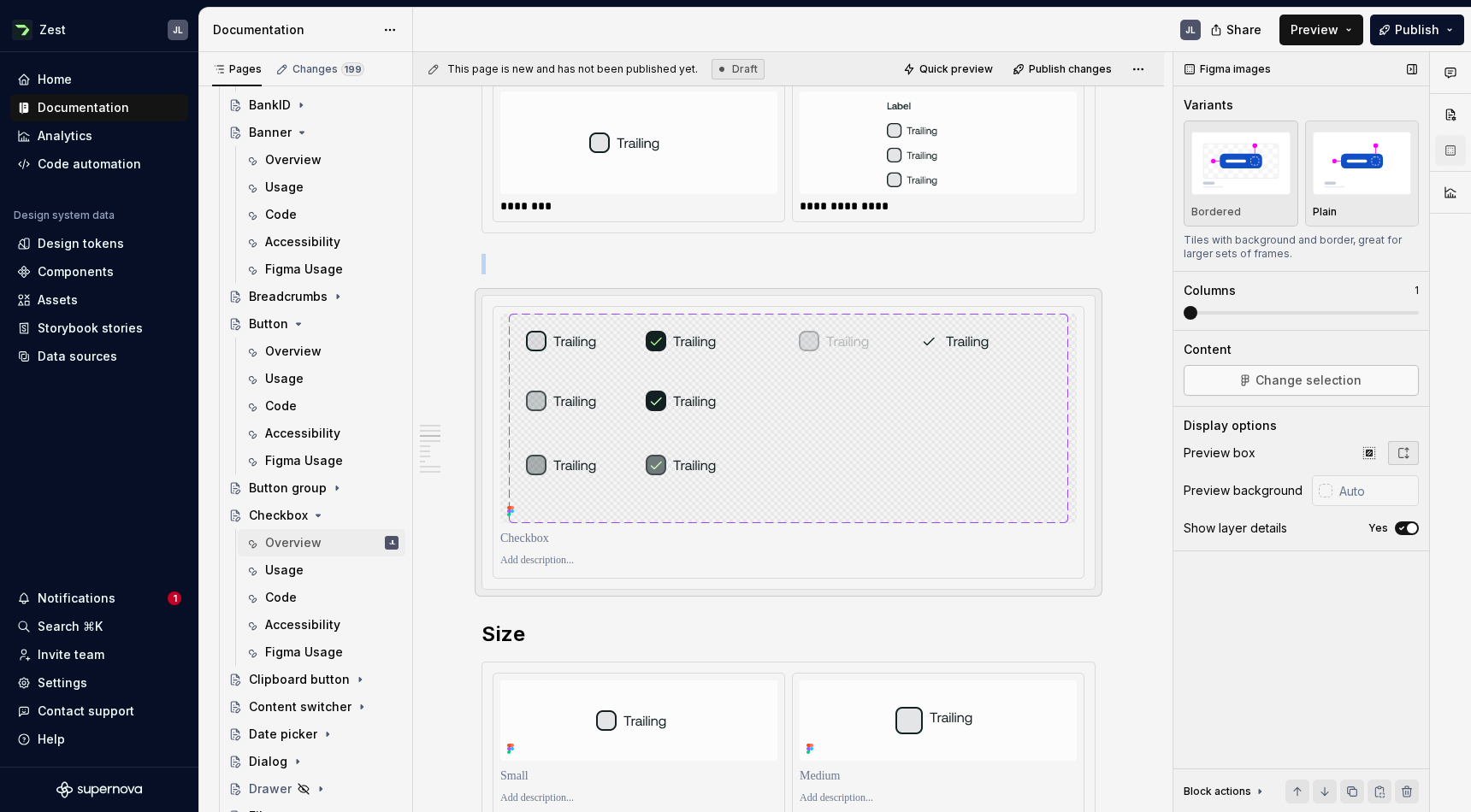
click at [1287, 381] on span "Change selection" at bounding box center [1308, 380] width 106 height 17
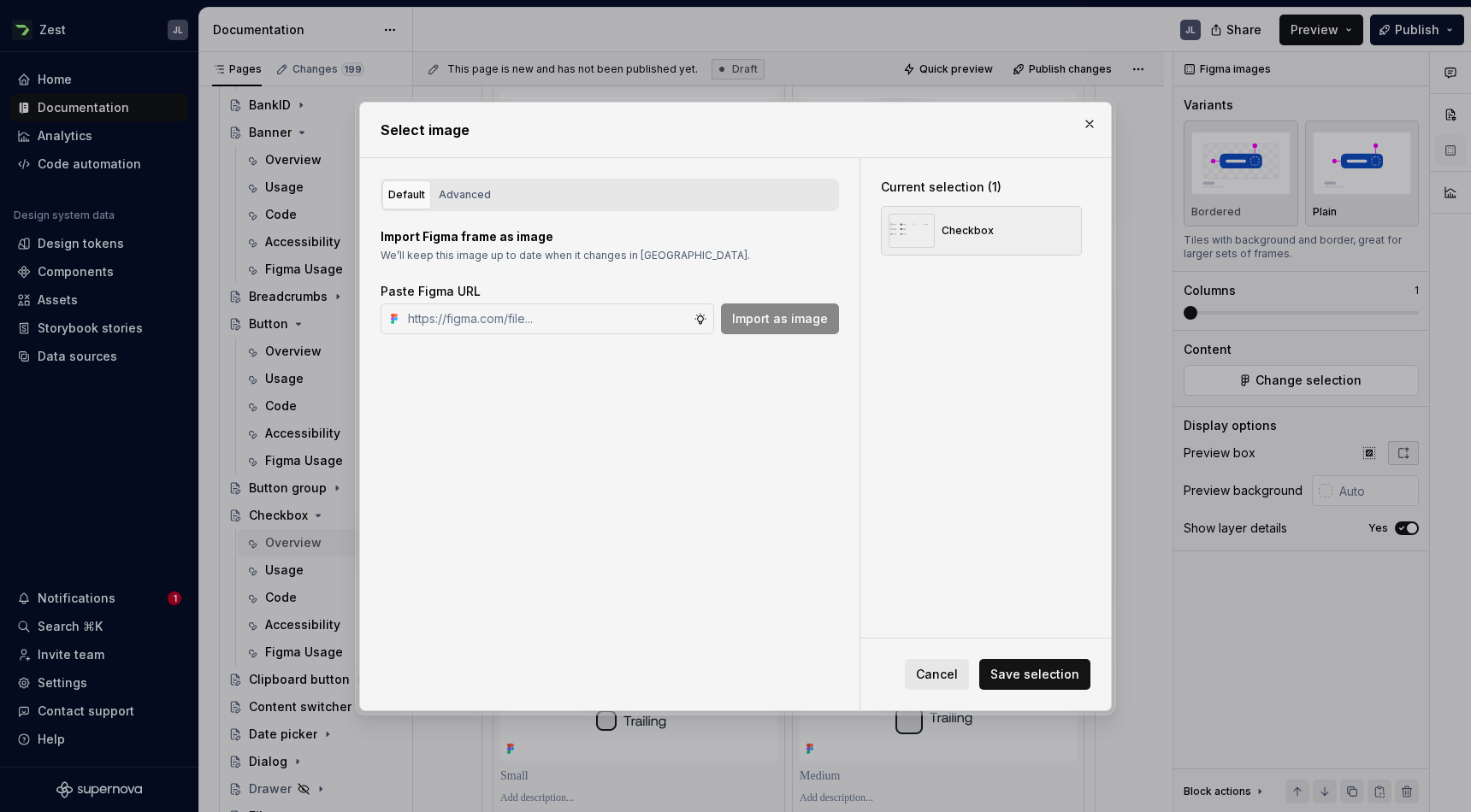
type textarea "*"
click at [959, 221] on div "Checkbox" at bounding box center [941, 231] width 105 height 34
click at [1070, 229] on button "button" at bounding box center [1062, 231] width 24 height 24
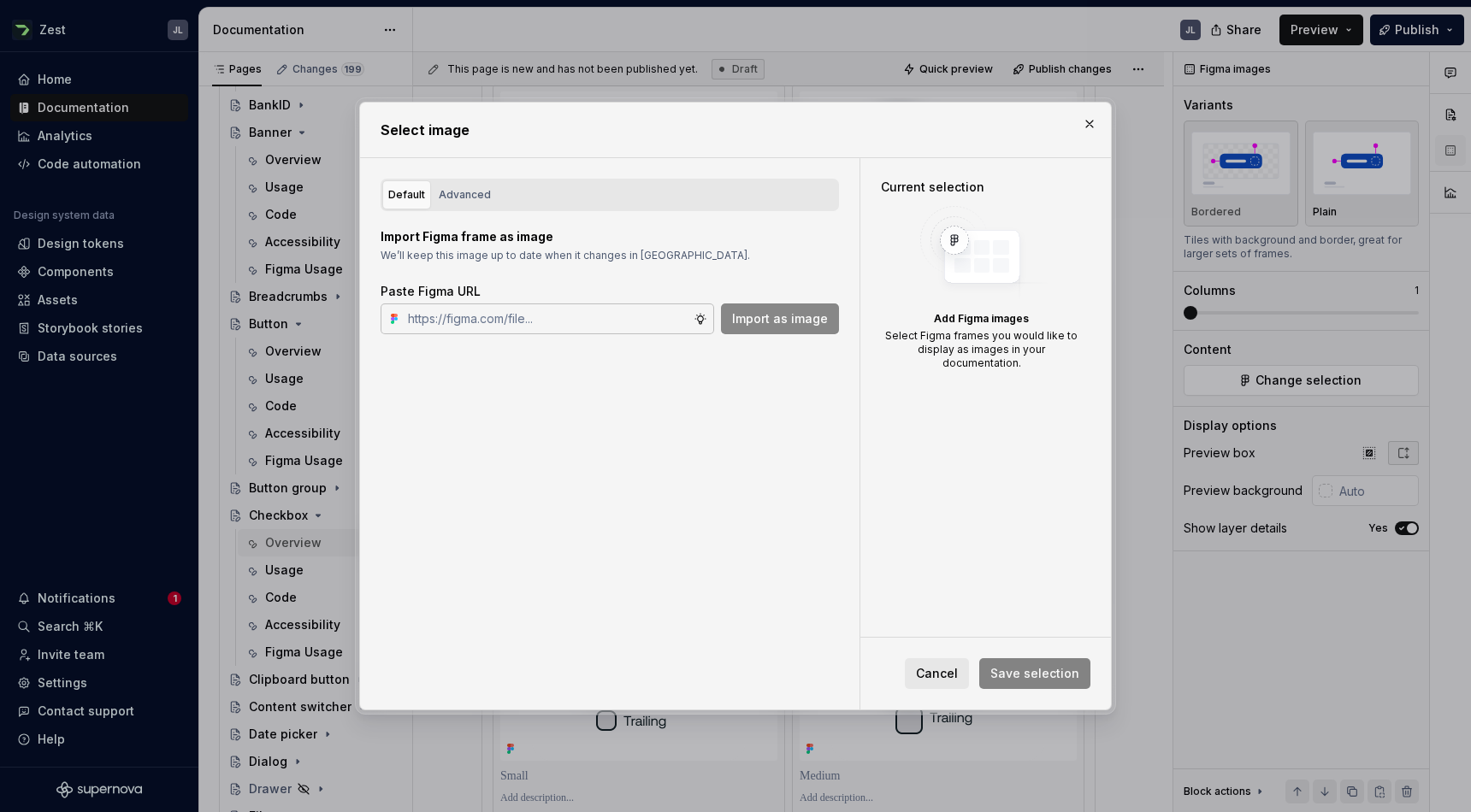
click at [528, 319] on input "text" at bounding box center [547, 318] width 293 height 30
paste input "Trailing Helptext"
type input "Trailing Helptext"
paste input "[URL][DOMAIN_NAME]"
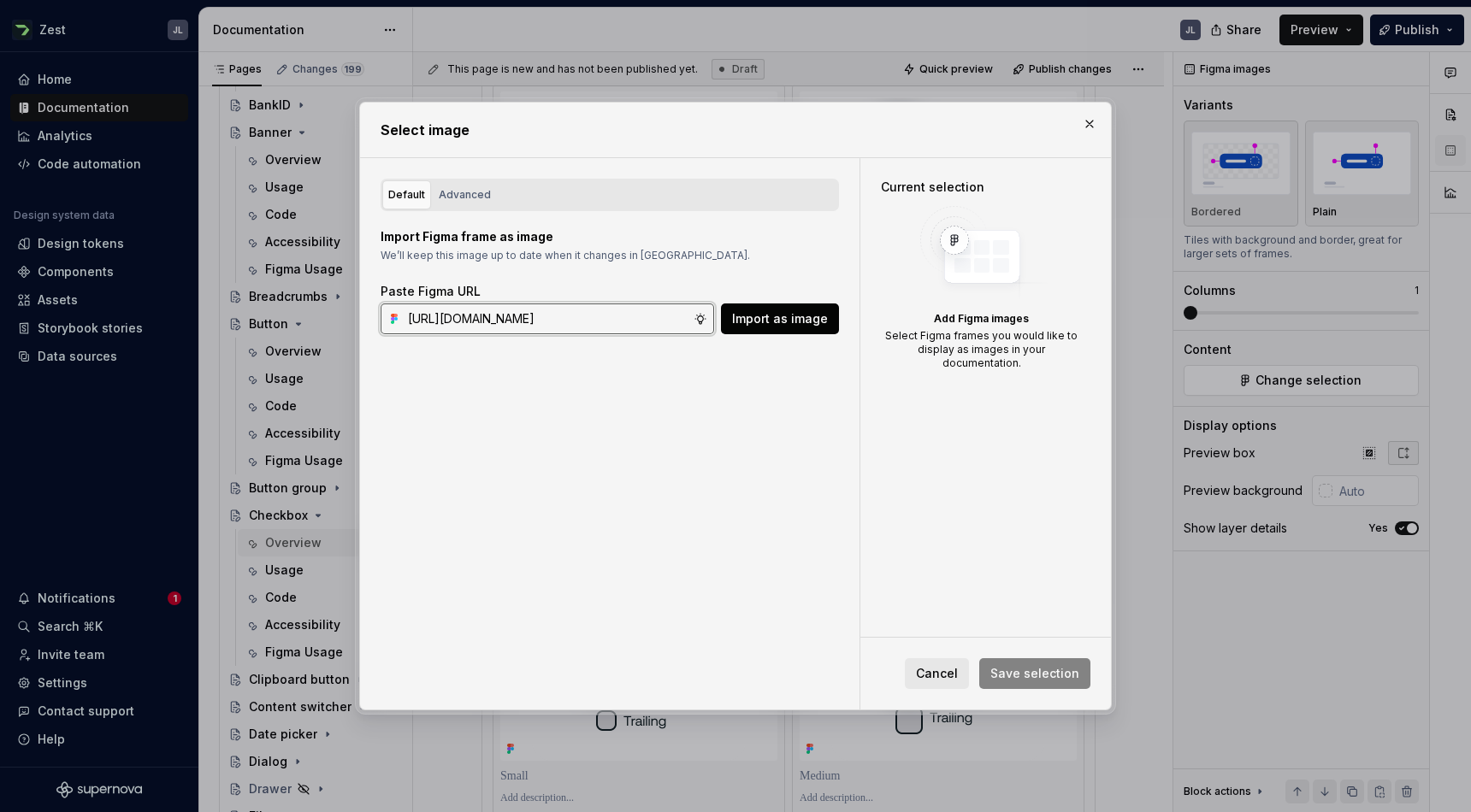
type input "[URL][DOMAIN_NAME]"
click at [782, 328] on button "Import as image" at bounding box center [780, 318] width 118 height 30
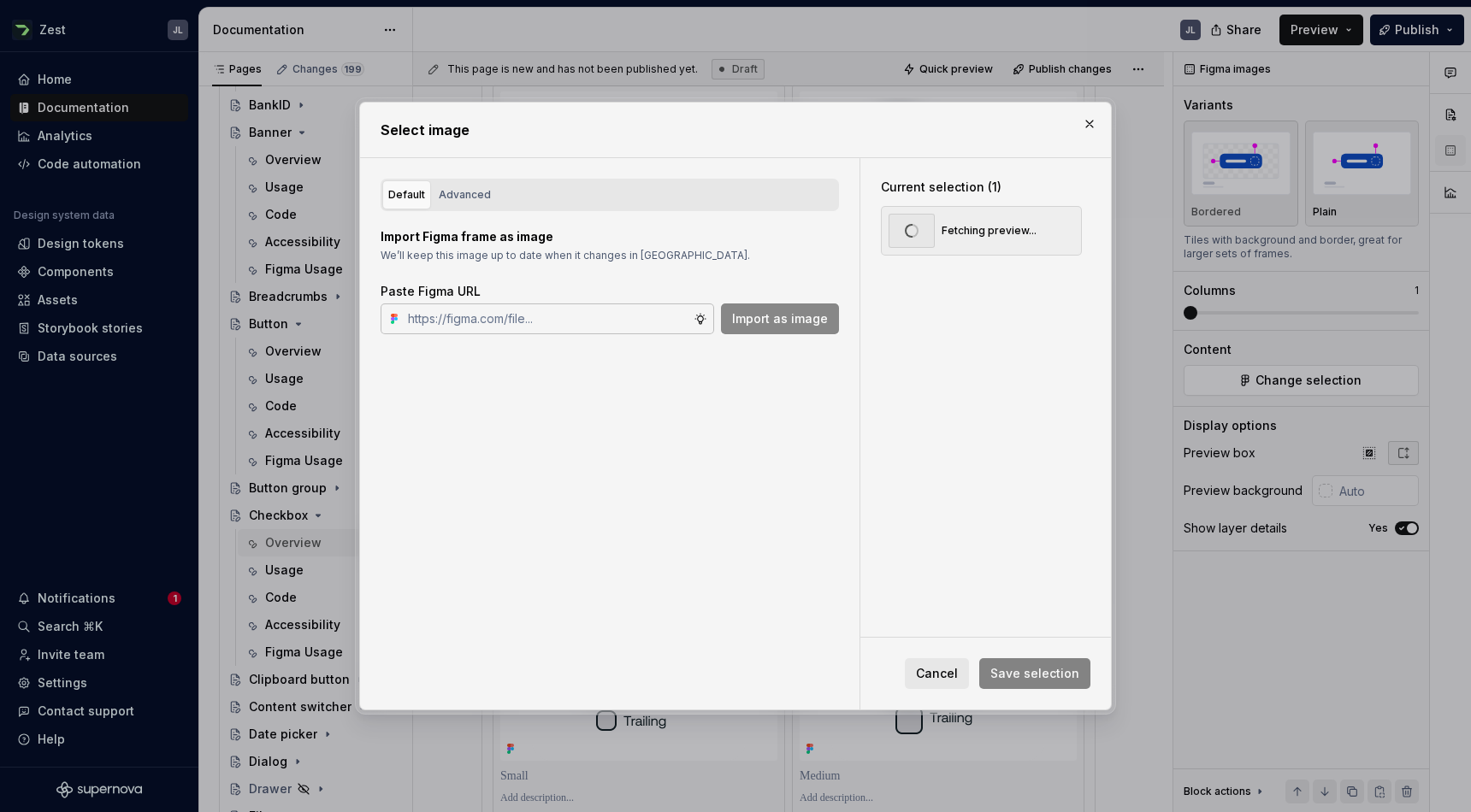
click at [561, 322] on input "text" at bounding box center [547, 318] width 293 height 30
paste input "[URL][DOMAIN_NAME]"
type input "[URL][DOMAIN_NAME]"
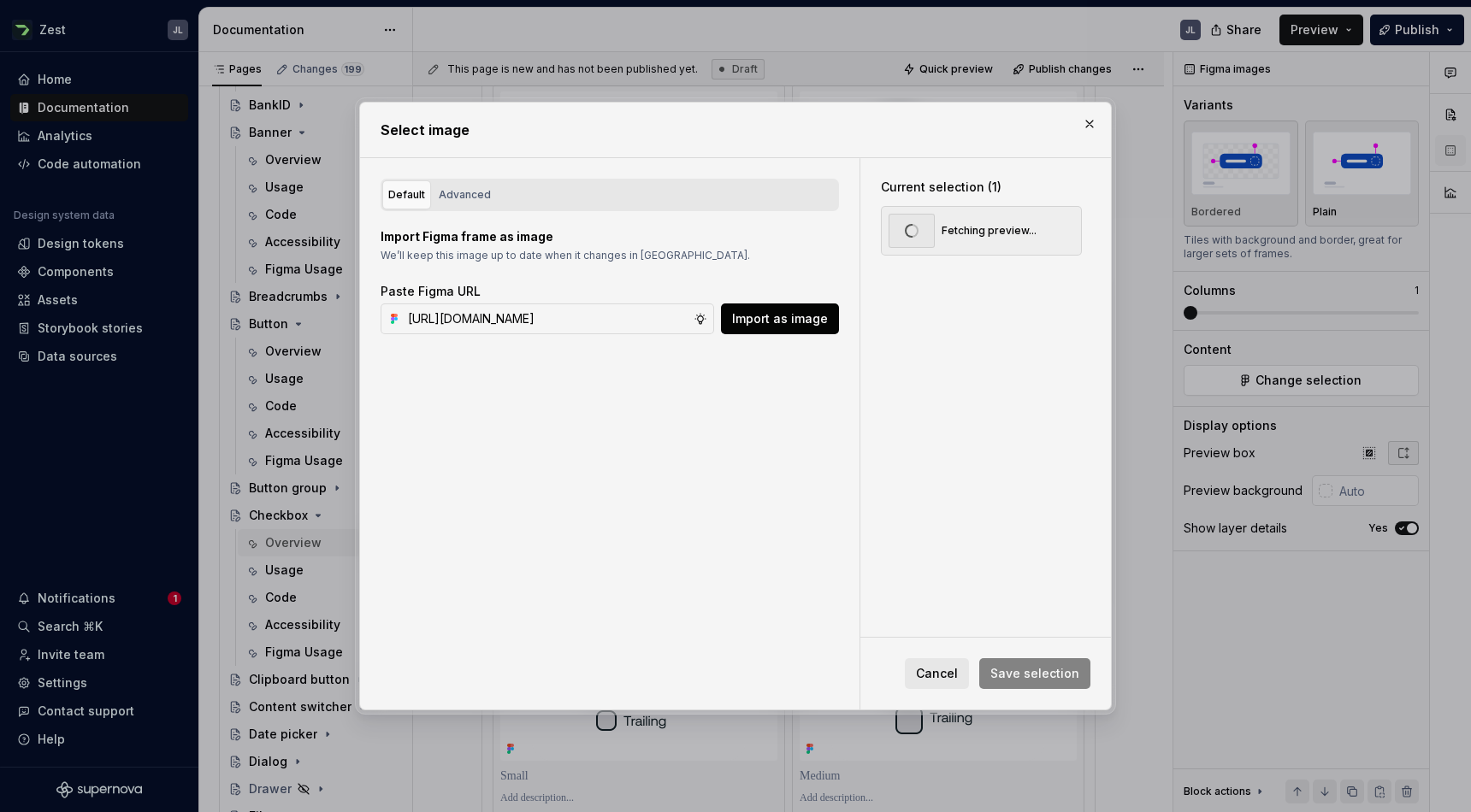
click at [785, 321] on span "Import as image" at bounding box center [780, 318] width 96 height 17
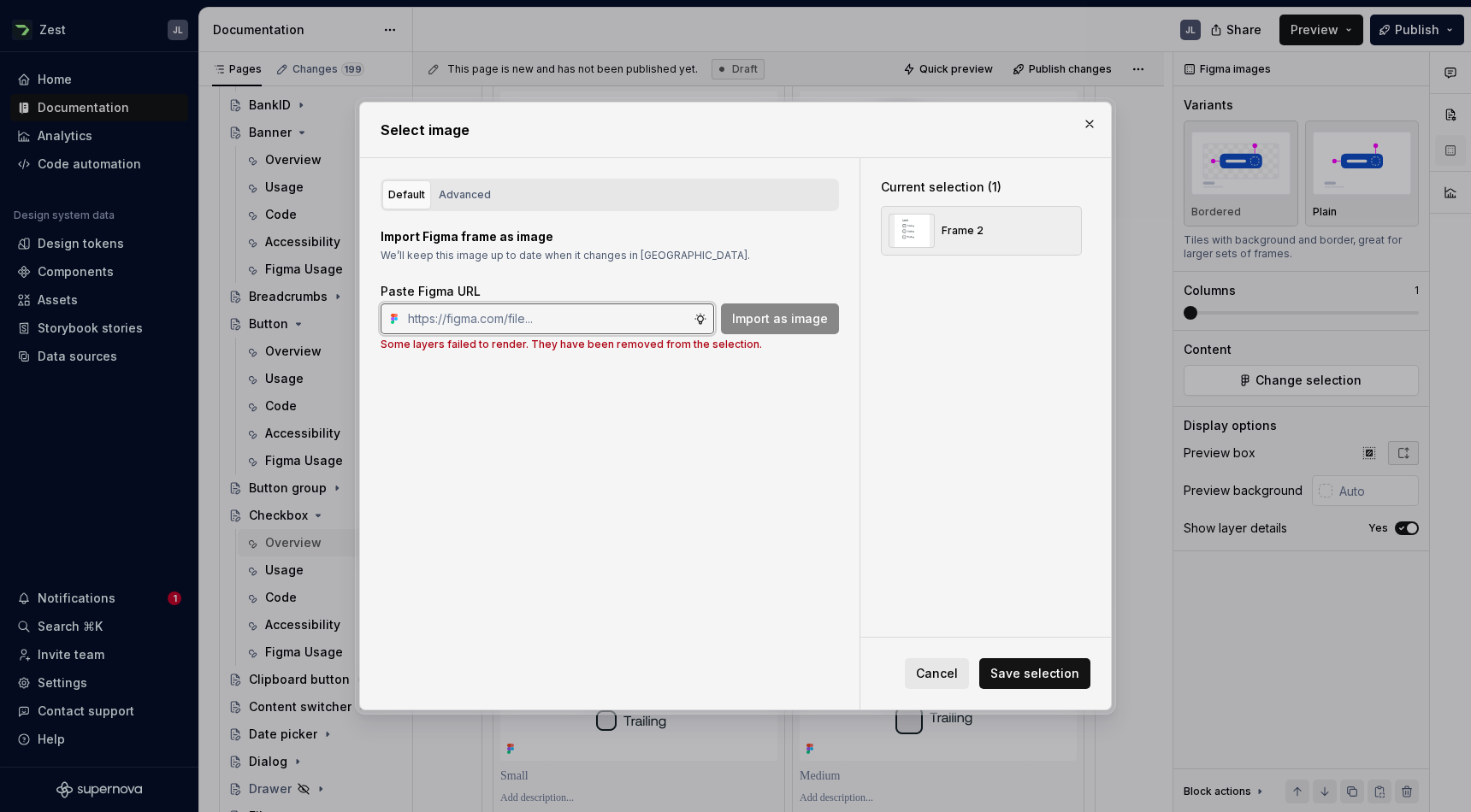
click at [442, 323] on input "text" at bounding box center [547, 318] width 293 height 30
paste input "[URL][DOMAIN_NAME]"
type input "[URL][DOMAIN_NAME]"
click at [740, 317] on span "Import as image" at bounding box center [780, 318] width 96 height 17
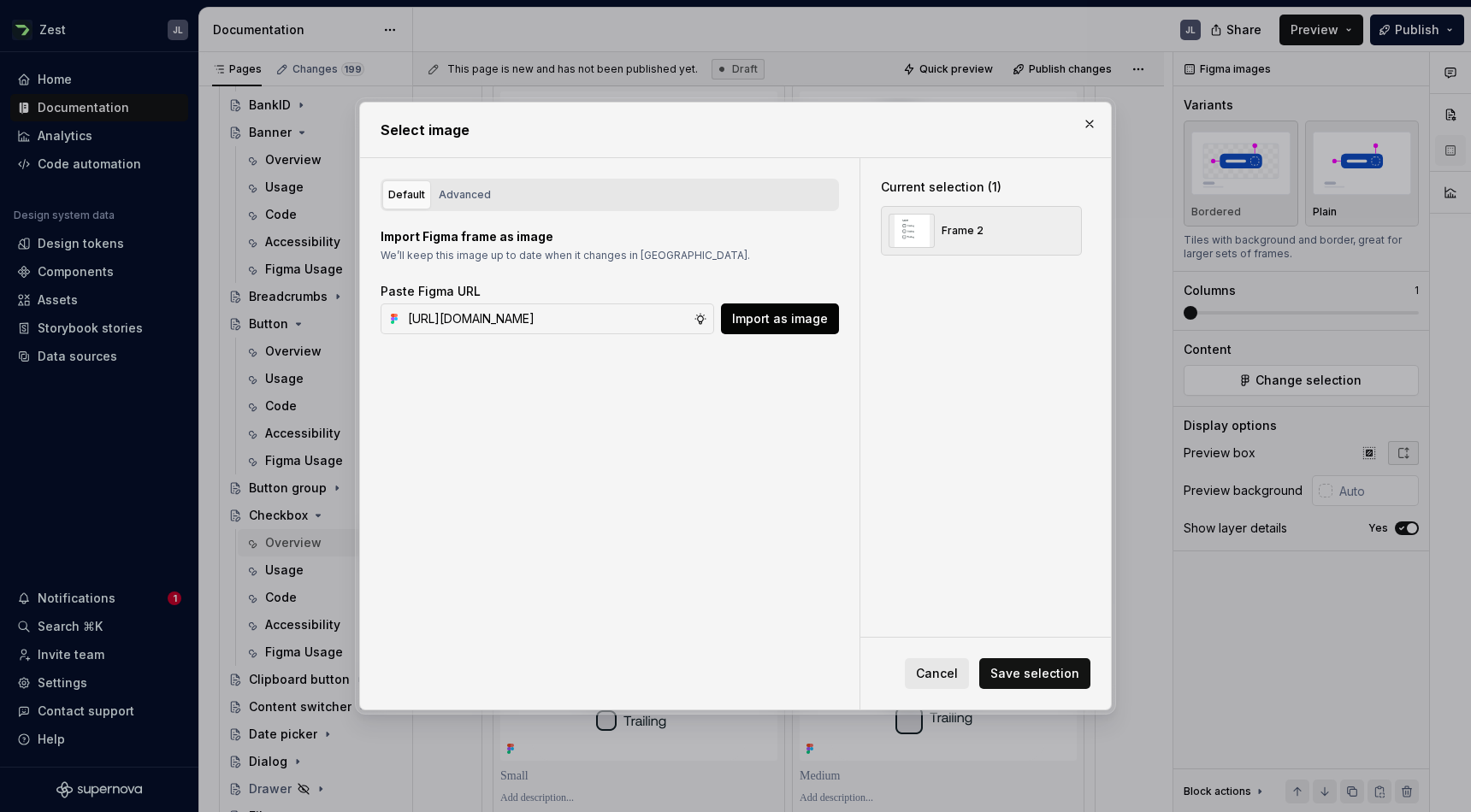
scroll to position [0, 0]
type textarea "*"
click at [560, 318] on input "text" at bounding box center [547, 318] width 293 height 30
paste input "[URL][DOMAIN_NAME]"
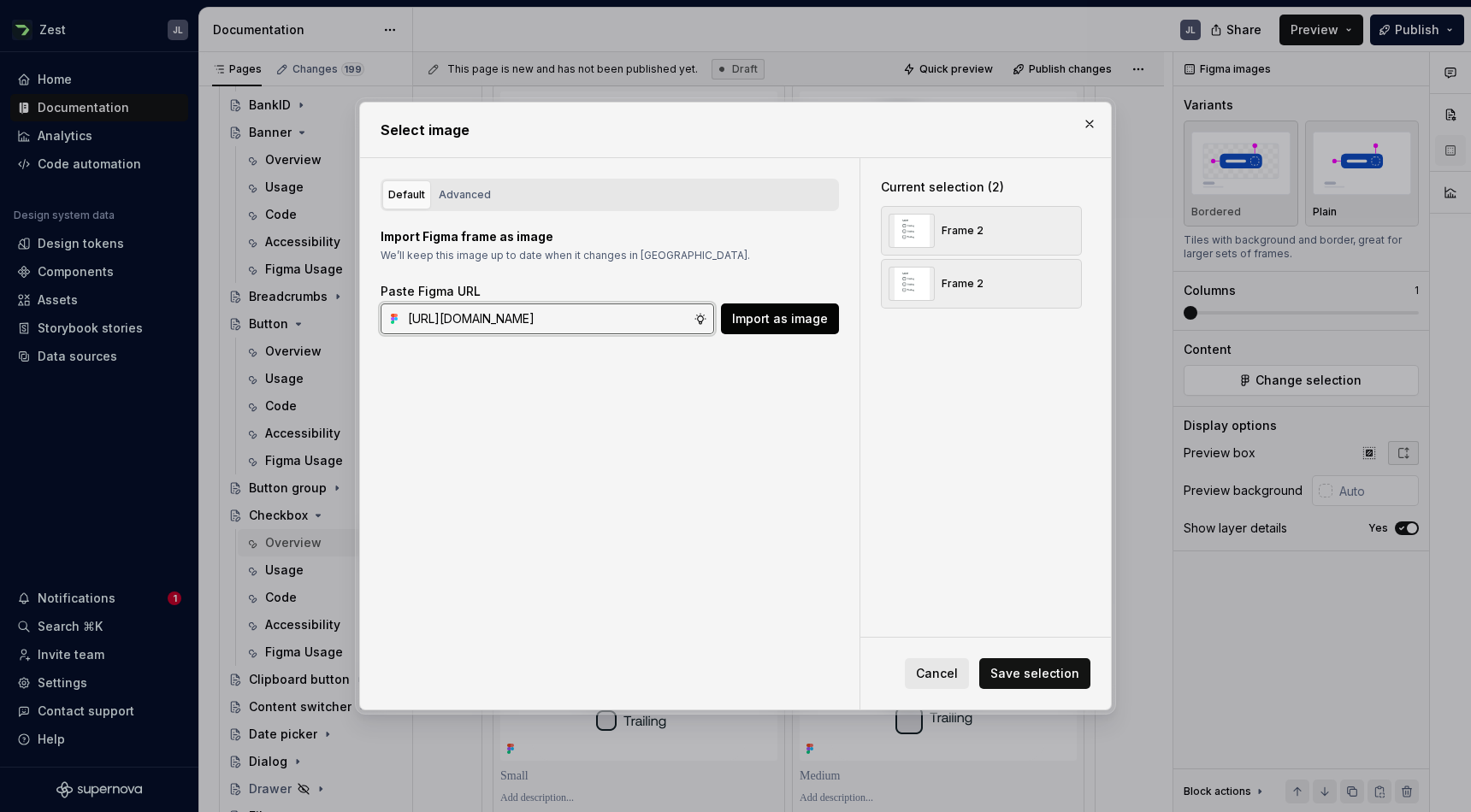
type input "[URL][DOMAIN_NAME]"
click at [755, 323] on span "Import as image" at bounding box center [780, 318] width 96 height 17
click at [1047, 669] on span "Save selection" at bounding box center [1034, 673] width 89 height 17
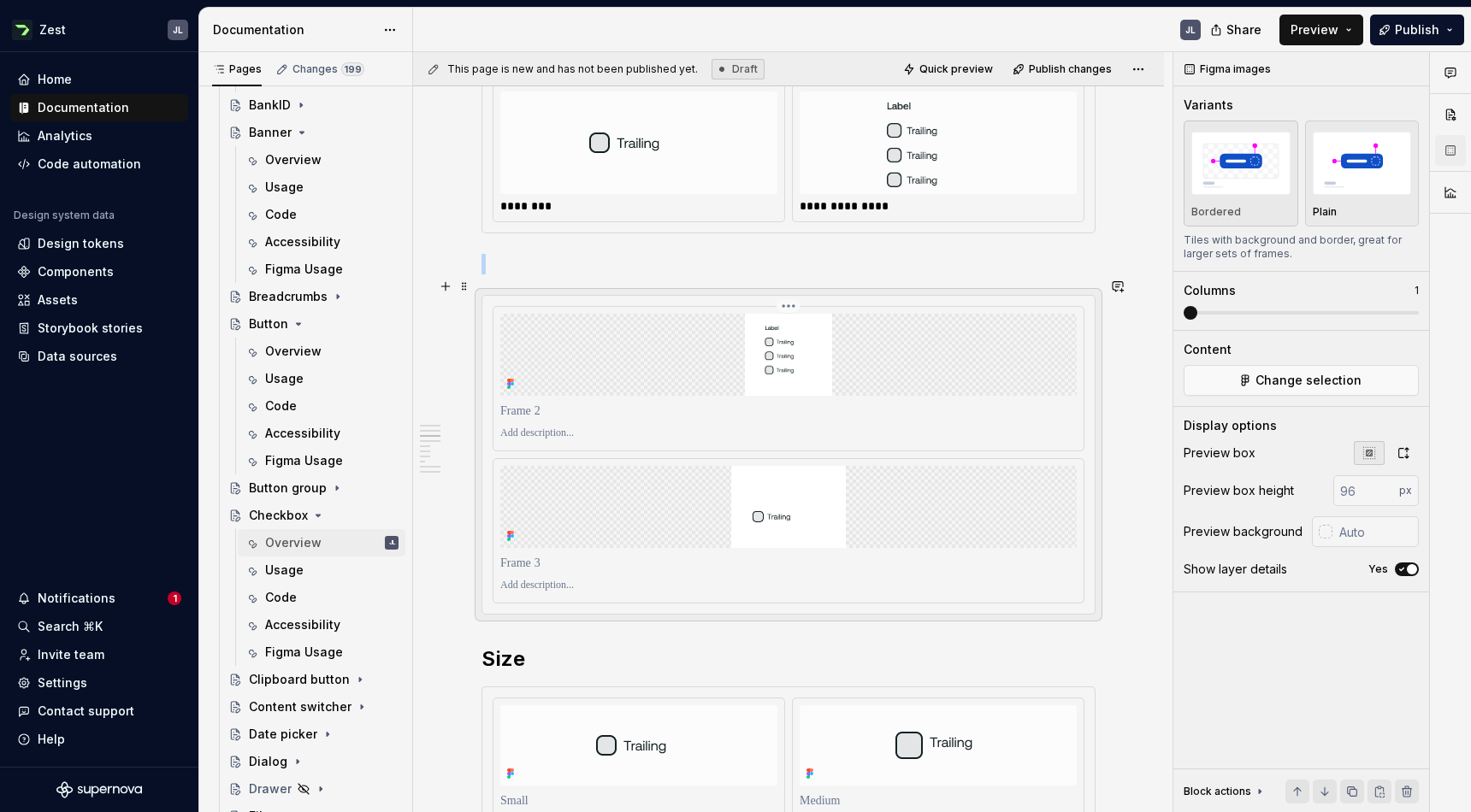
click at [1003, 325] on div at bounding box center [788, 355] width 576 height 82
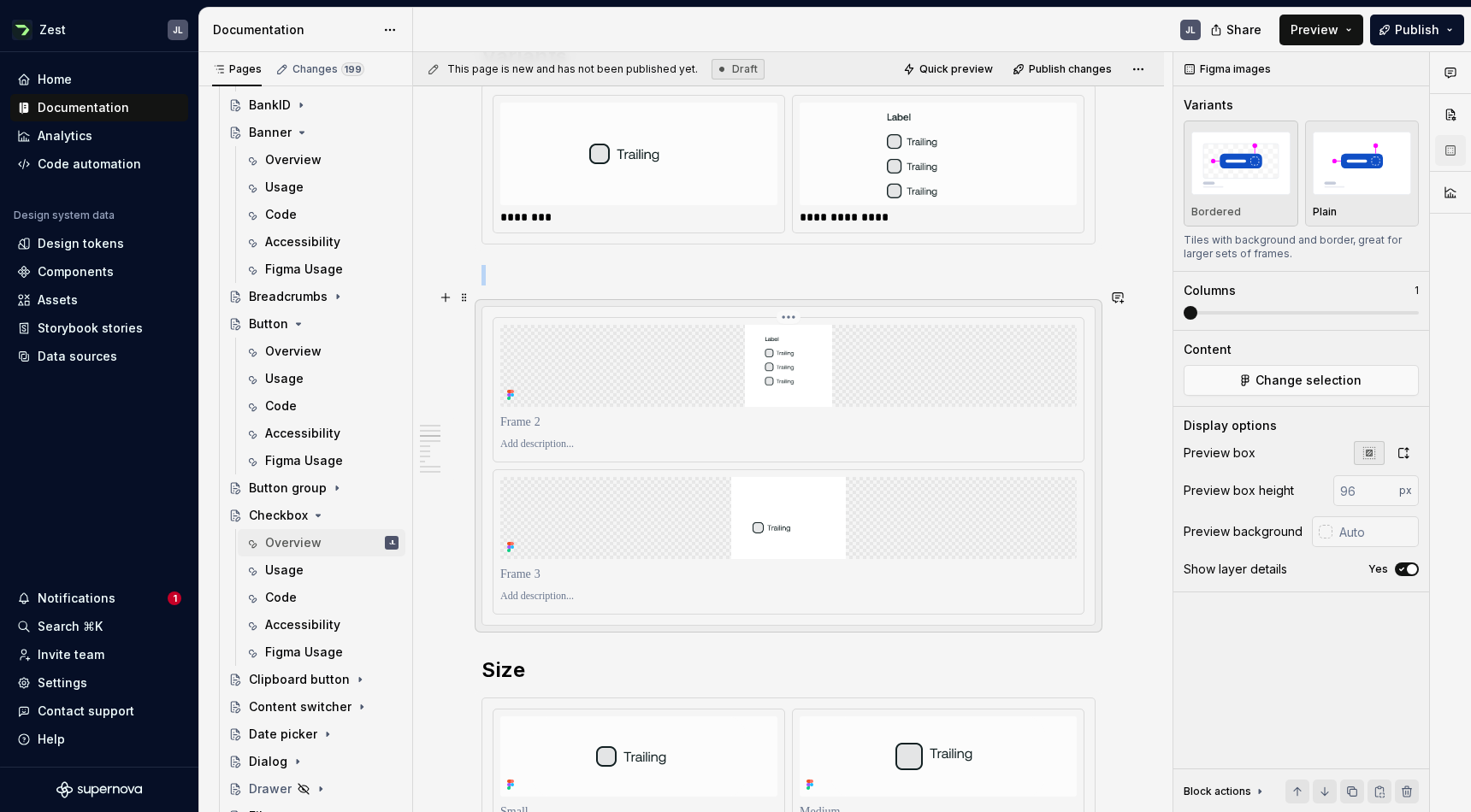
scroll to position [1036, 0]
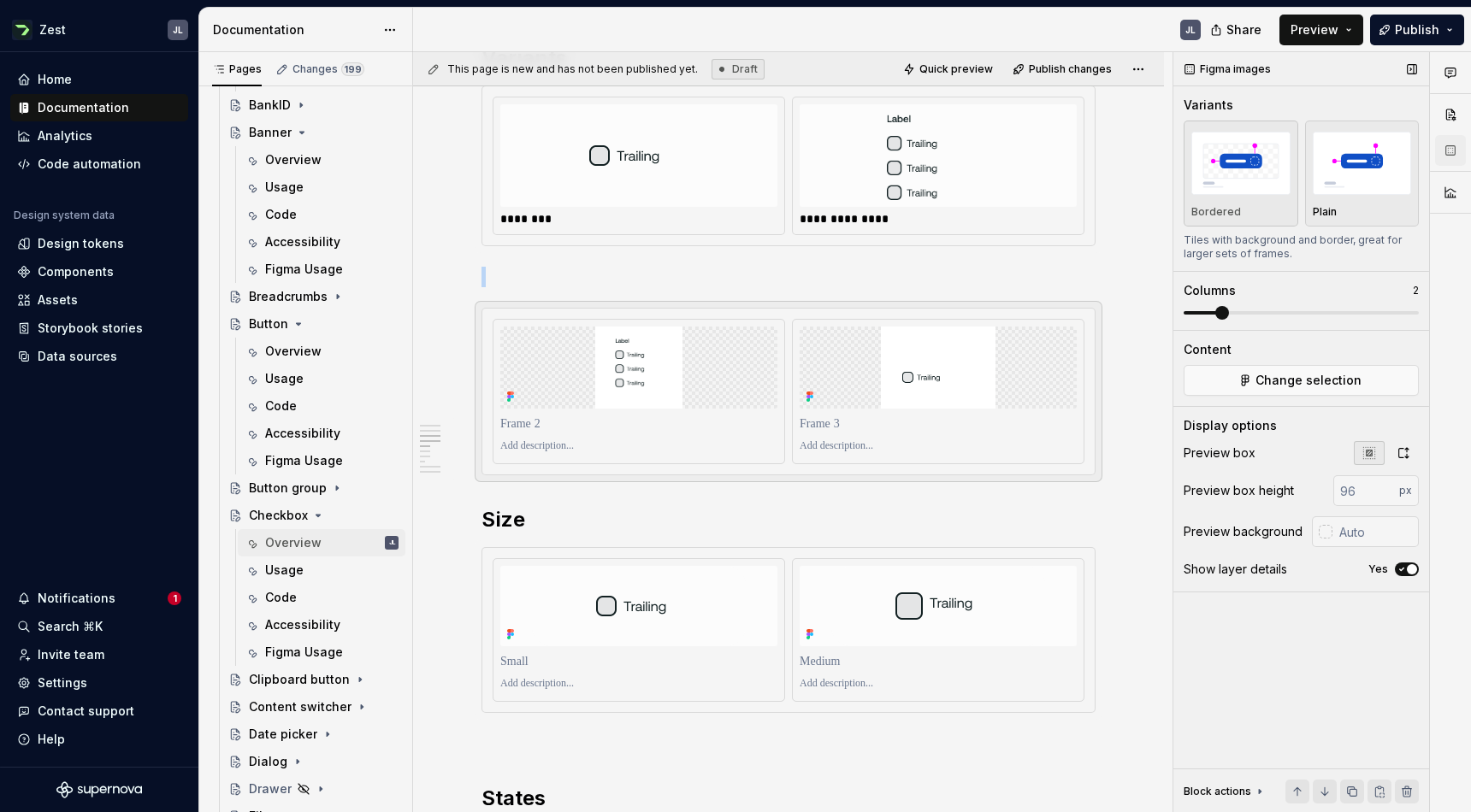
click at [1228, 316] on span at bounding box center [1222, 313] width 14 height 14
click at [1328, 36] on span "Preview" at bounding box center [1314, 29] width 48 height 17
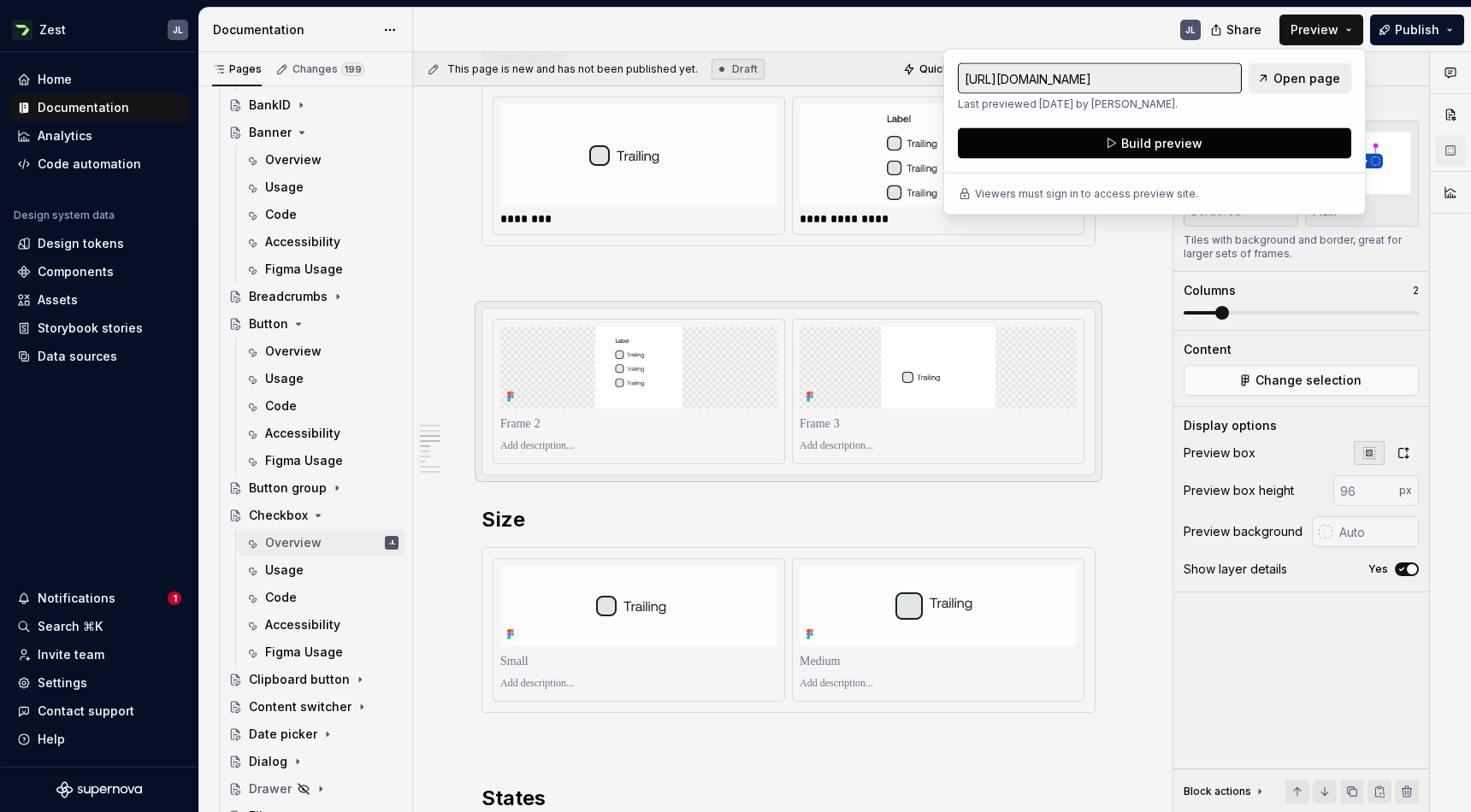
click at [1240, 144] on button "Build preview" at bounding box center [1154, 143] width 394 height 30
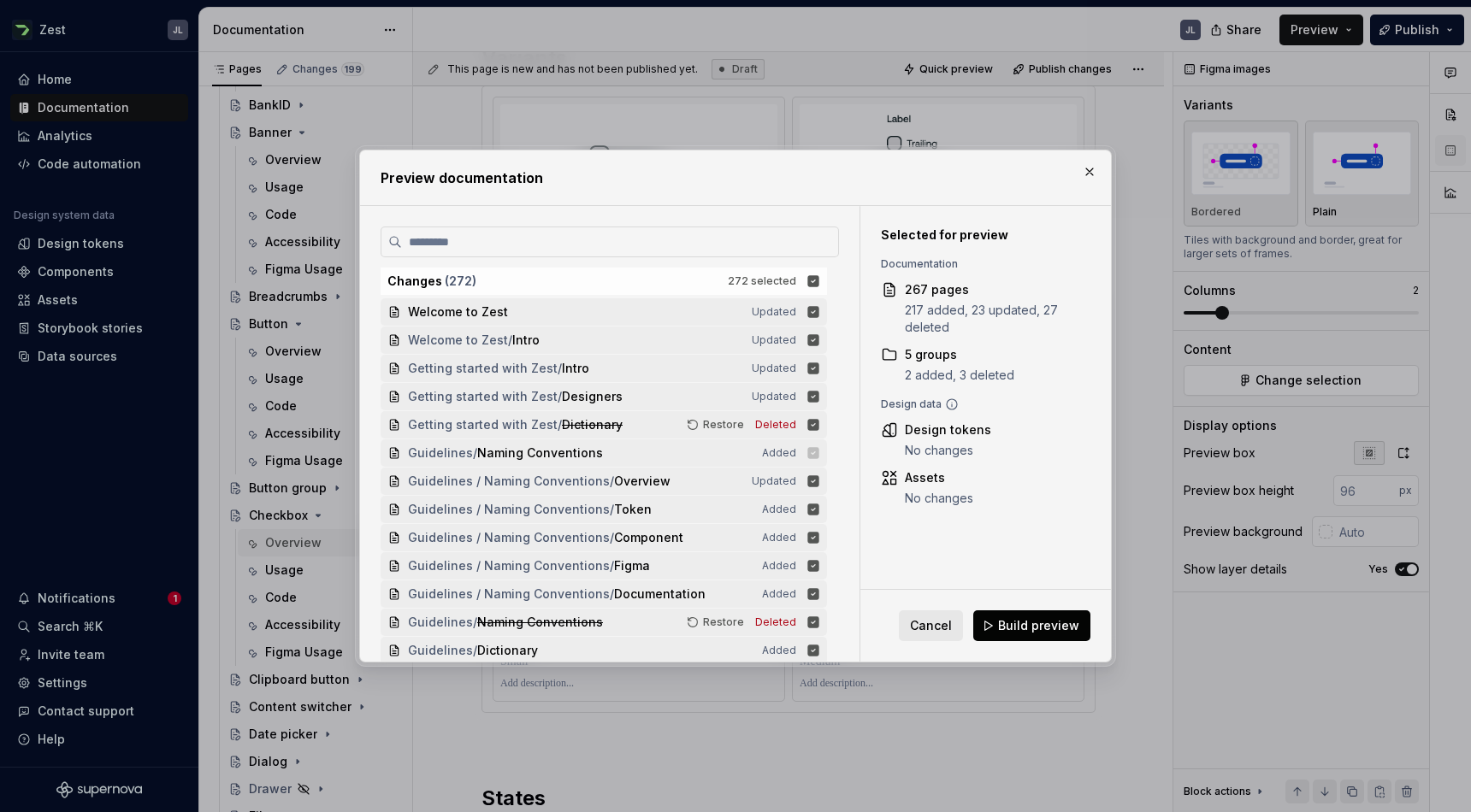
click at [1023, 629] on span "Build preview" at bounding box center [1038, 625] width 82 height 17
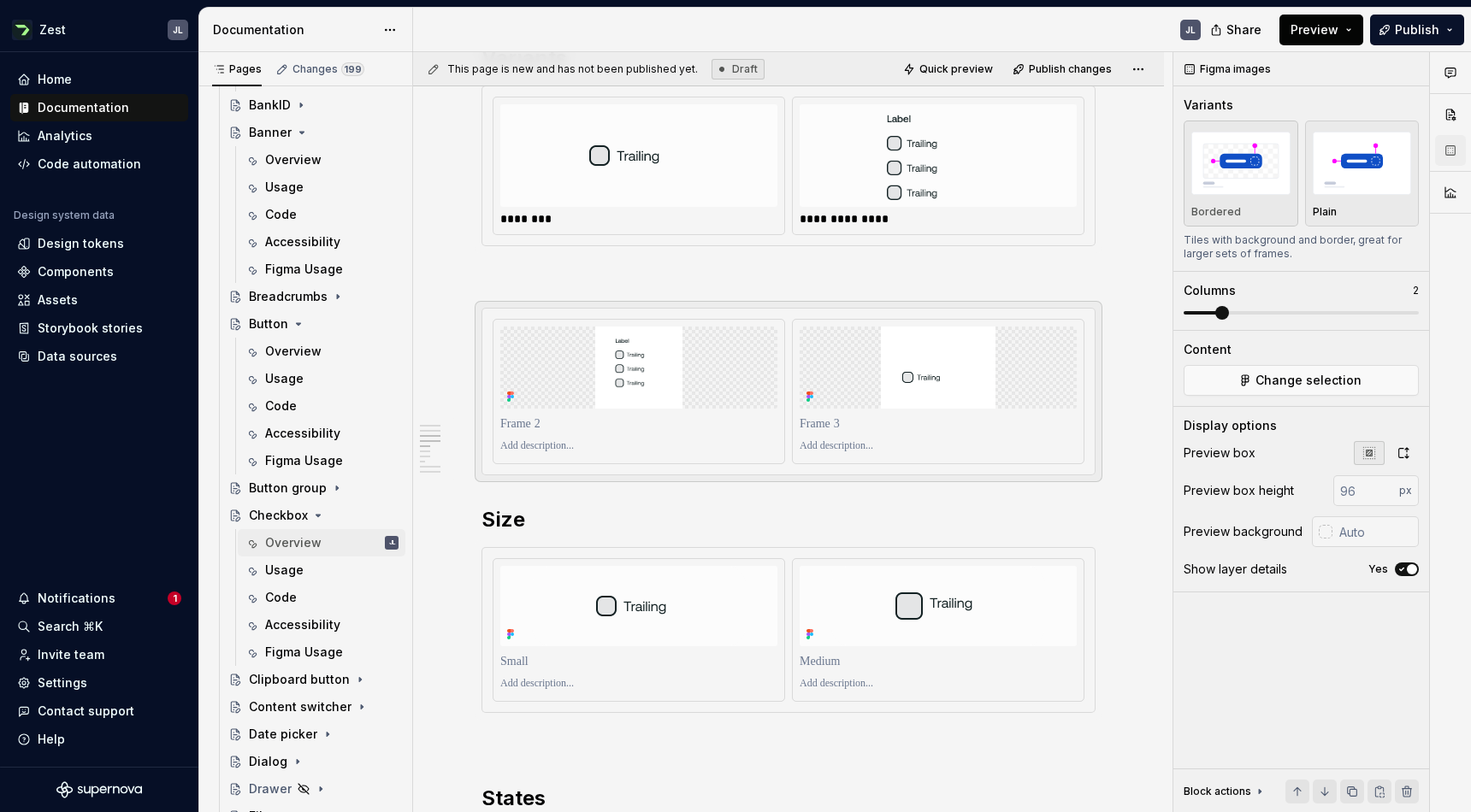
click at [1356, 29] on button "Preview" at bounding box center [1321, 29] width 83 height 30
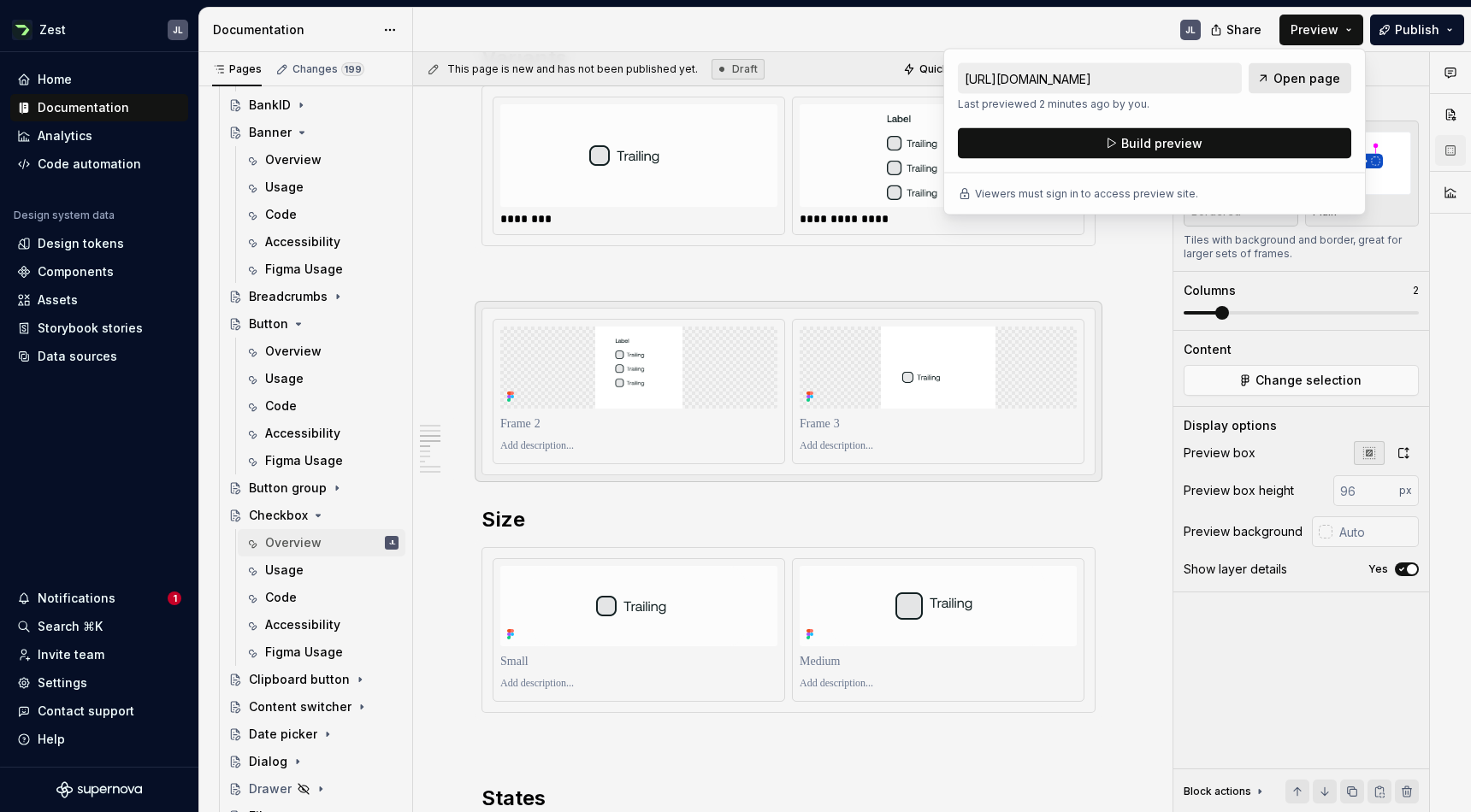
click at [1304, 84] on span "Open page" at bounding box center [1307, 78] width 67 height 17
type textarea "*"
click at [1365, 533] on input "text" at bounding box center [1376, 531] width 86 height 30
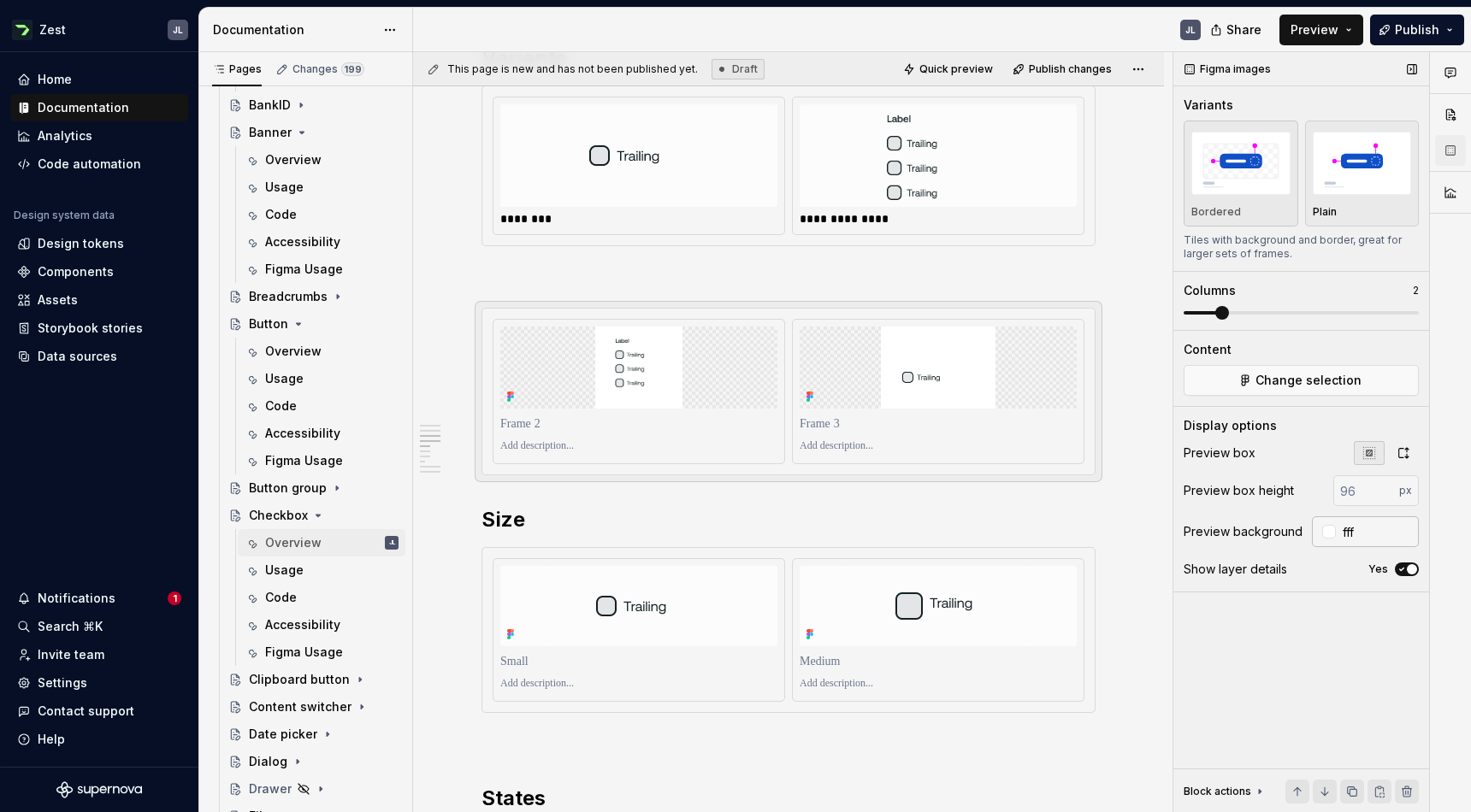
type input "#FFFFFF"
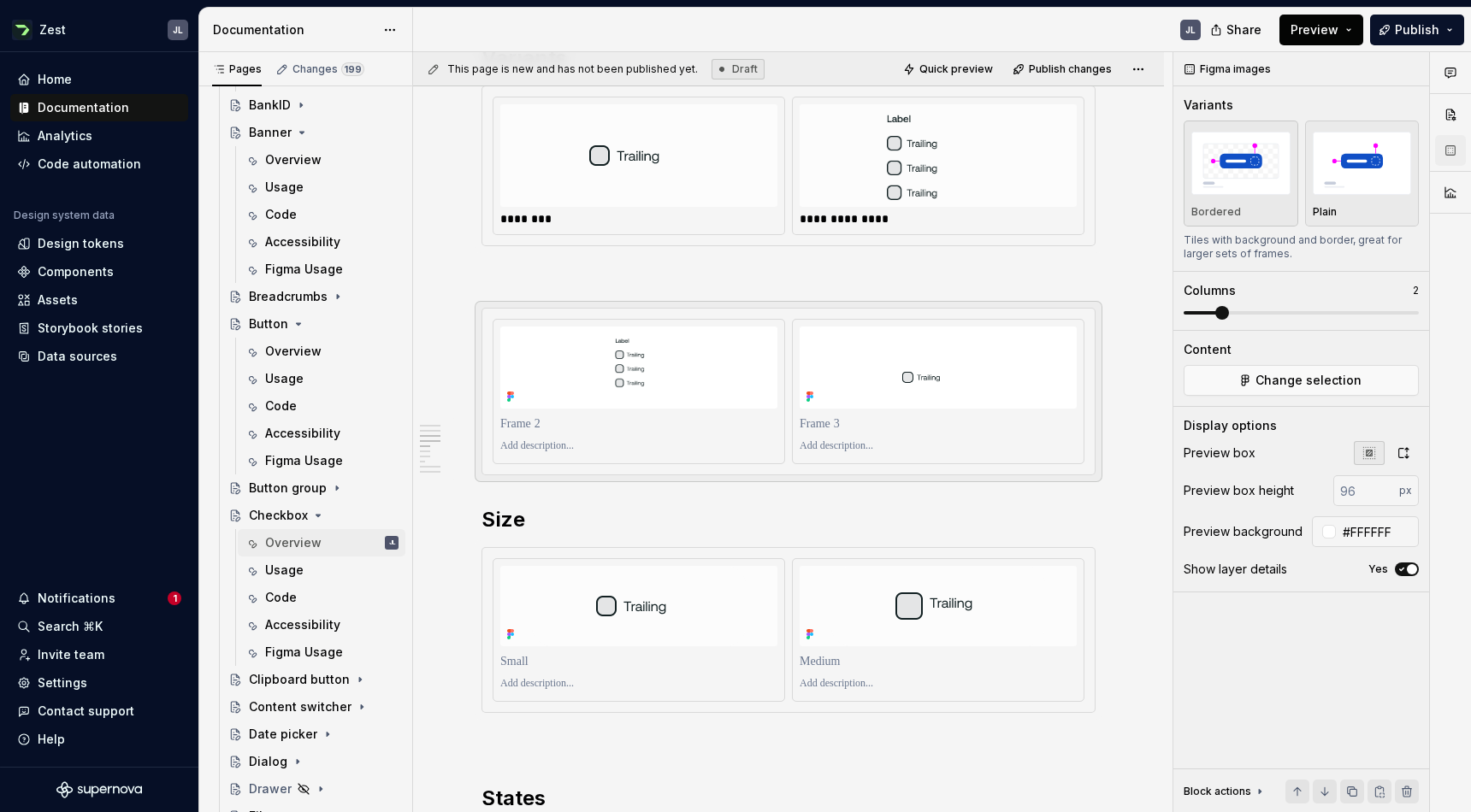
click at [1329, 30] on span "Preview" at bounding box center [1314, 29] width 48 height 17
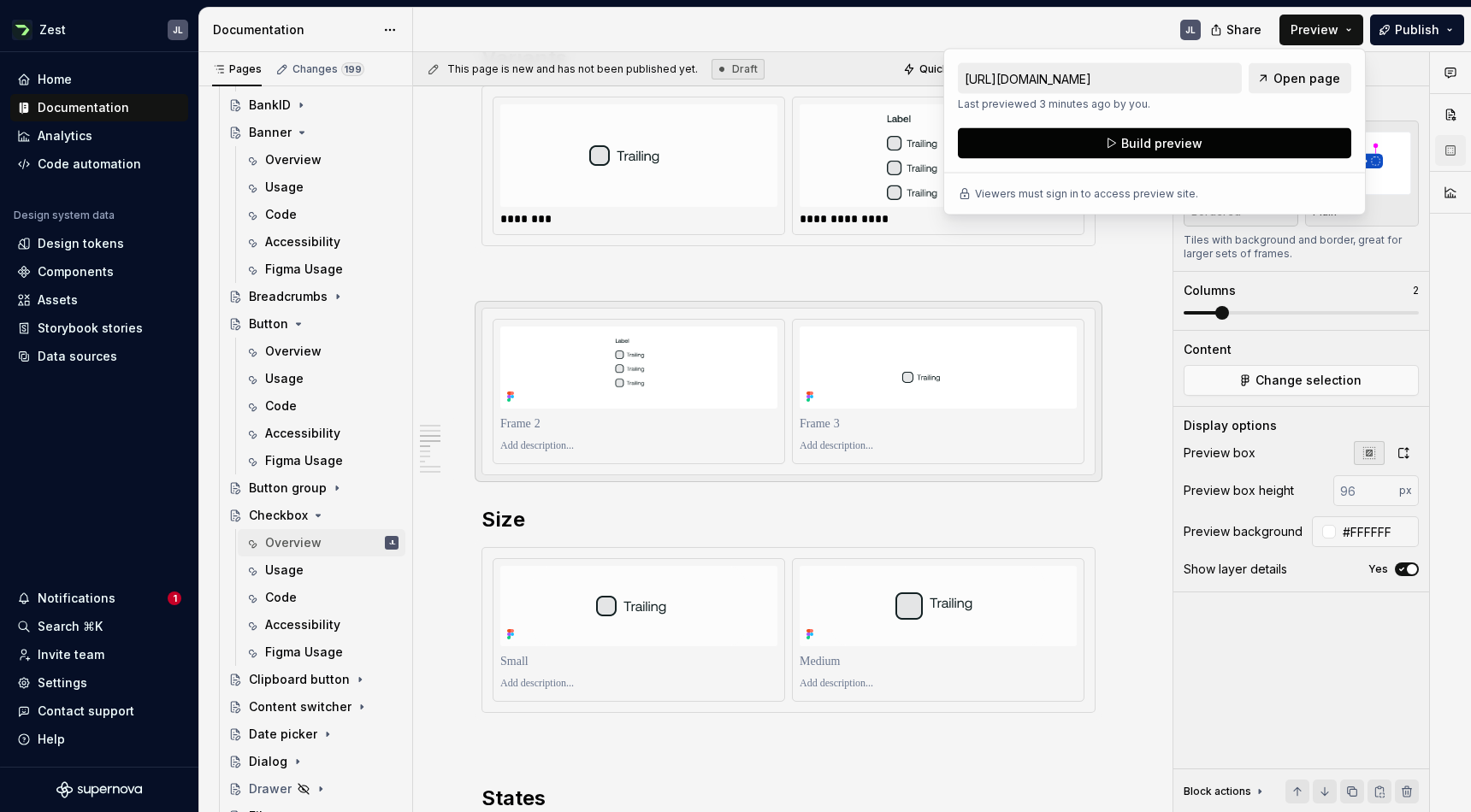
click at [1200, 144] on button "Build preview" at bounding box center [1154, 143] width 394 height 30
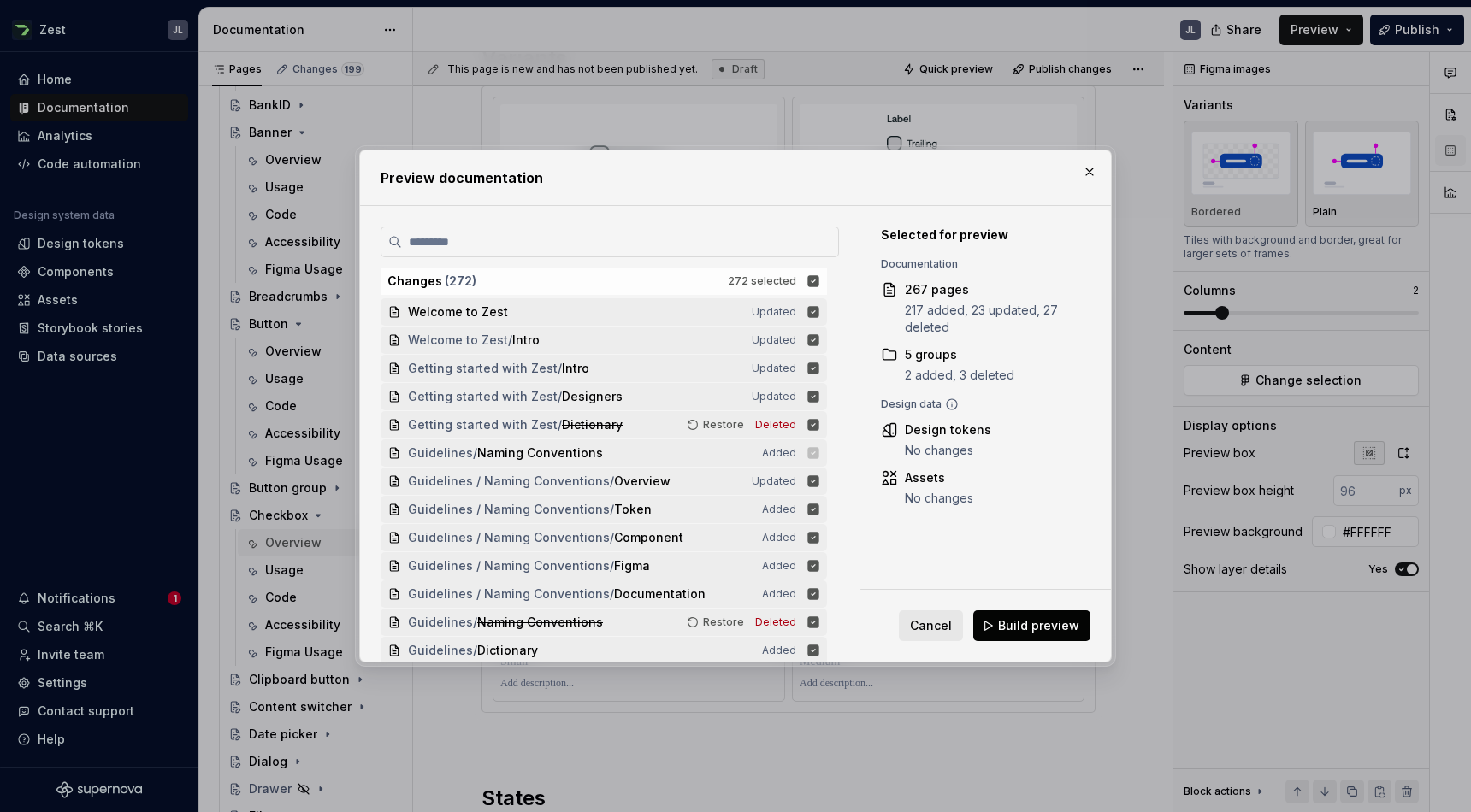
click at [1032, 632] on span "Build preview" at bounding box center [1038, 625] width 82 height 17
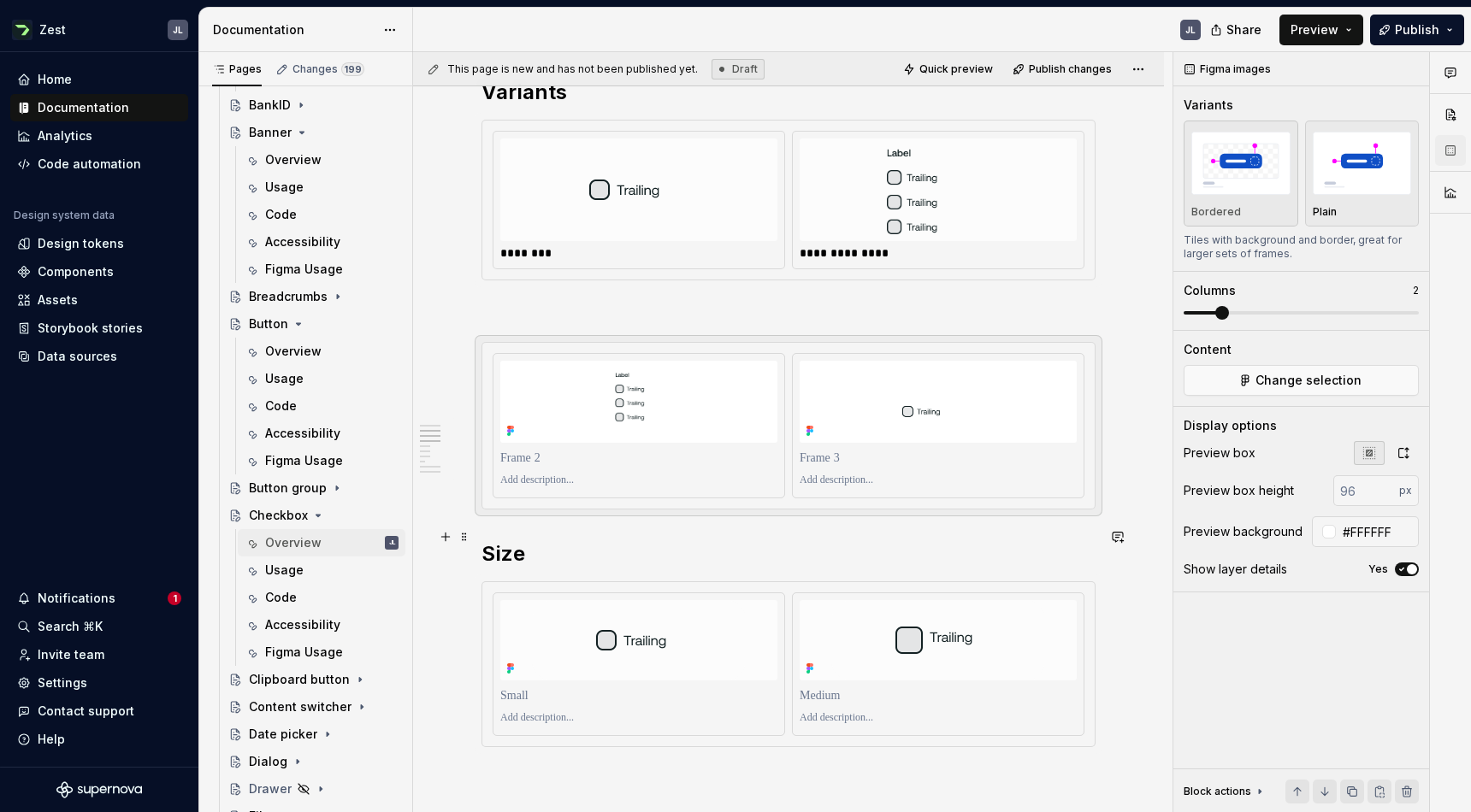
scroll to position [1002, 0]
click at [1334, 33] on span "Preview" at bounding box center [1314, 29] width 48 height 17
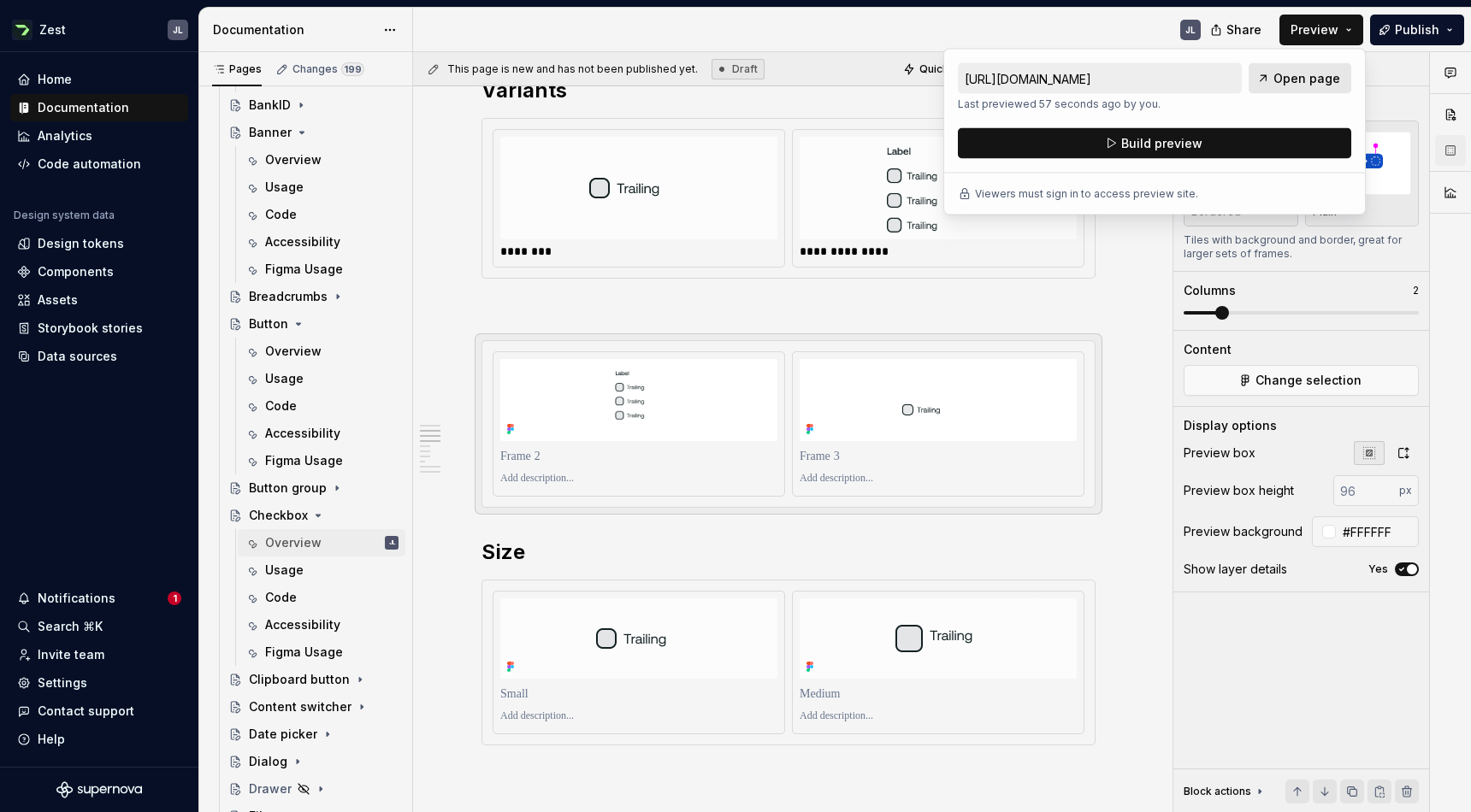
click at [1319, 79] on span "Open page" at bounding box center [1307, 78] width 67 height 17
click at [950, 370] on img at bounding box center [938, 401] width 212 height 82
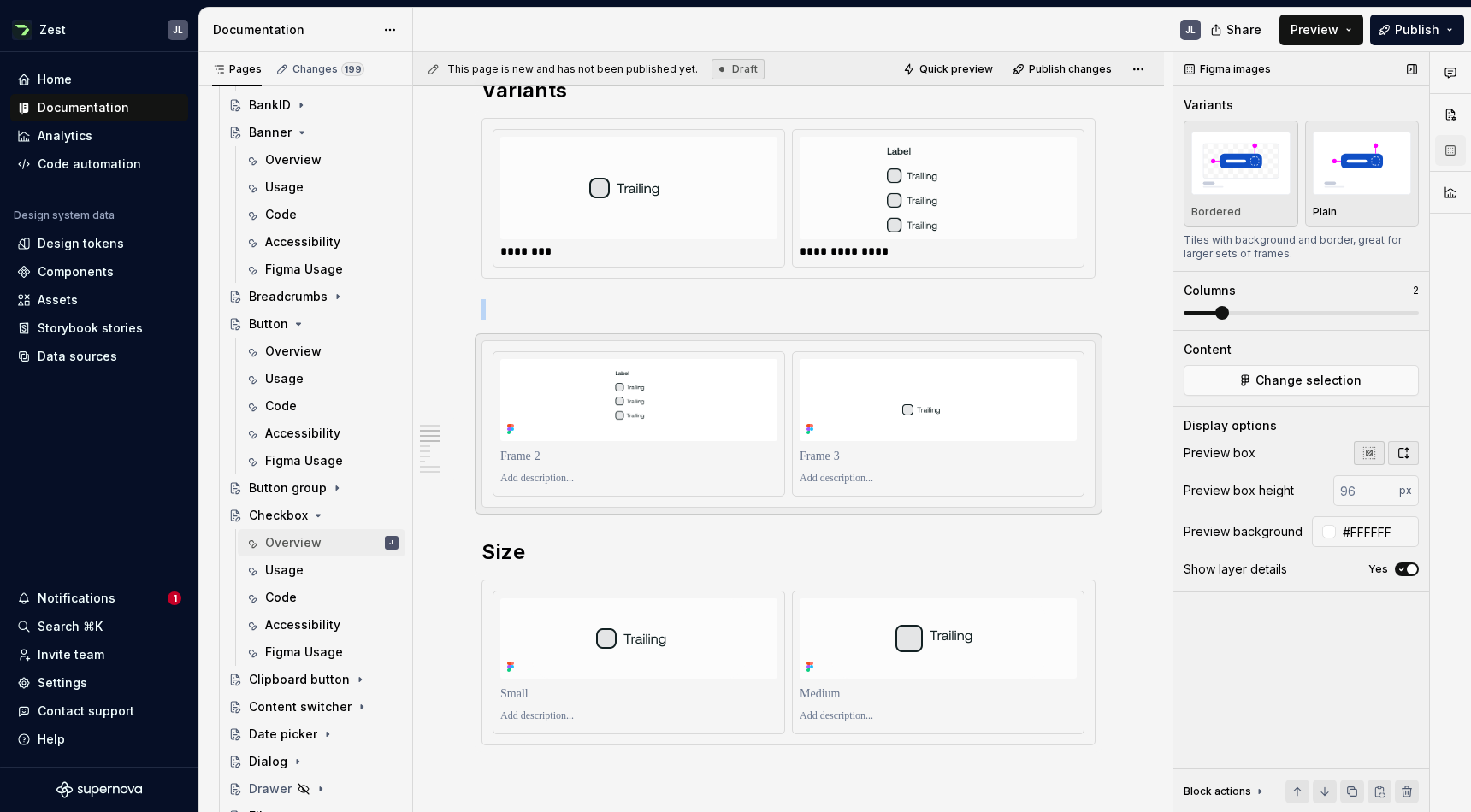
click at [1402, 457] on icon "button" at bounding box center [1403, 454] width 14 height 14
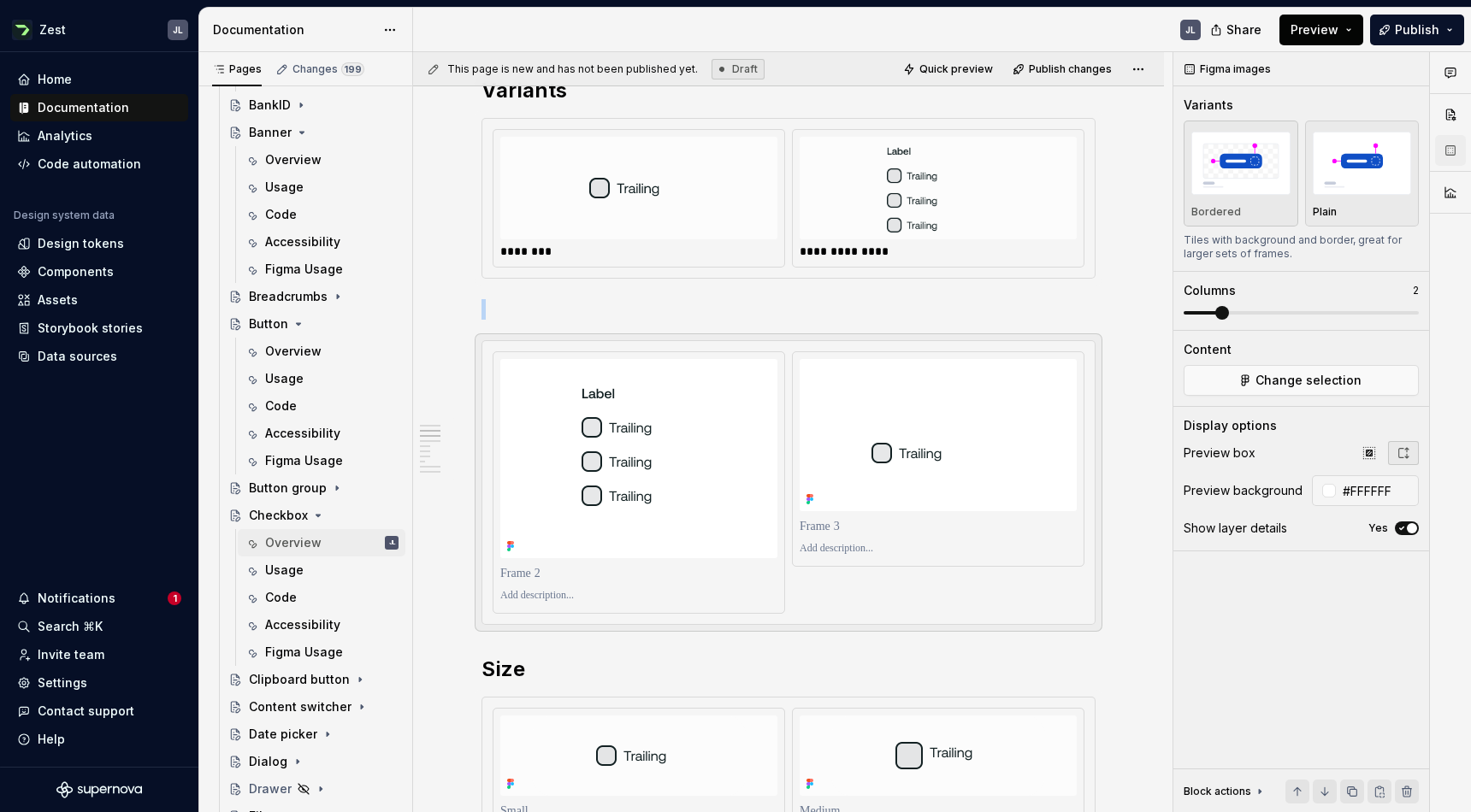
click at [1352, 30] on button "Preview" at bounding box center [1321, 29] width 83 height 30
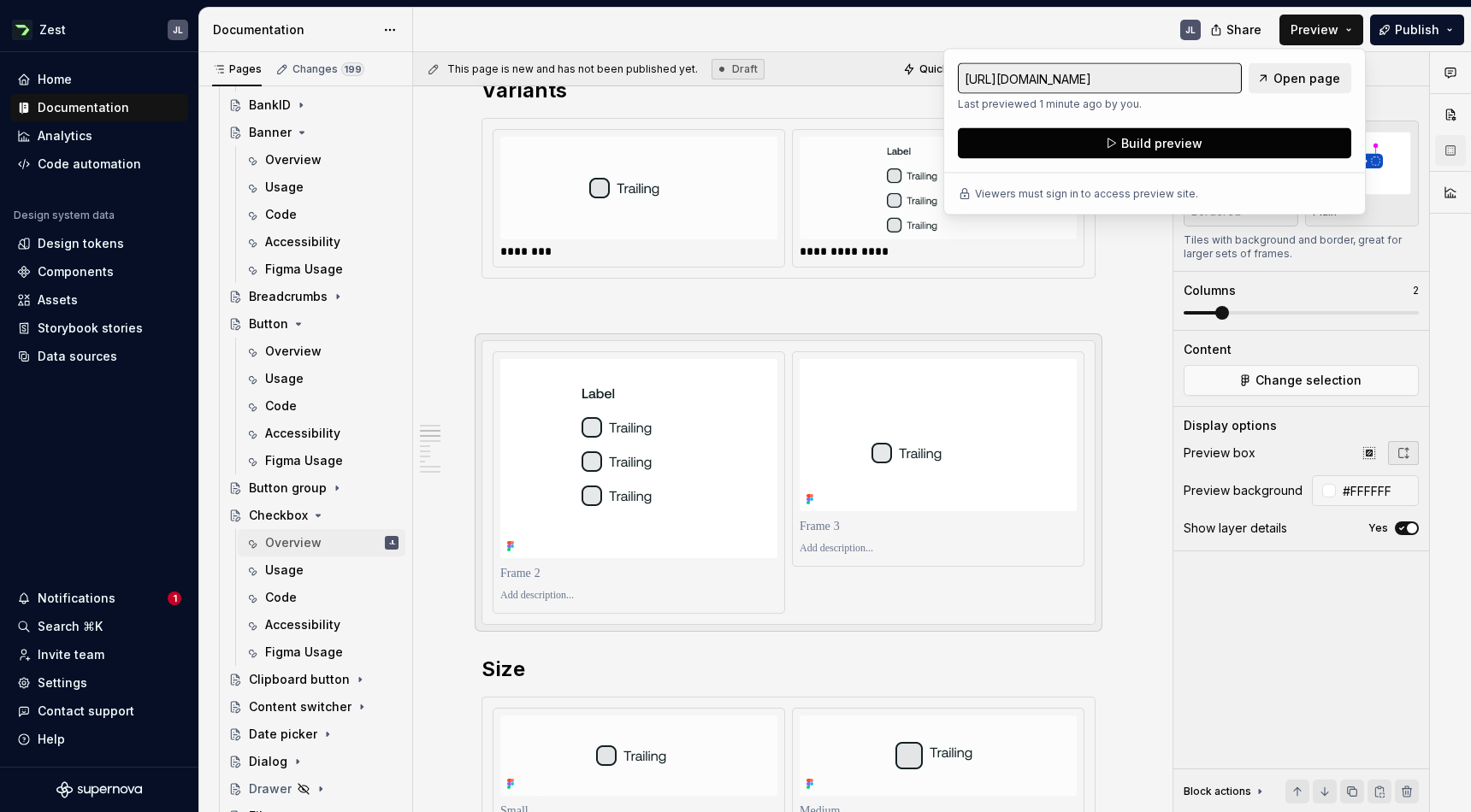
click at [1266, 139] on button "Build preview" at bounding box center [1154, 143] width 394 height 30
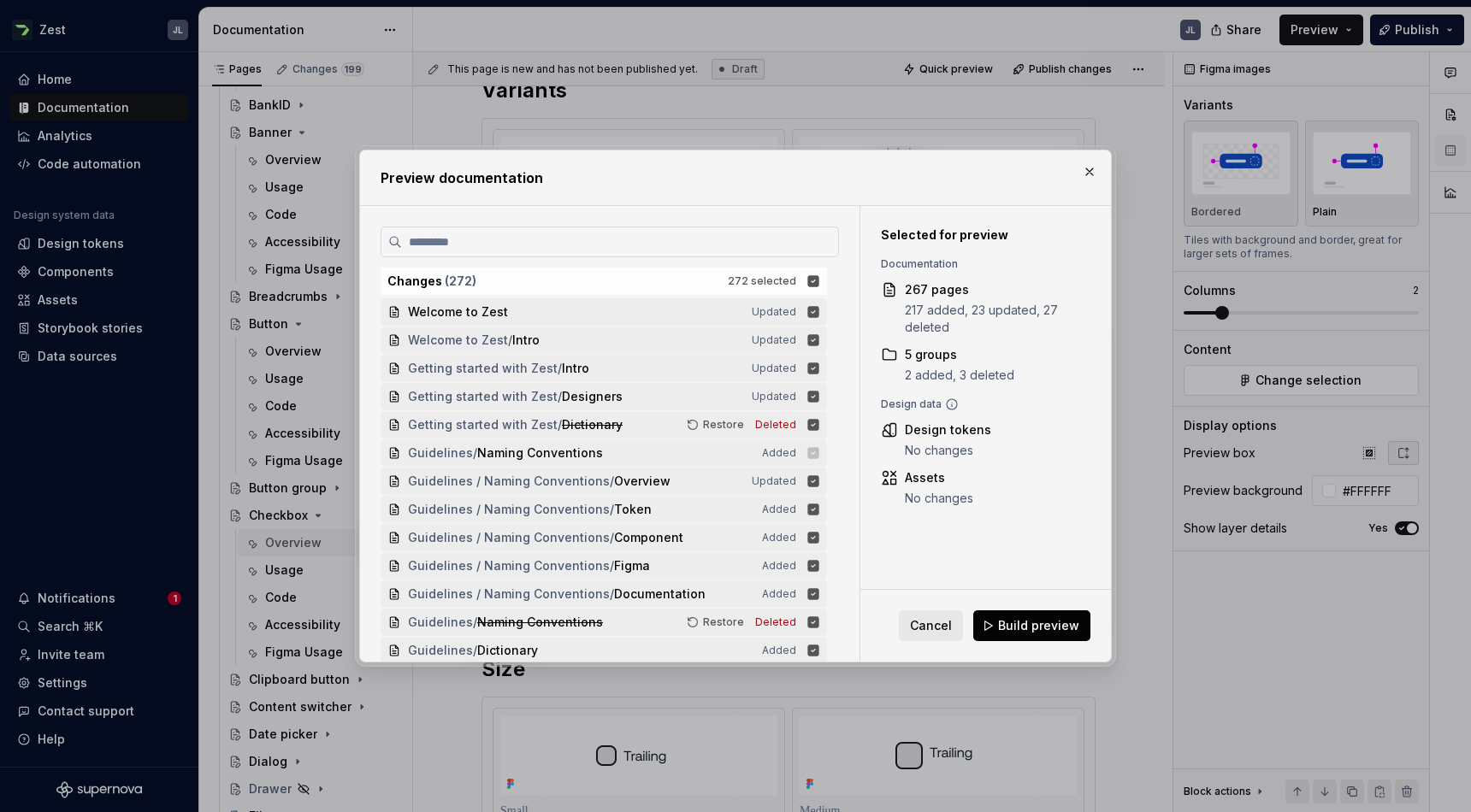
click at [1030, 629] on span "Build preview" at bounding box center [1038, 625] width 82 height 17
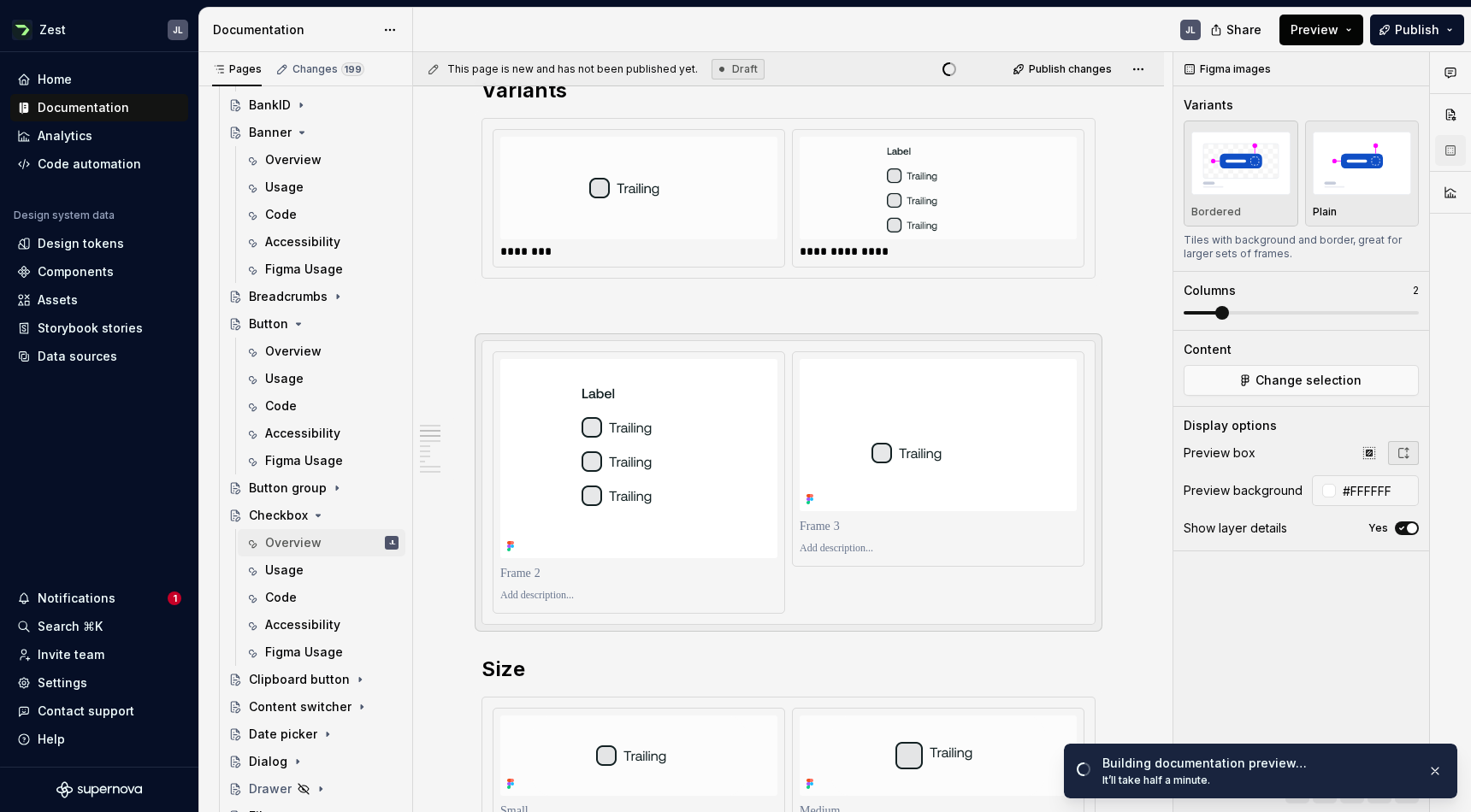
click at [1350, 24] on button "Preview" at bounding box center [1321, 29] width 83 height 30
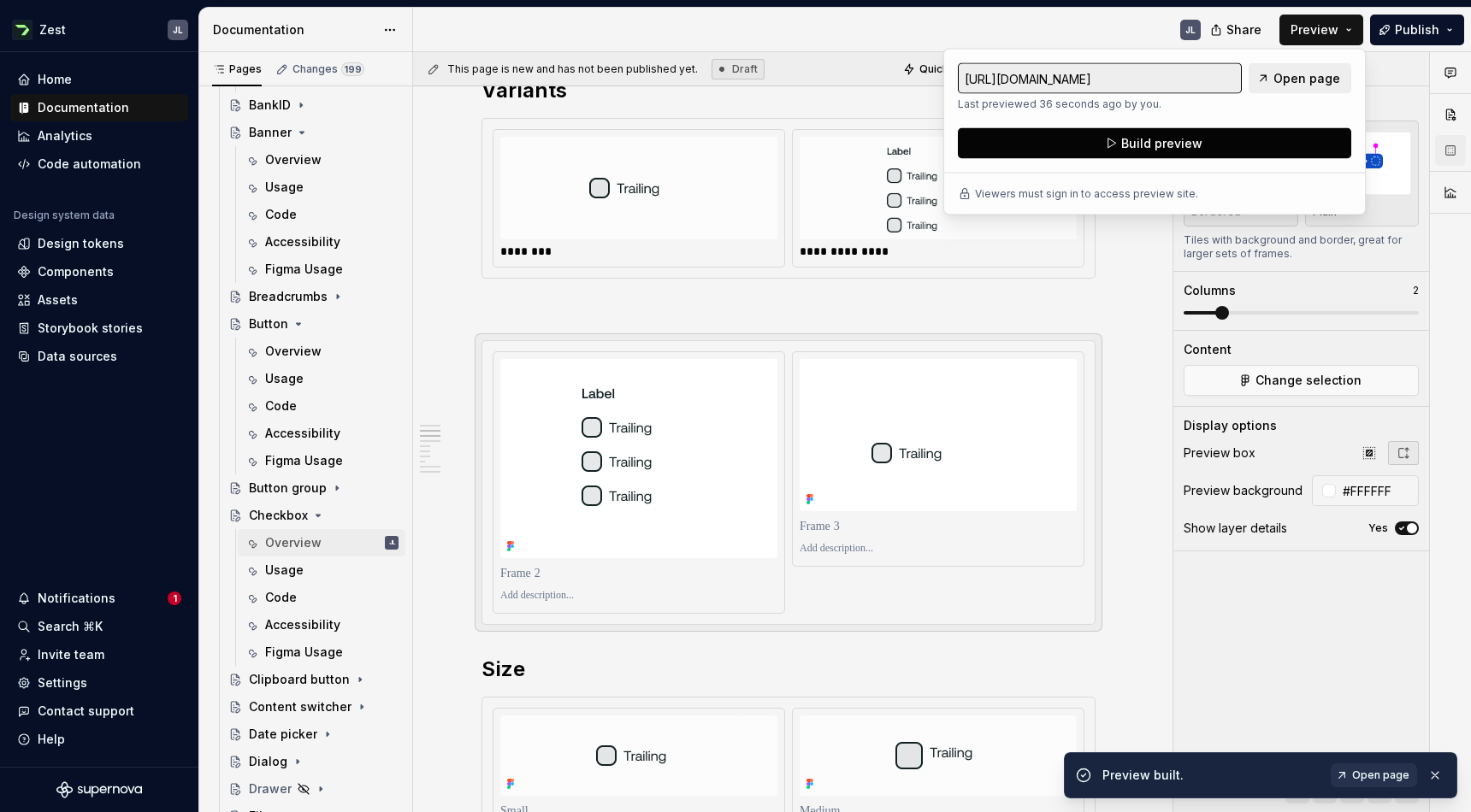
click at [1220, 142] on button "Build preview" at bounding box center [1154, 143] width 394 height 30
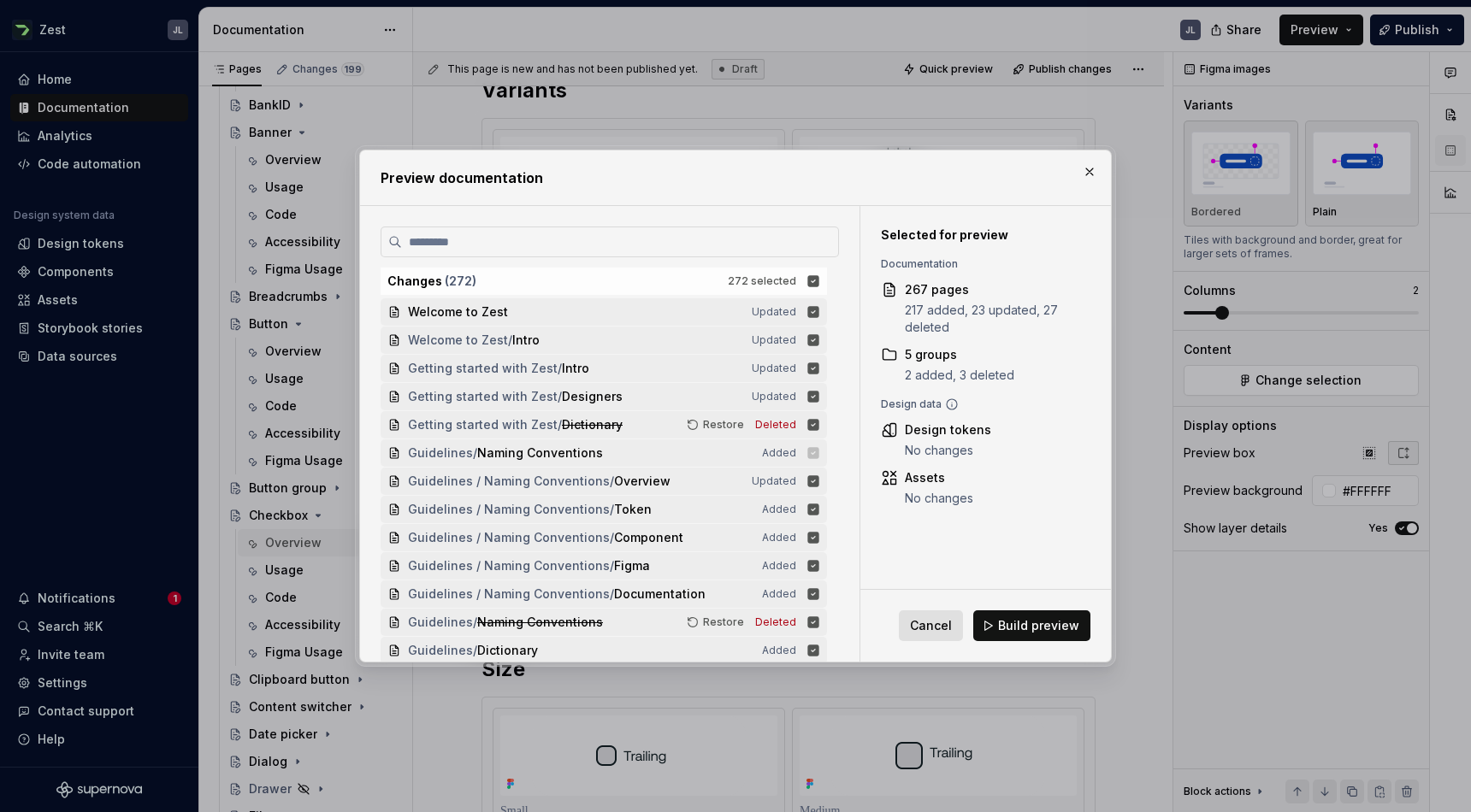
click at [937, 625] on span "Cancel" at bounding box center [931, 625] width 42 height 17
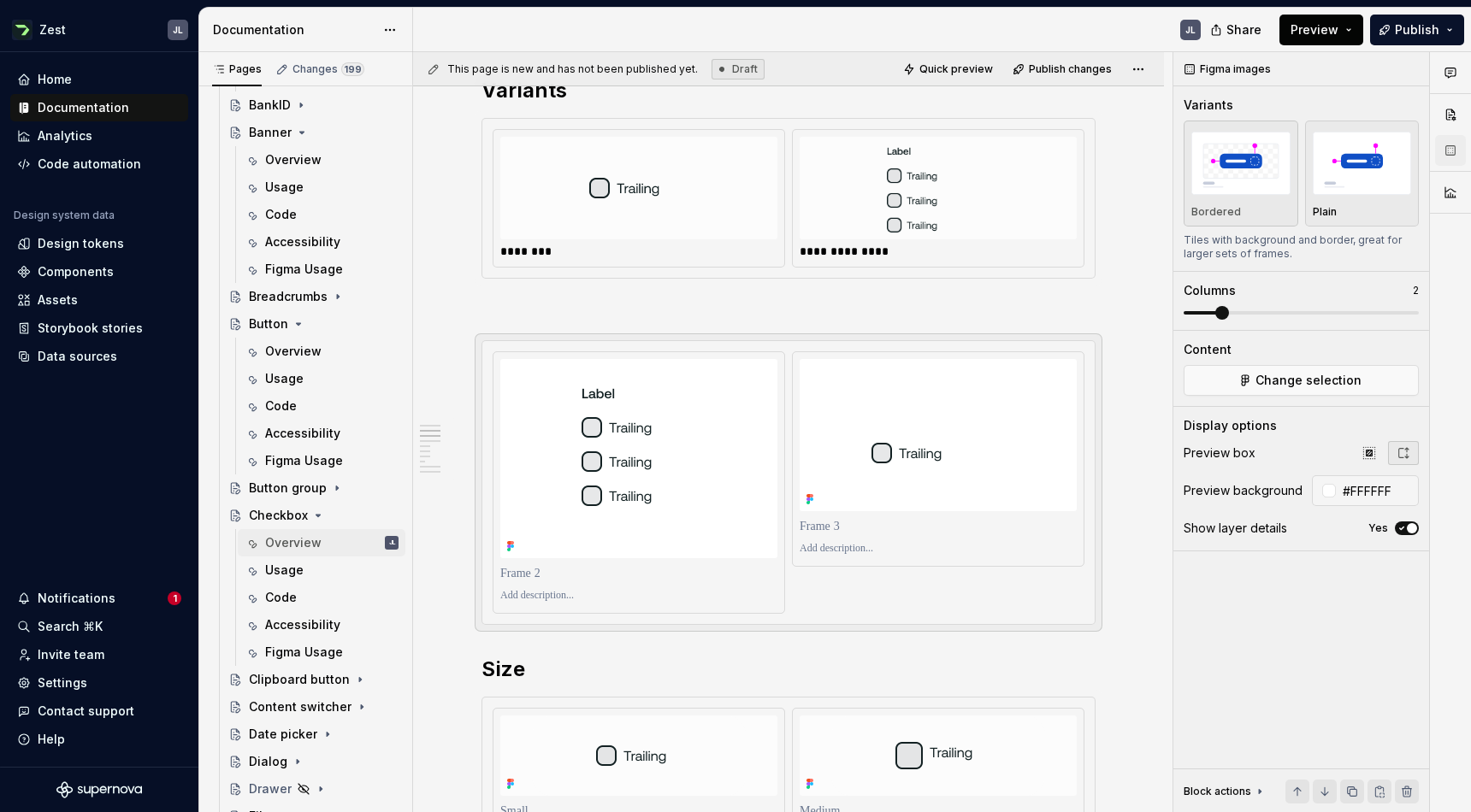
click at [1337, 24] on span "Preview" at bounding box center [1314, 29] width 48 height 17
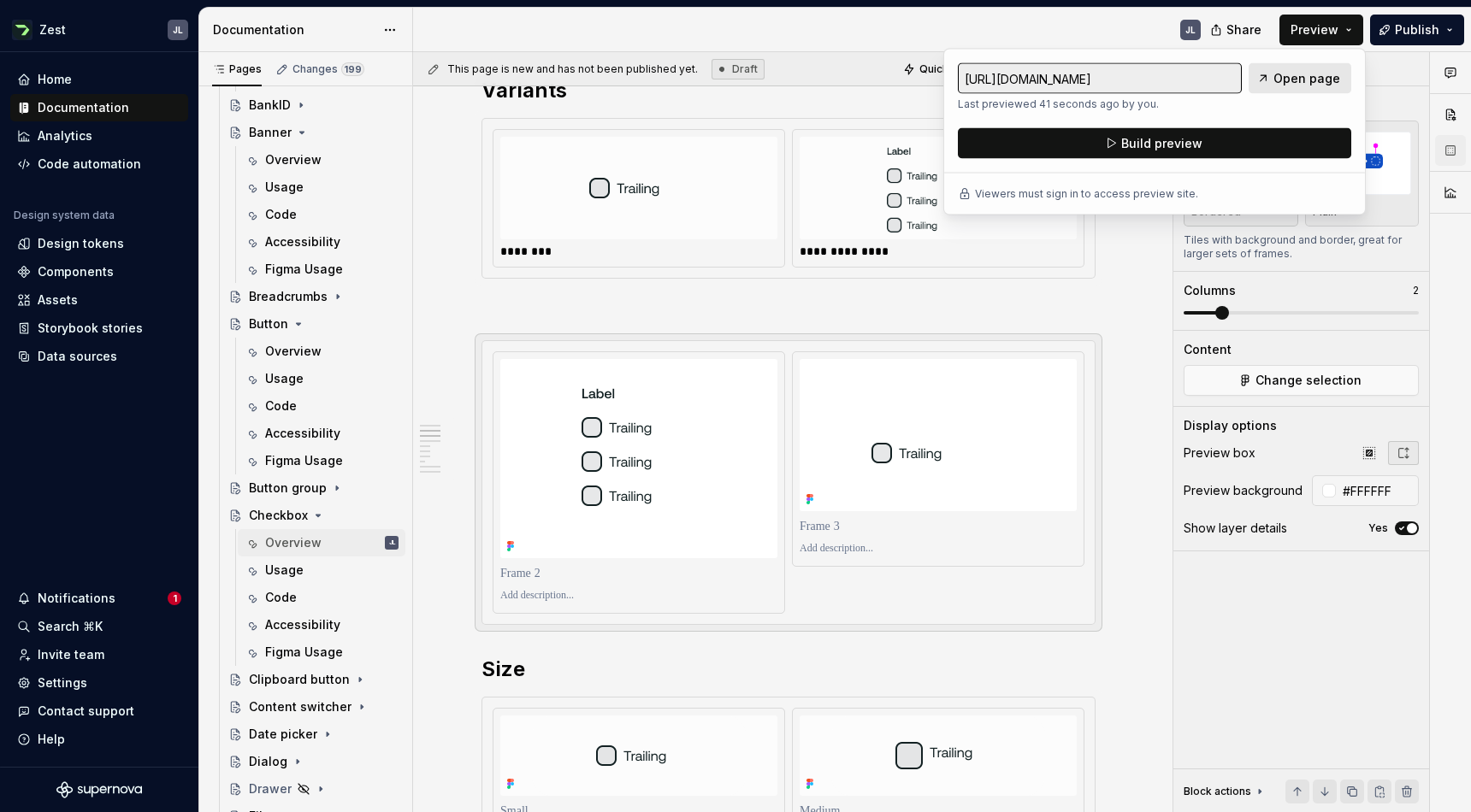
click at [1321, 82] on span "Open page" at bounding box center [1307, 78] width 67 height 17
type textarea "*"
